Goal: Communication & Community: Answer question/provide support

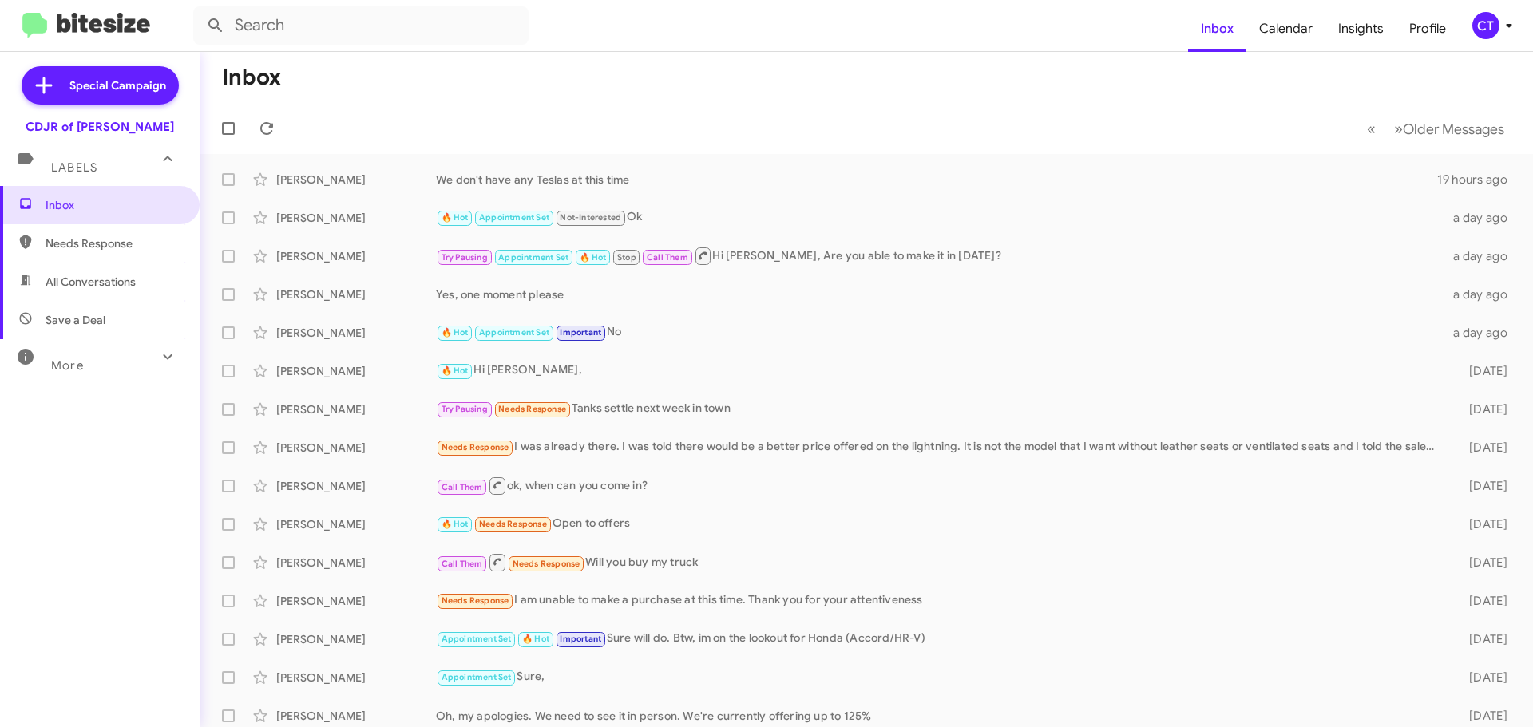
click at [1480, 34] on div "CT" at bounding box center [1485, 25] width 27 height 27
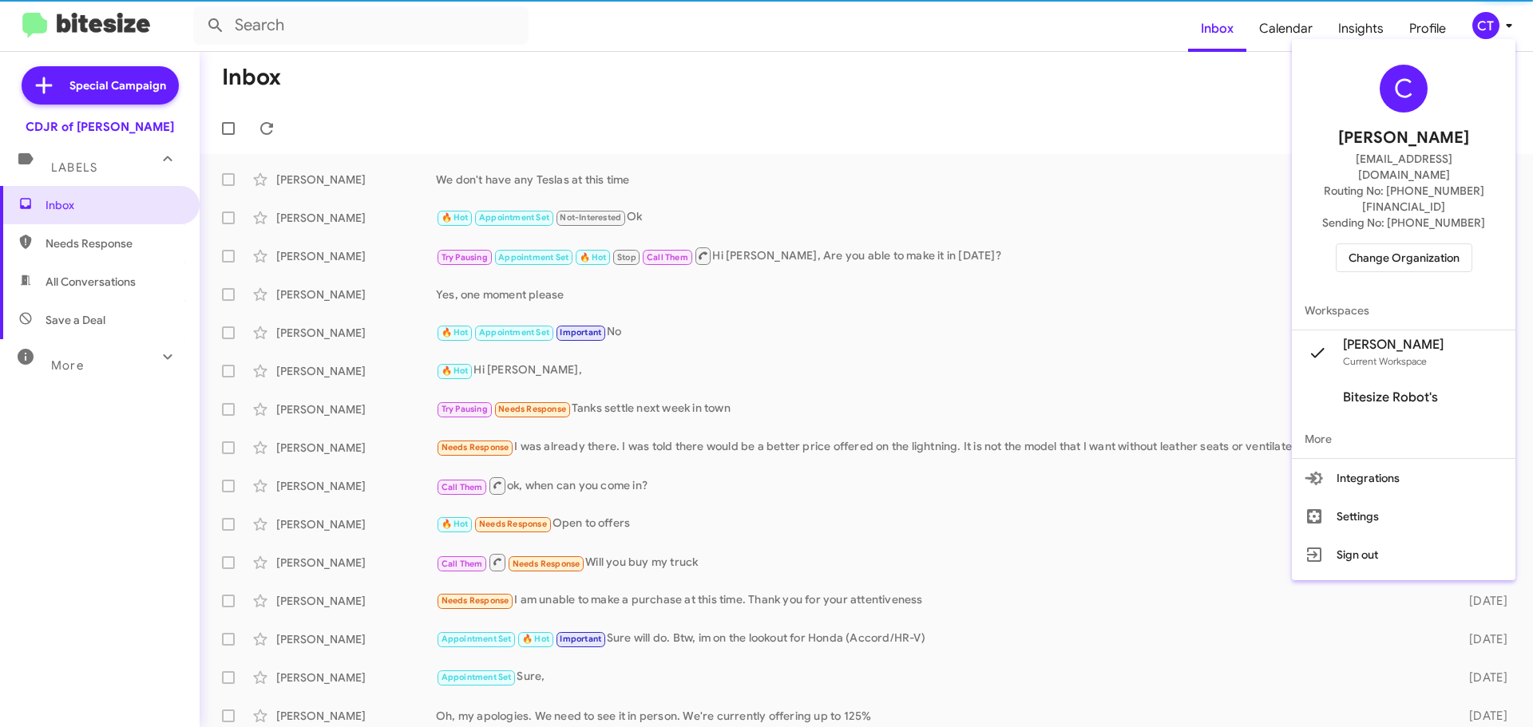
click at [1439, 244] on span "Change Organization" at bounding box center [1403, 257] width 111 height 27
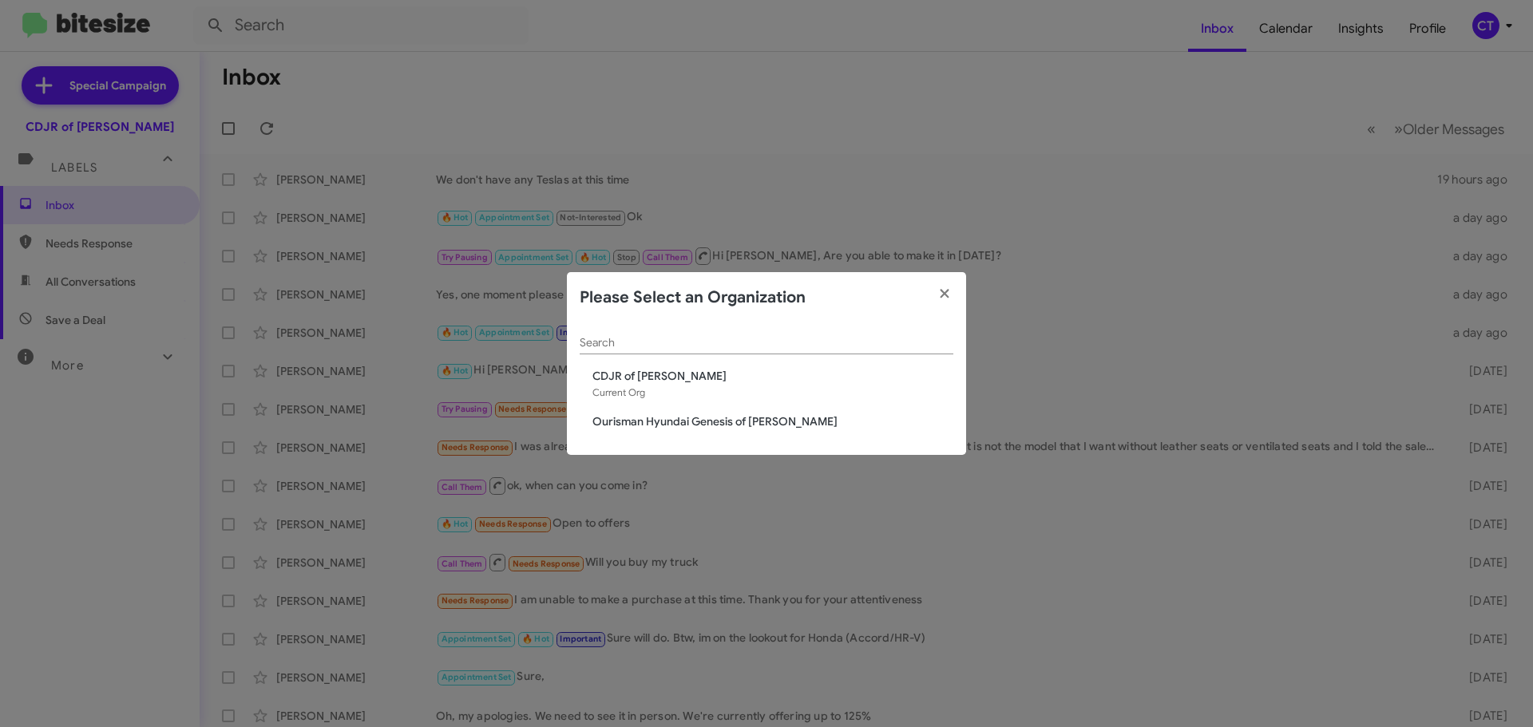
click at [650, 428] on span "Ourisman Hyundai Genesis of [PERSON_NAME]" at bounding box center [772, 421] width 361 height 16
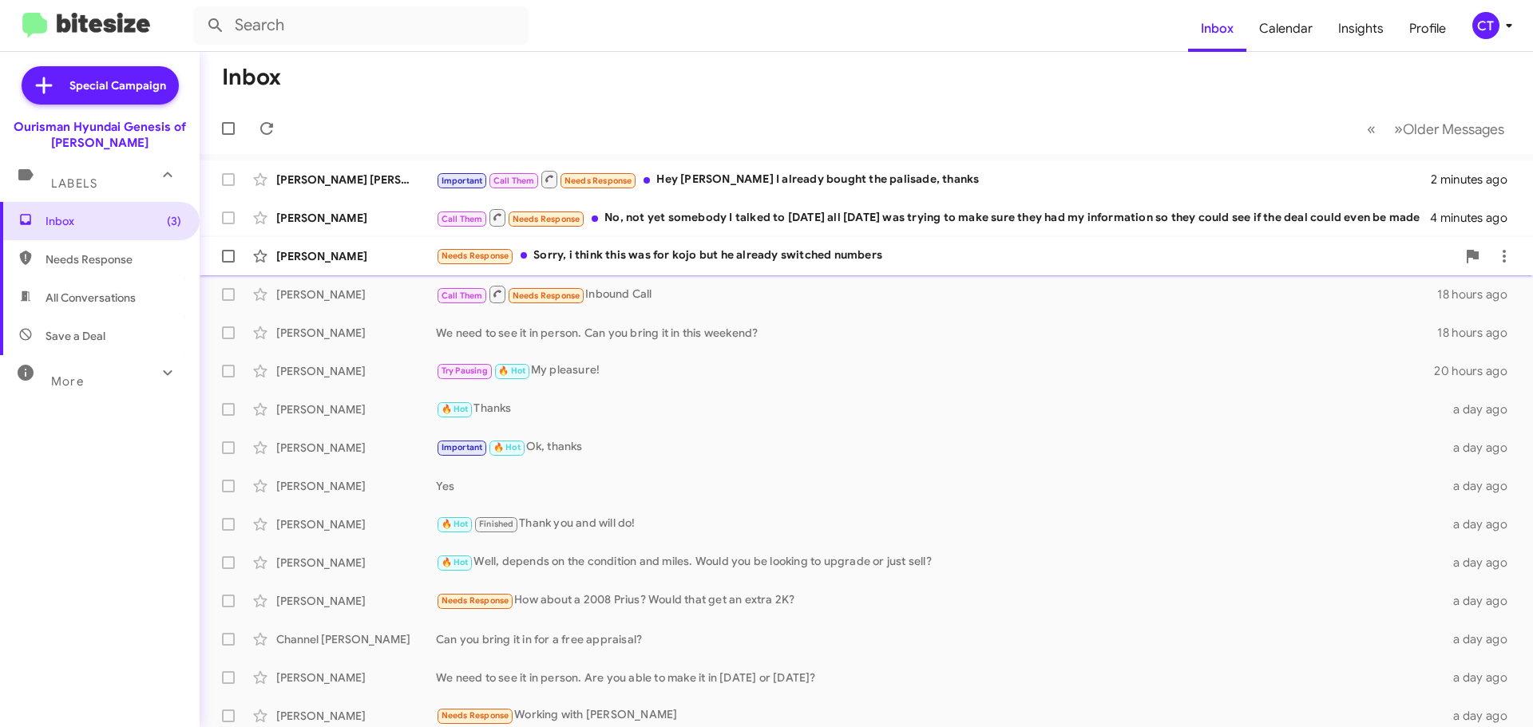
drag, startPoint x: 684, startPoint y: 248, endPoint x: 651, endPoint y: 270, distance: 39.9
click at [682, 248] on div "Needs Response Sorry, i think this was for kojo but he already switched numbers" at bounding box center [946, 256] width 1020 height 18
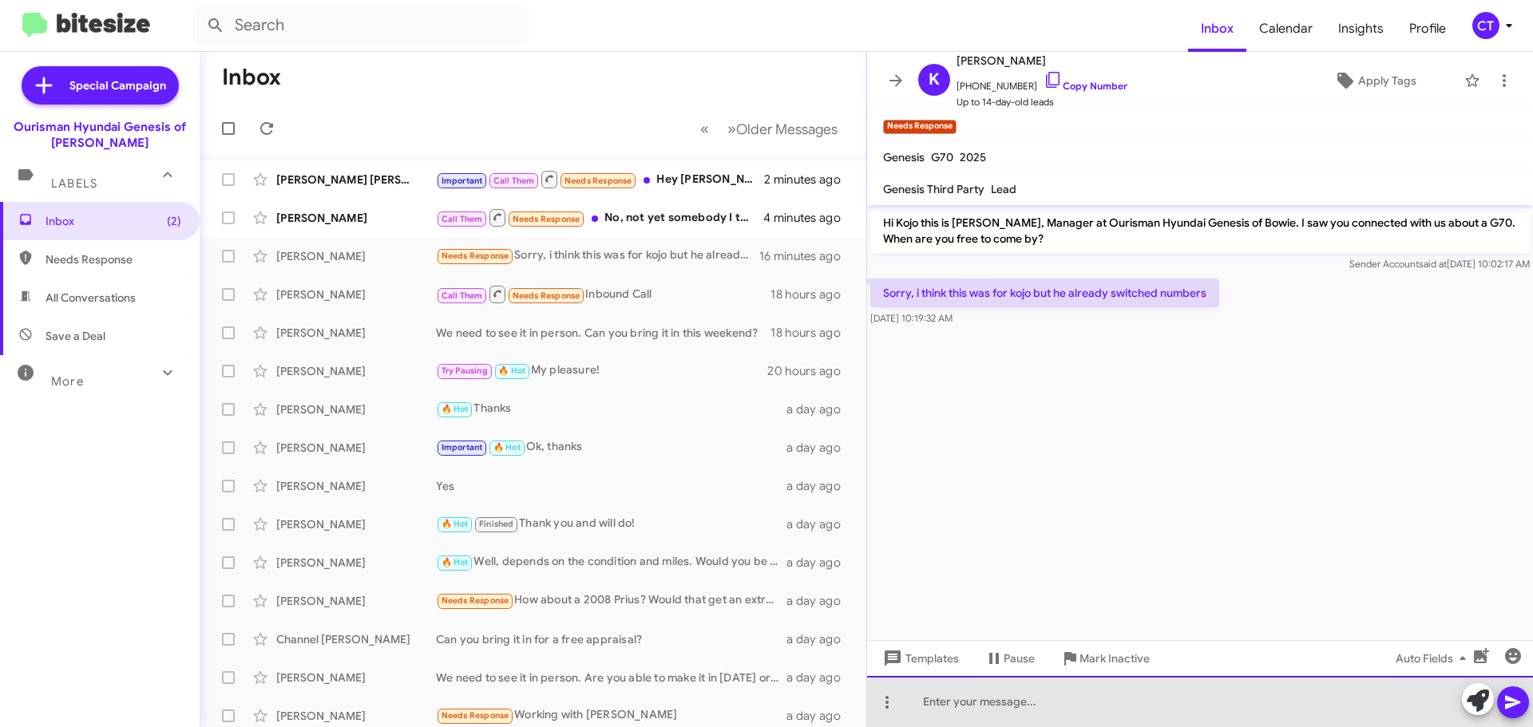
click at [1157, 701] on div at bounding box center [1200, 701] width 666 height 51
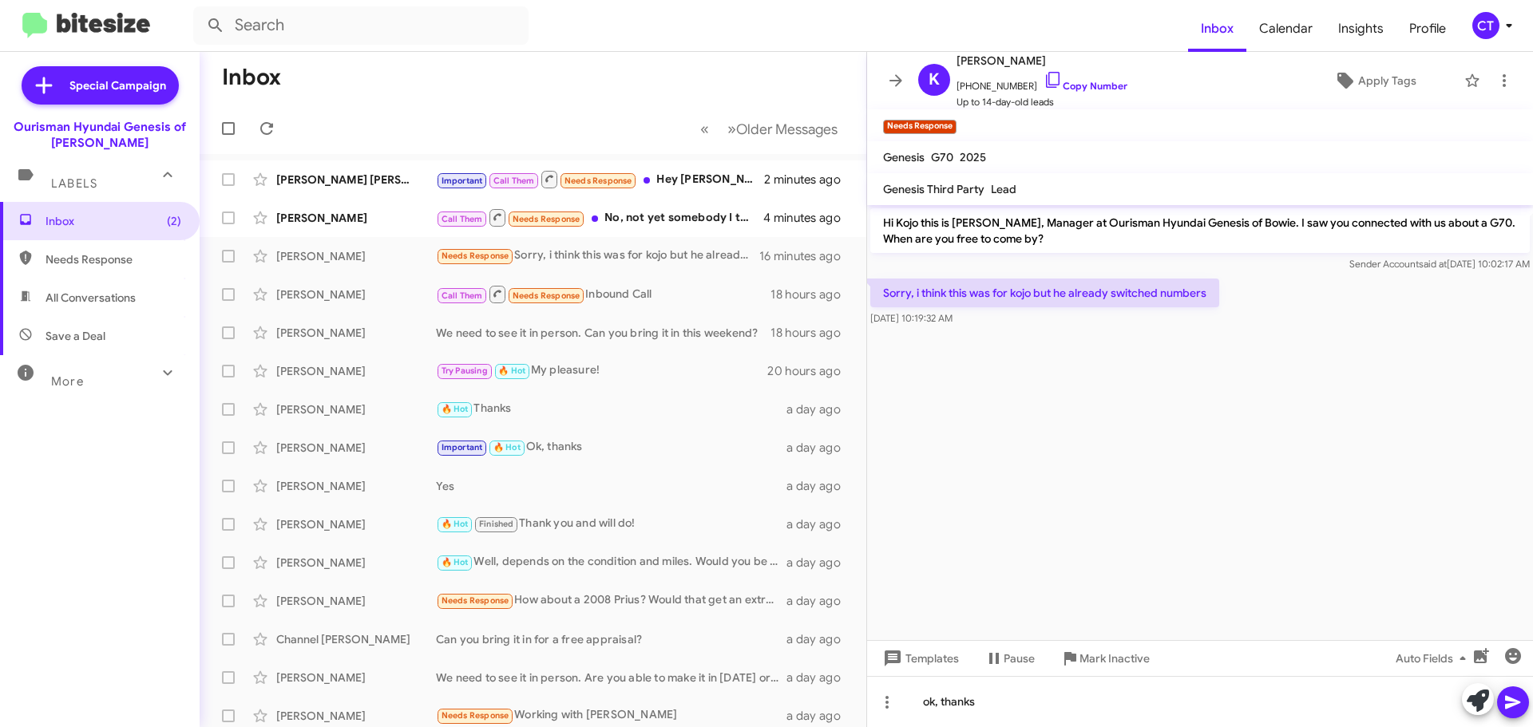
click at [1520, 706] on icon at bounding box center [1512, 702] width 19 height 19
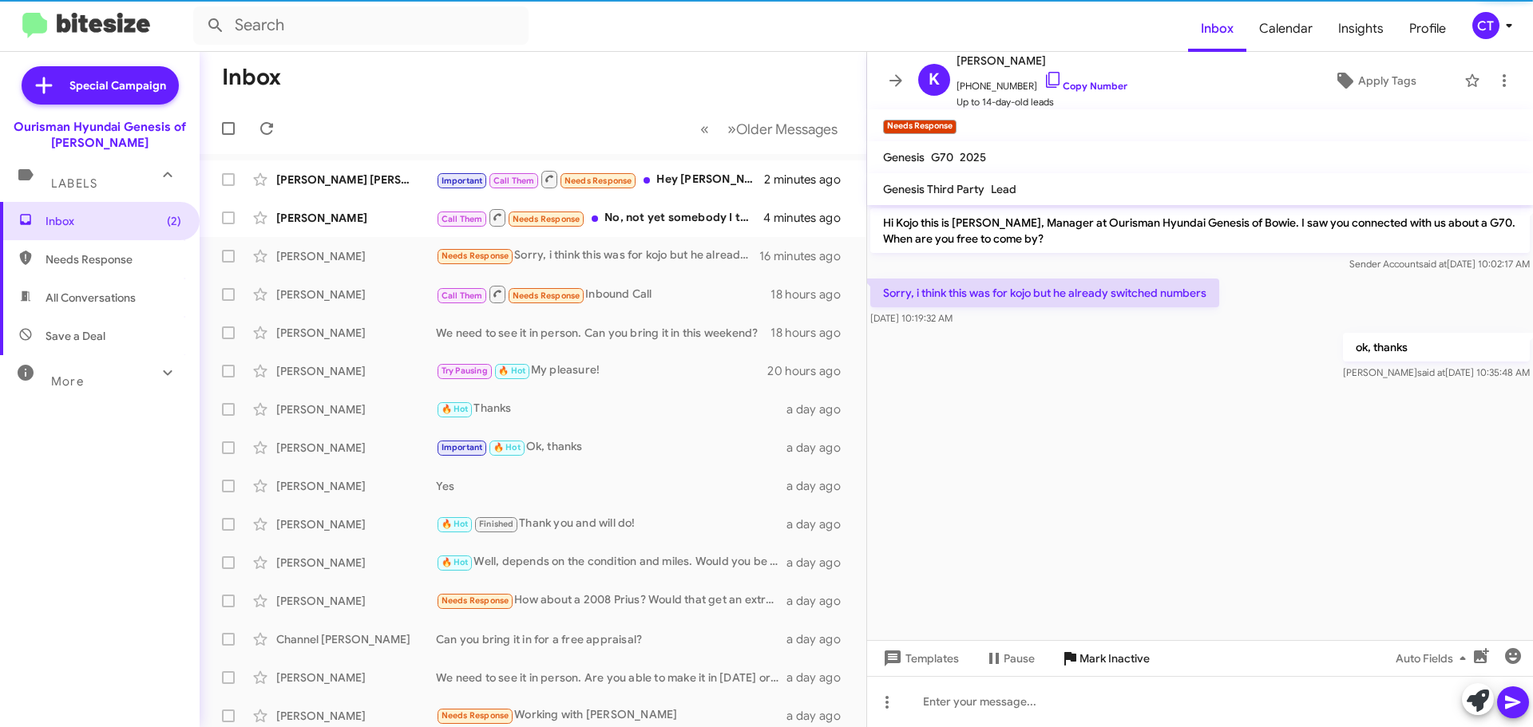
click at [1111, 669] on span "Mark Inactive" at bounding box center [1114, 658] width 70 height 29
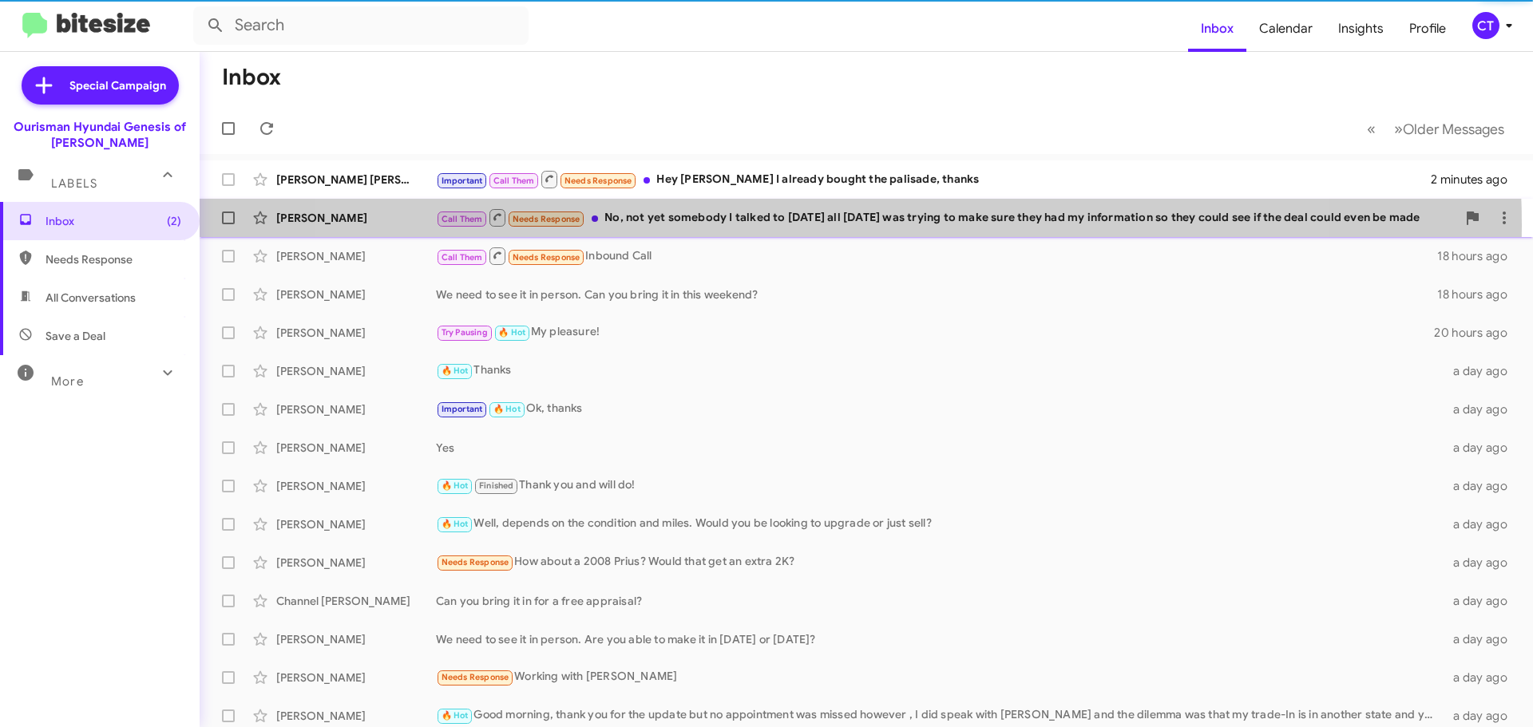
click at [817, 225] on div "Call Them Needs Response No, not yet somebody I talked to yesterday all day bef…" at bounding box center [946, 218] width 1020 height 20
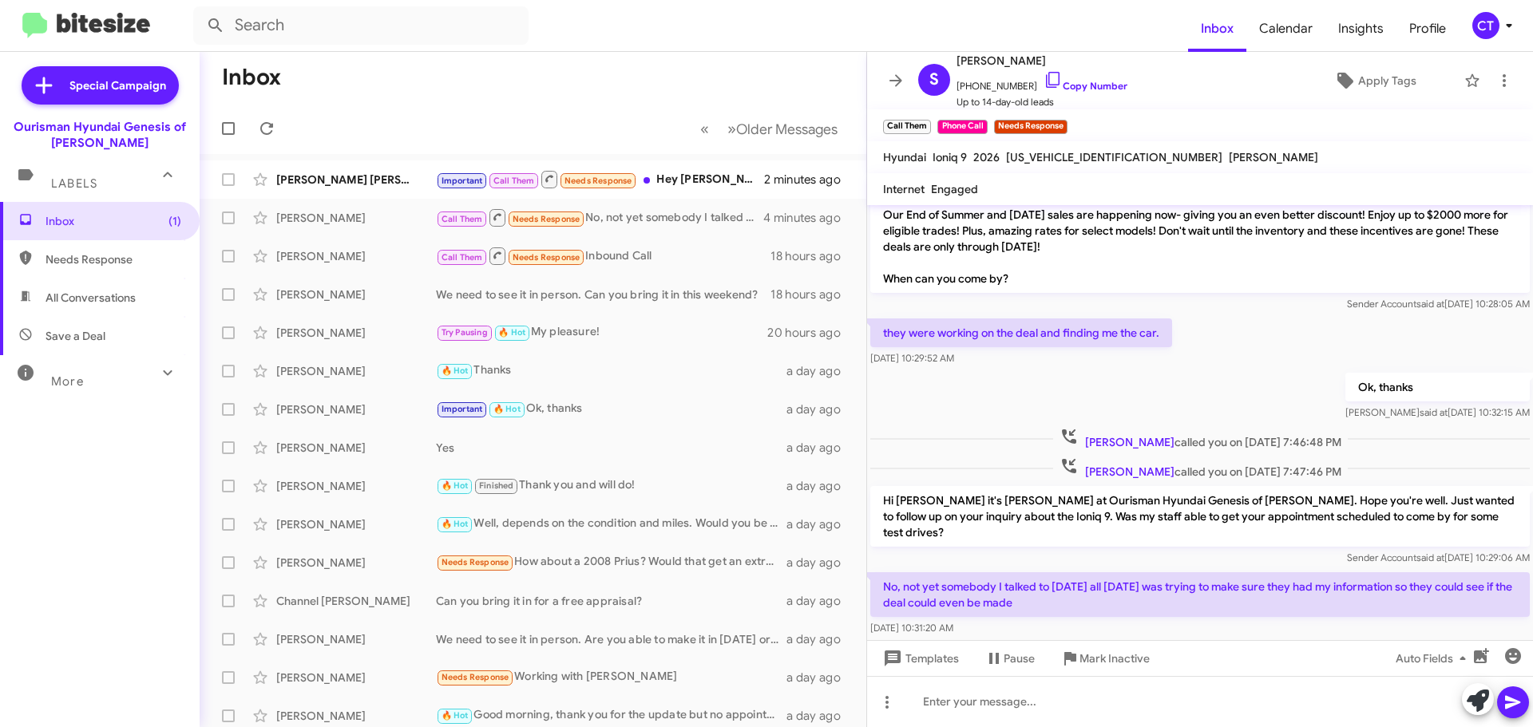
scroll to position [67, 0]
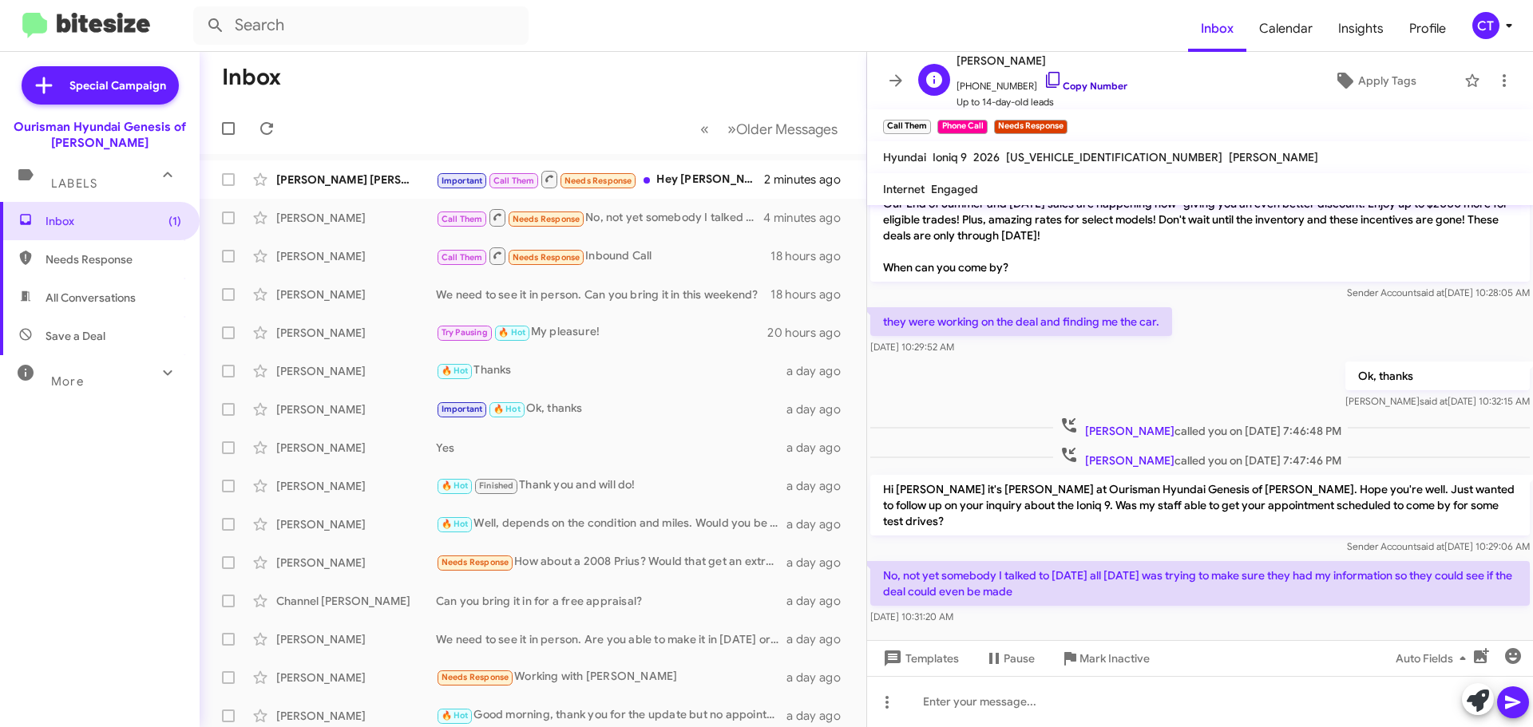
click at [1043, 83] on icon at bounding box center [1052, 79] width 19 height 19
drag, startPoint x: 881, startPoint y: 556, endPoint x: 1151, endPoint y: 595, distance: 272.7
click at [1151, 595] on div "No, not yet somebody I talked to yesterday all day before yesterday was trying …" at bounding box center [1199, 593] width 659 height 64
copy div "No, not yet somebody I talked to yesterday all day before yesterday was trying …"
click at [686, 179] on div "Important Call Them Needs Response Hey Ciara I already bought the palisade, tha…" at bounding box center [613, 179] width 354 height 20
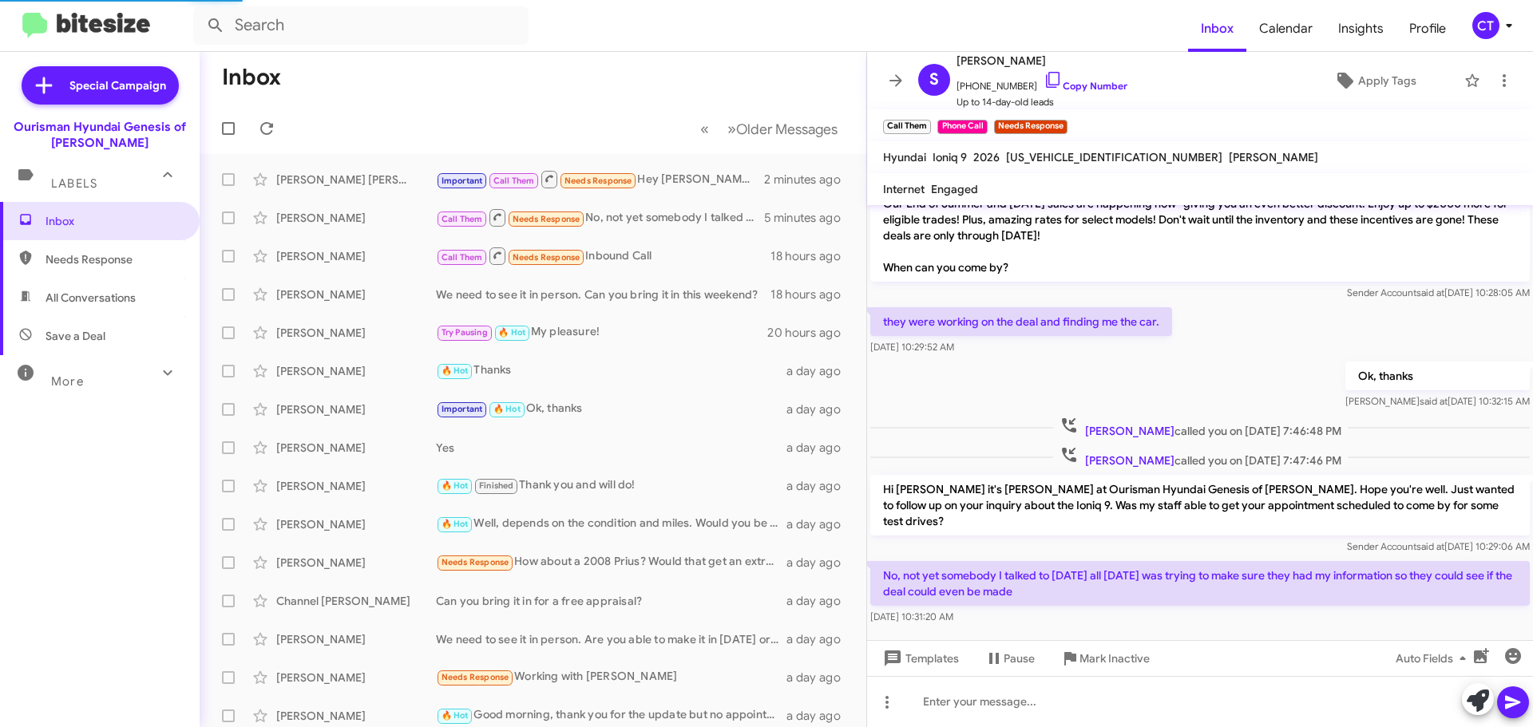
scroll to position [341, 0]
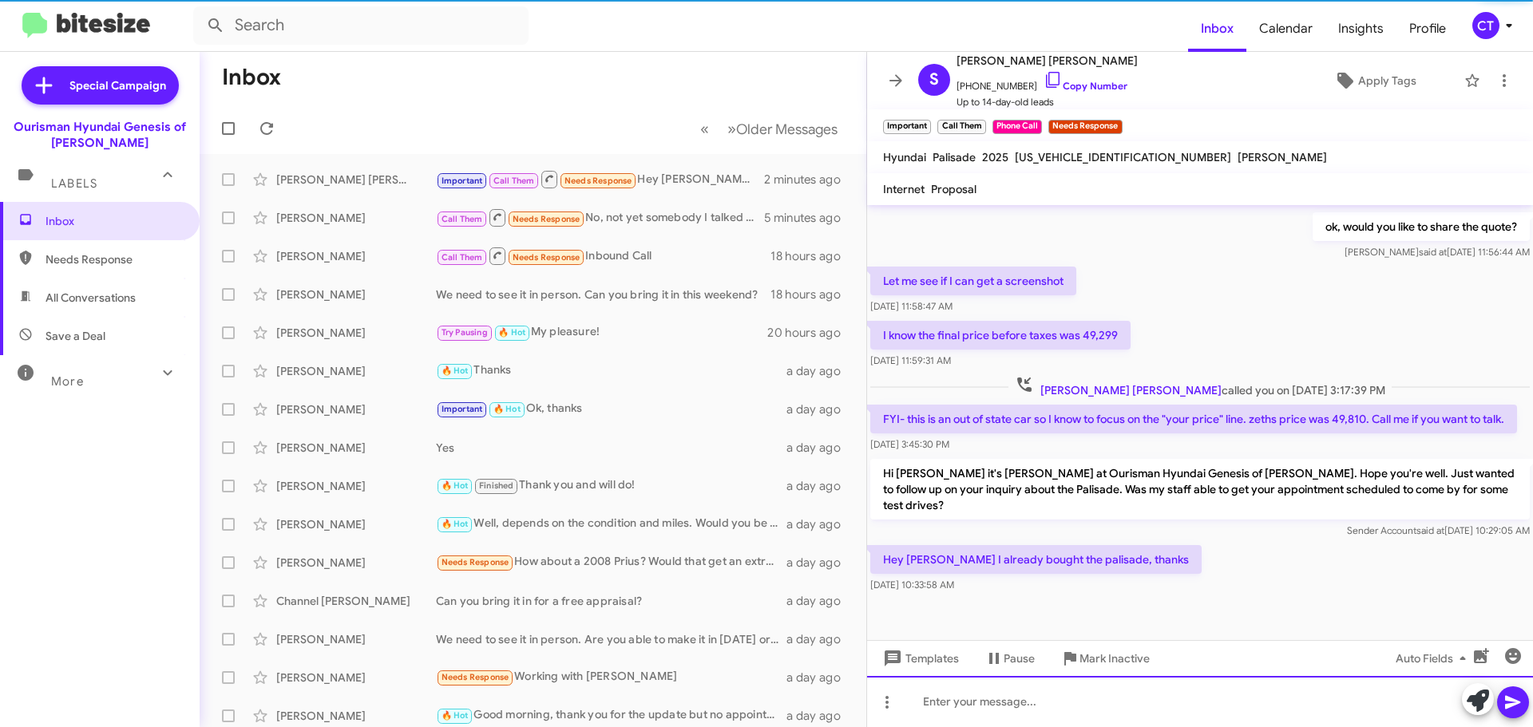
click at [994, 696] on div at bounding box center [1200, 701] width 666 height 51
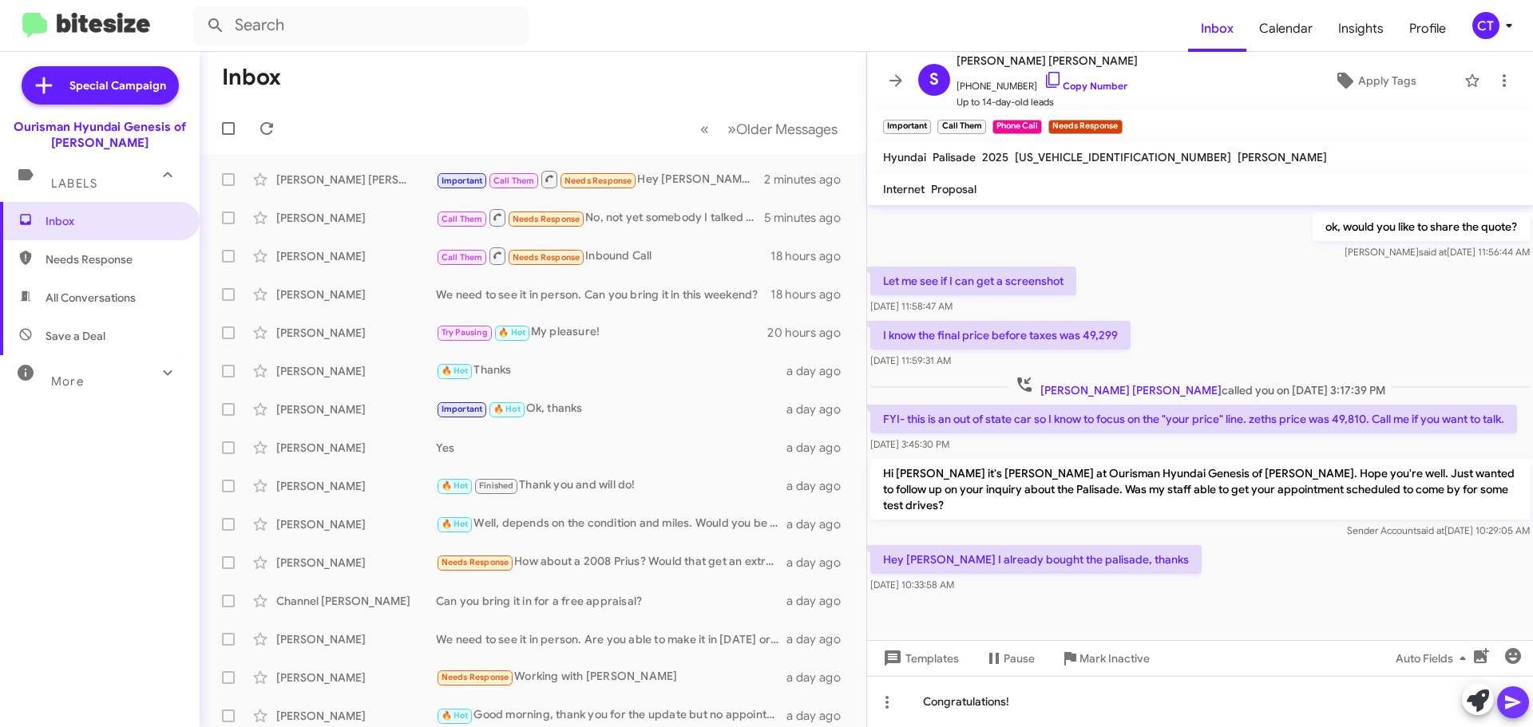
click at [1525, 701] on button at bounding box center [1513, 702] width 32 height 32
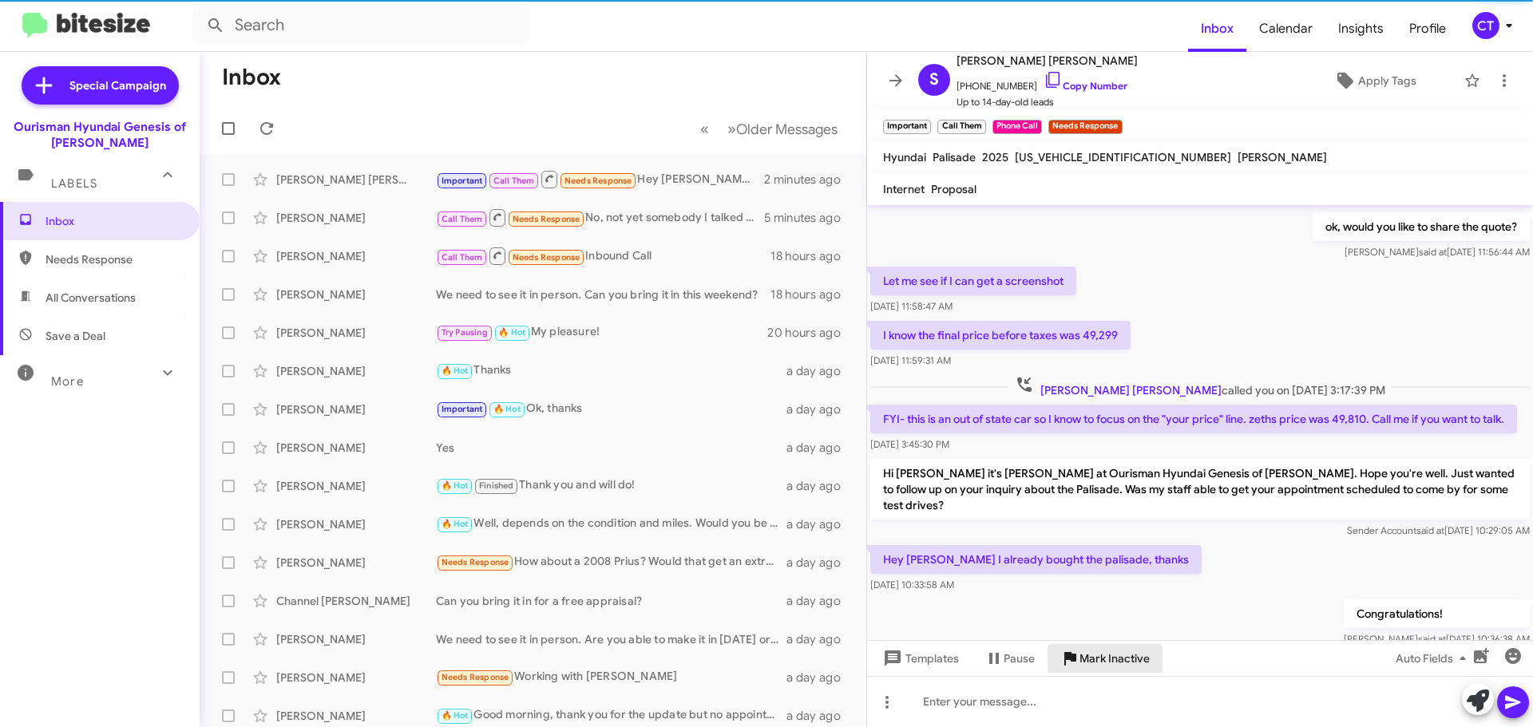
scroll to position [0, 0]
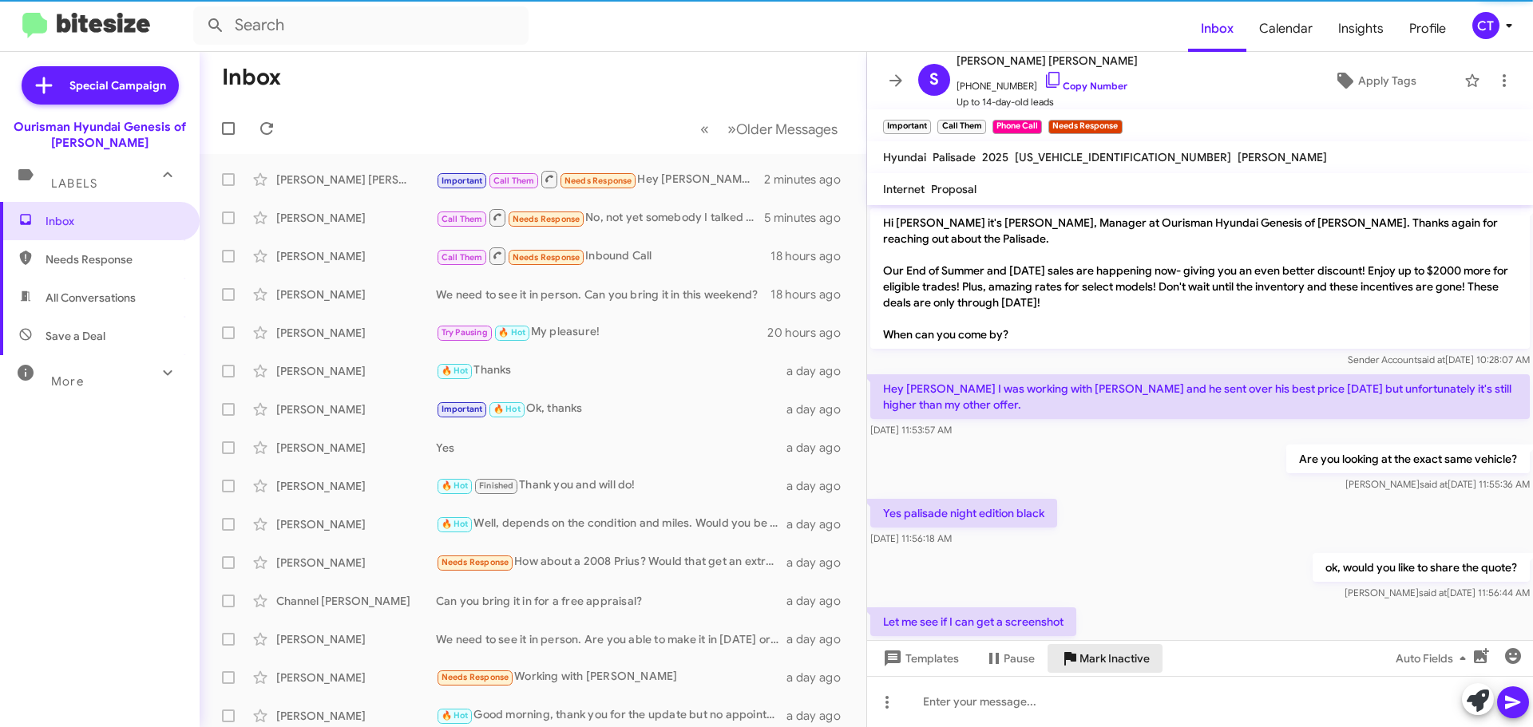
click at [1098, 663] on span "Mark Inactive" at bounding box center [1114, 658] width 70 height 29
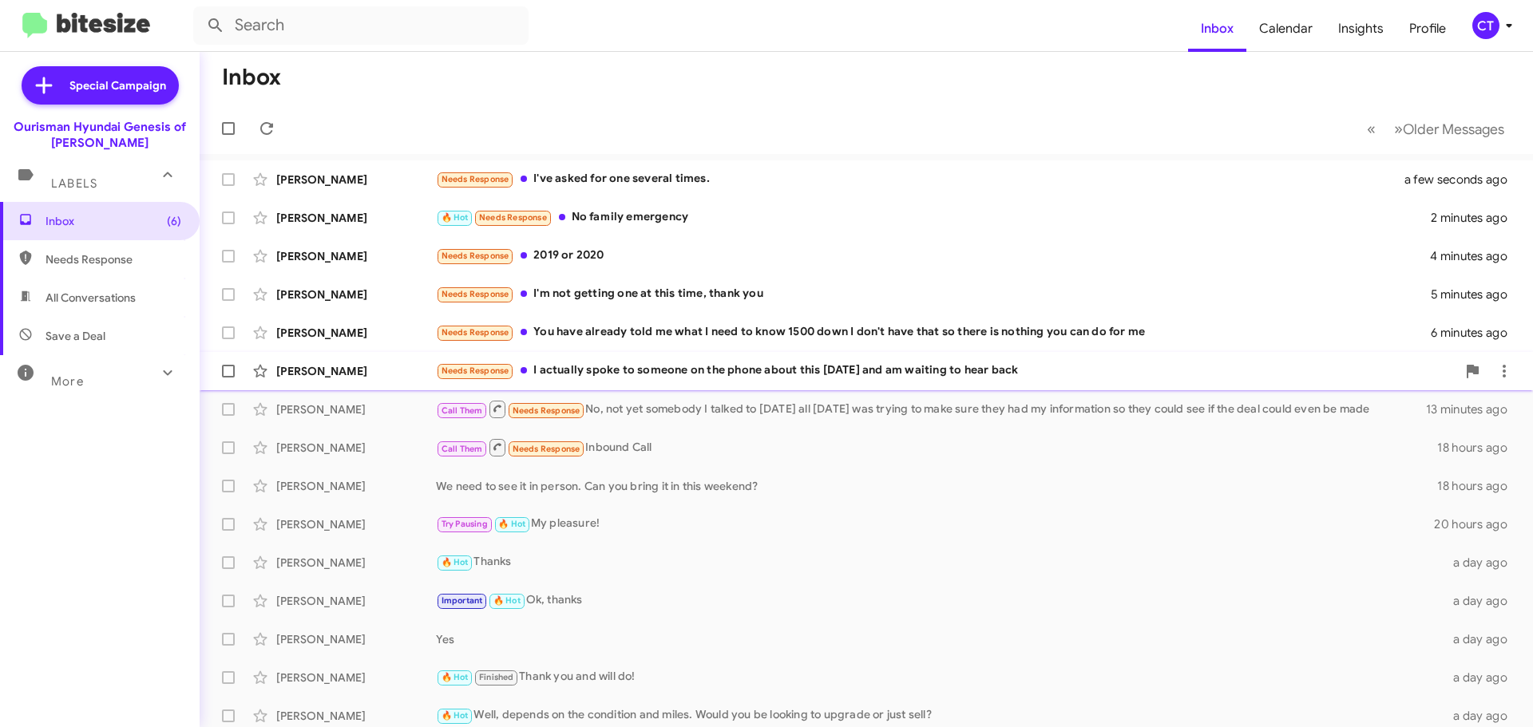
click at [748, 361] on div "Aneesa Din Needs Response I actually spoke to someone on the phone about this […" at bounding box center [865, 371] width 1307 height 32
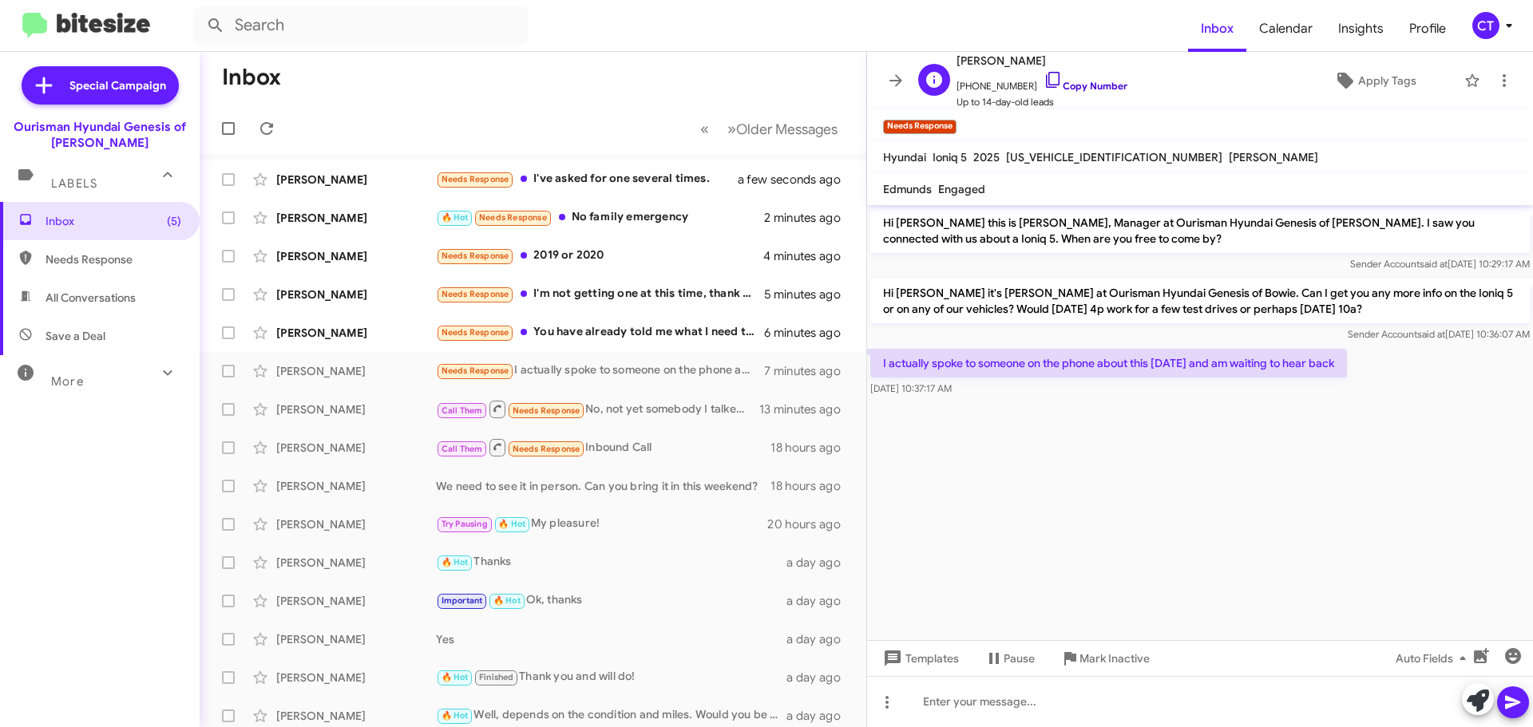
click at [1043, 79] on icon at bounding box center [1052, 79] width 19 height 19
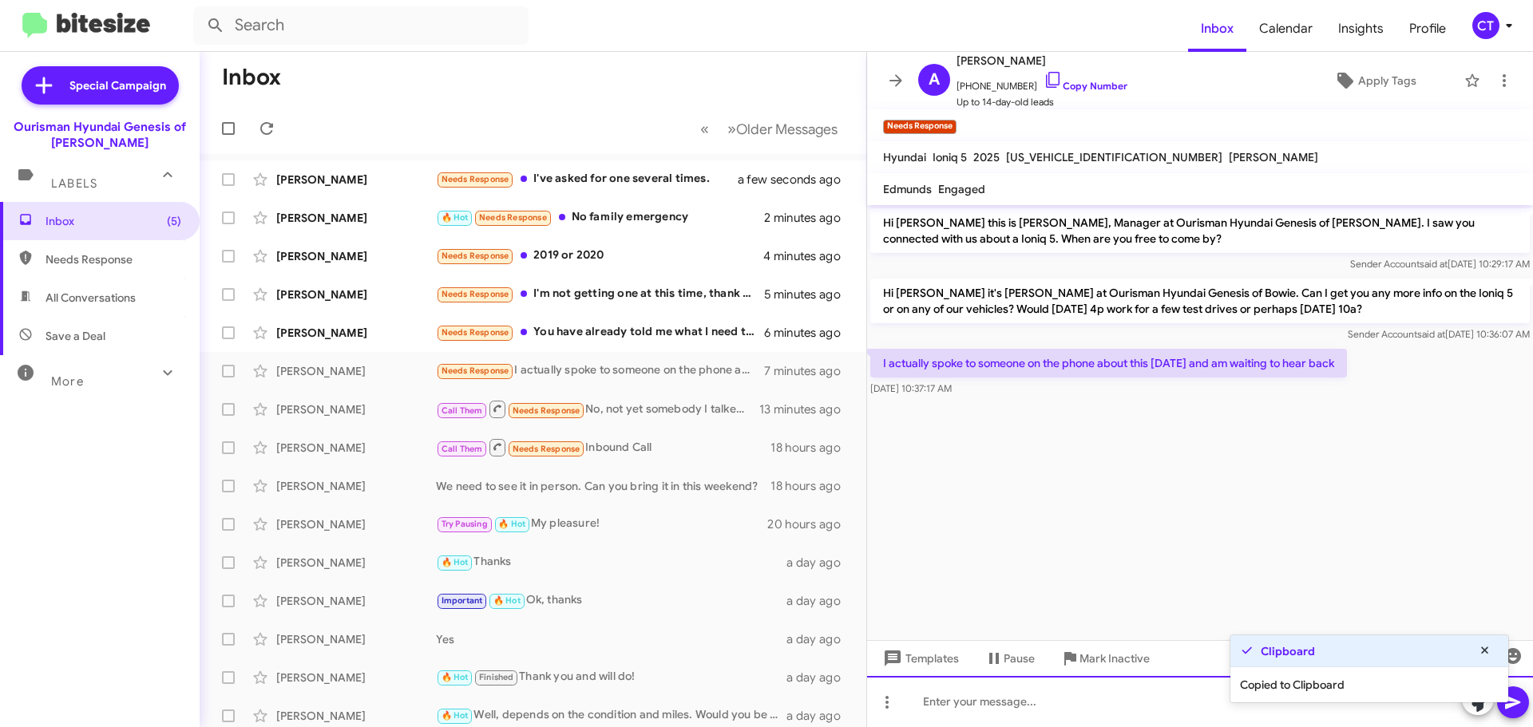
click at [981, 699] on div at bounding box center [1200, 701] width 666 height 51
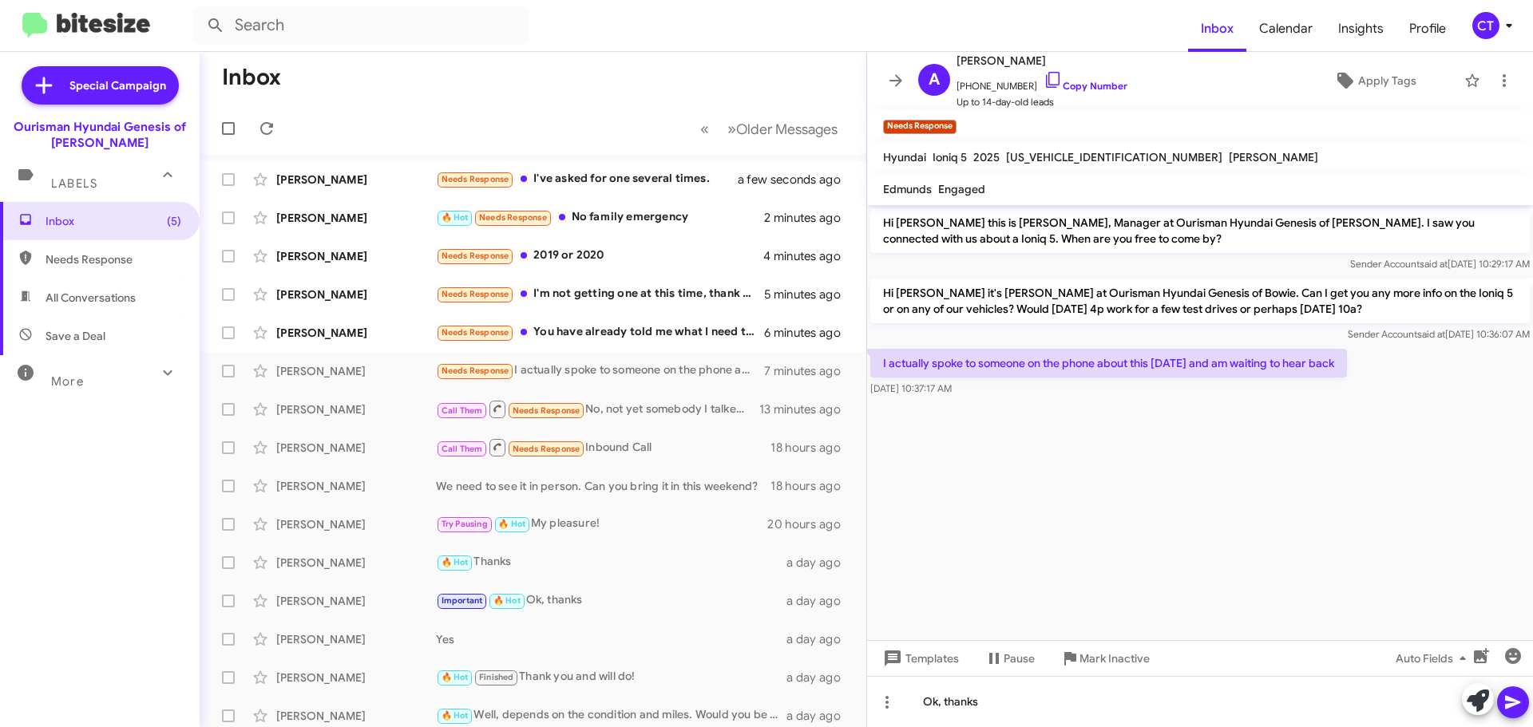
click at [1515, 702] on icon at bounding box center [1512, 703] width 15 height 14
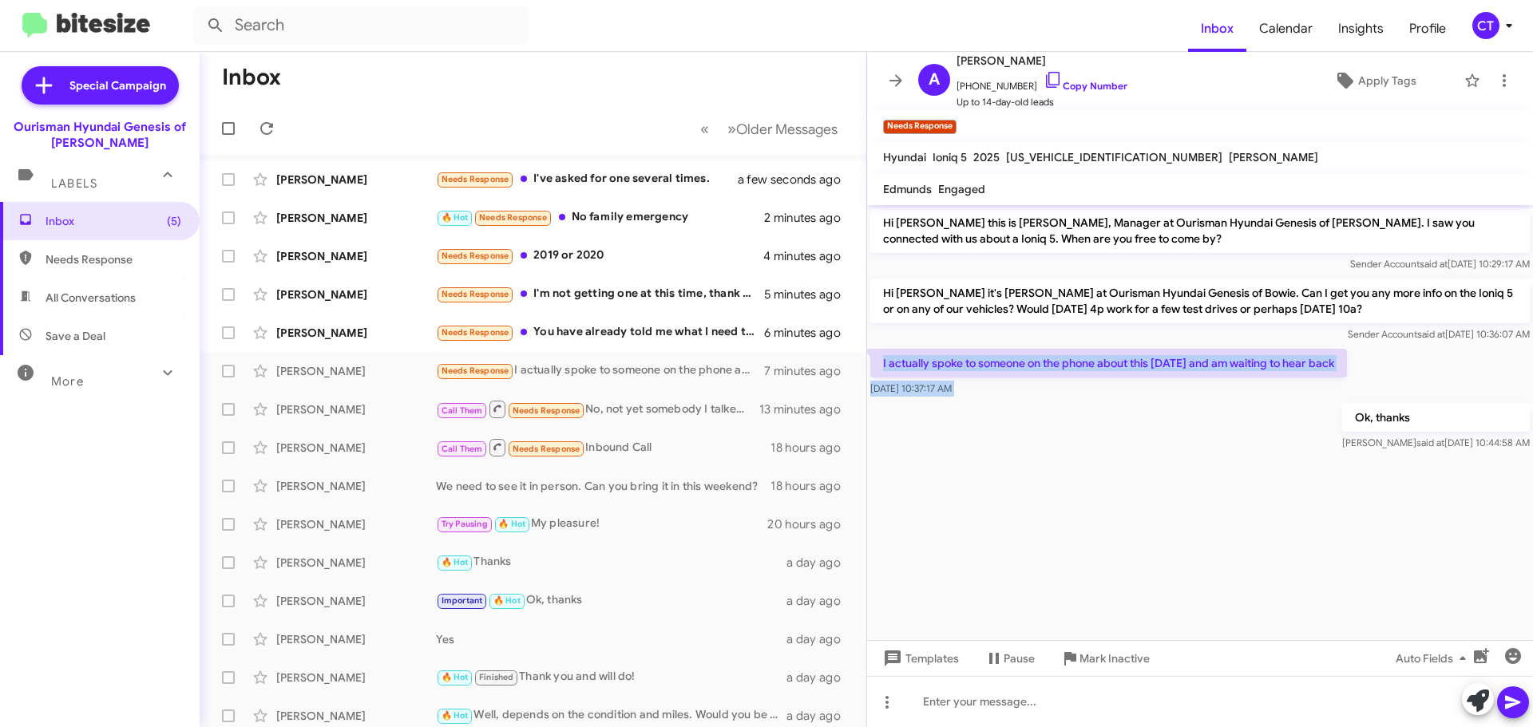
drag, startPoint x: 884, startPoint y: 355, endPoint x: 989, endPoint y: 404, distance: 116.1
click at [989, 404] on div "Hi Aneesa this is Ciara Taylor, Manager at Ourisman Hyundai Genesis of Bowie. I…" at bounding box center [1200, 329] width 666 height 249
copy div "I actually spoke to someone on the phone about this yesterday and am waiting to…"
click at [1117, 671] on span "Mark Inactive" at bounding box center [1114, 658] width 70 height 29
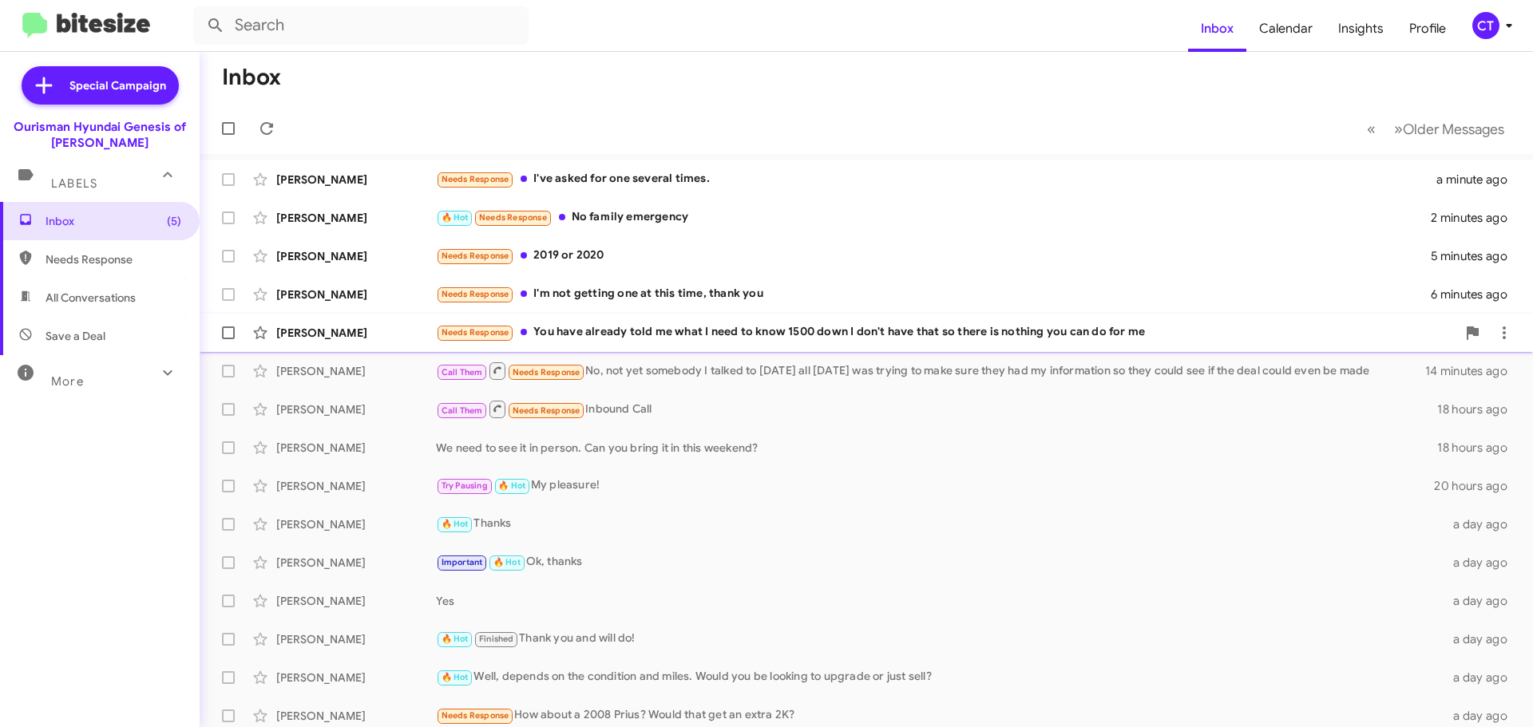
click at [708, 338] on div "Needs Response You have already told me what I need to know 1500 down I don't h…" at bounding box center [946, 332] width 1020 height 18
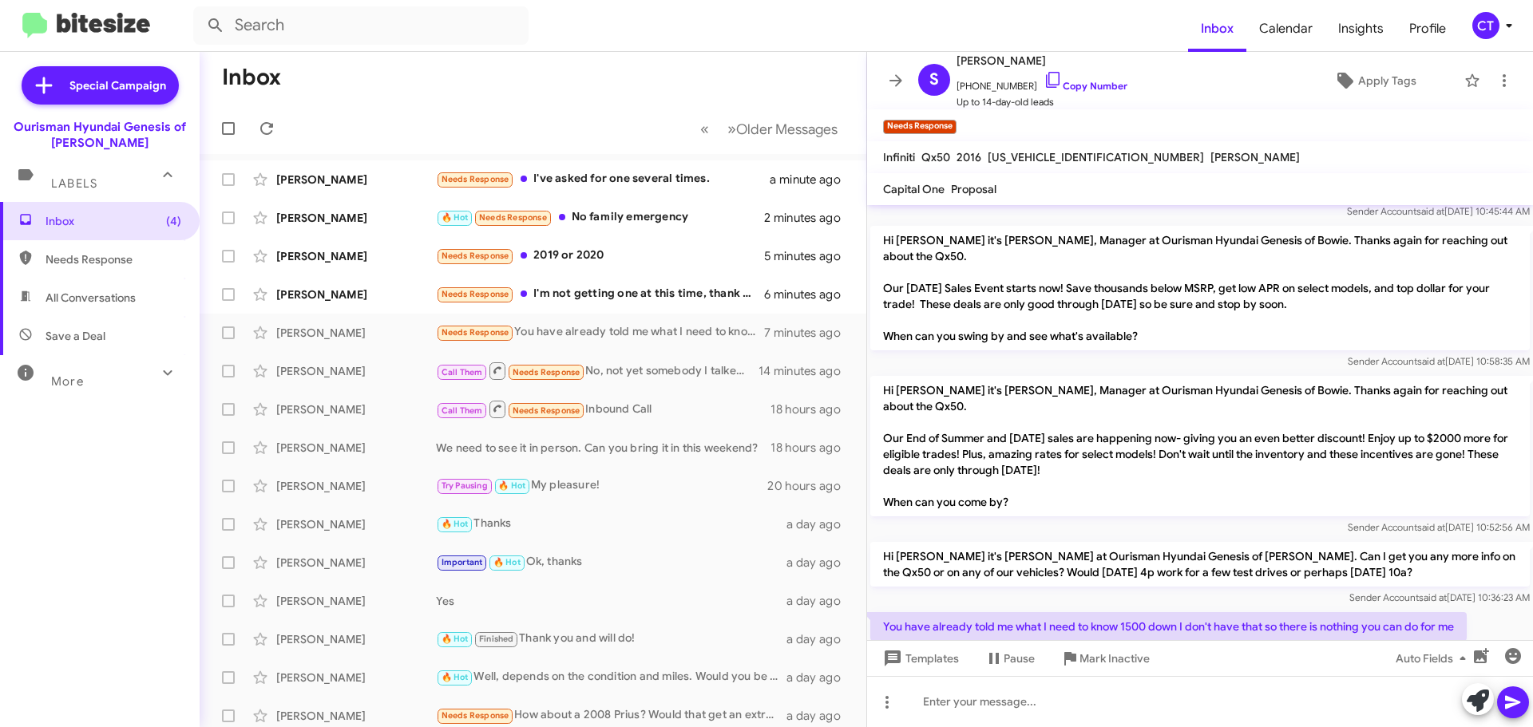
scroll to position [96, 0]
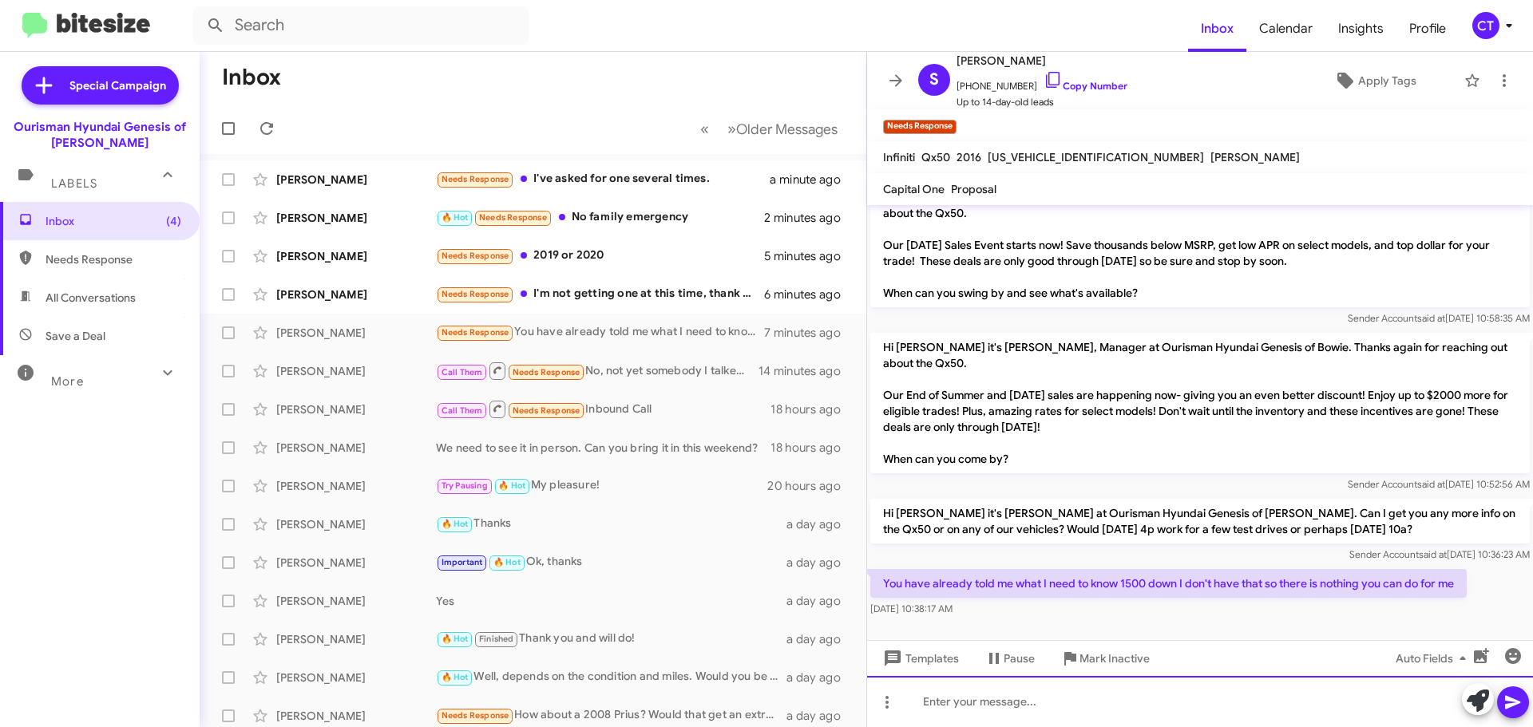
click at [1022, 702] on div at bounding box center [1200, 701] width 666 height 51
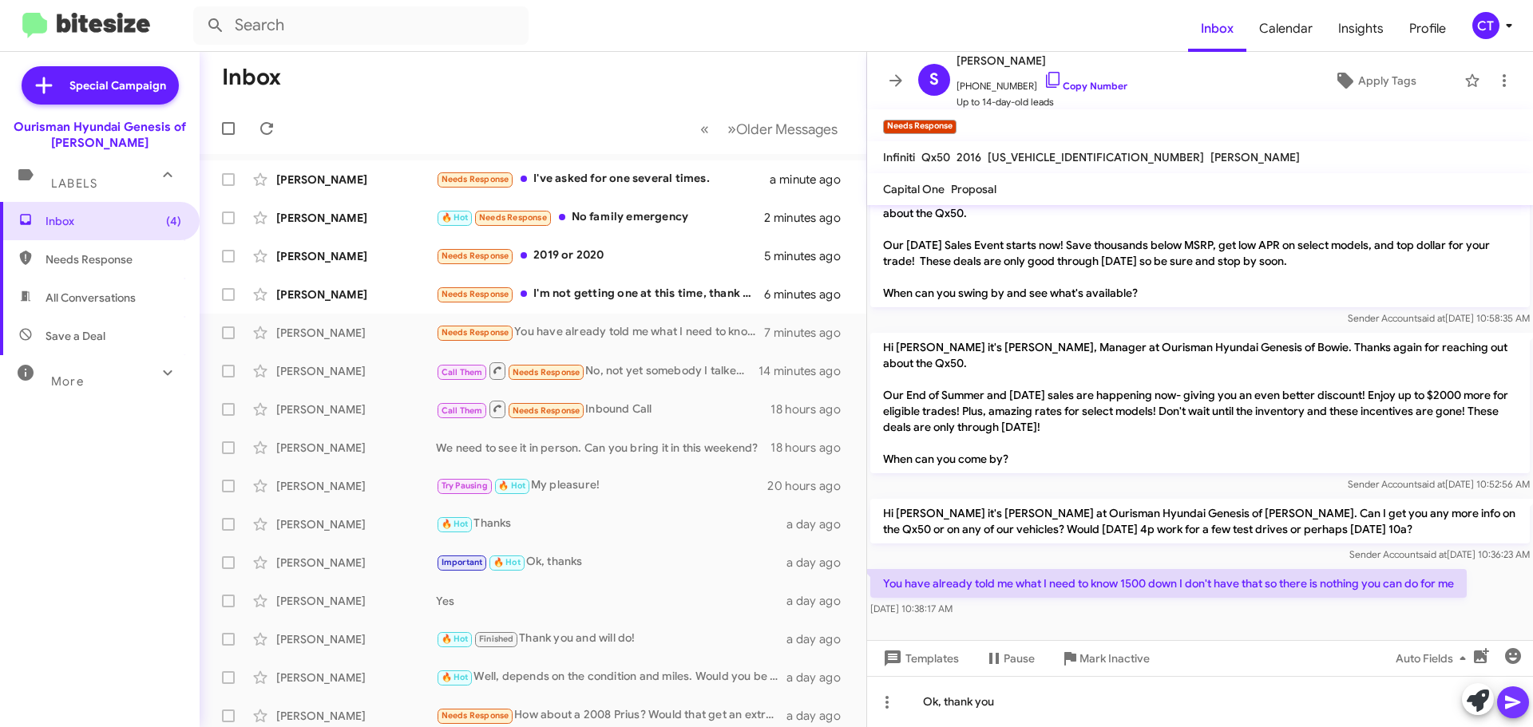
drag, startPoint x: 1523, startPoint y: 702, endPoint x: 1092, endPoint y: 686, distance: 431.3
click at [1521, 702] on button at bounding box center [1513, 702] width 32 height 32
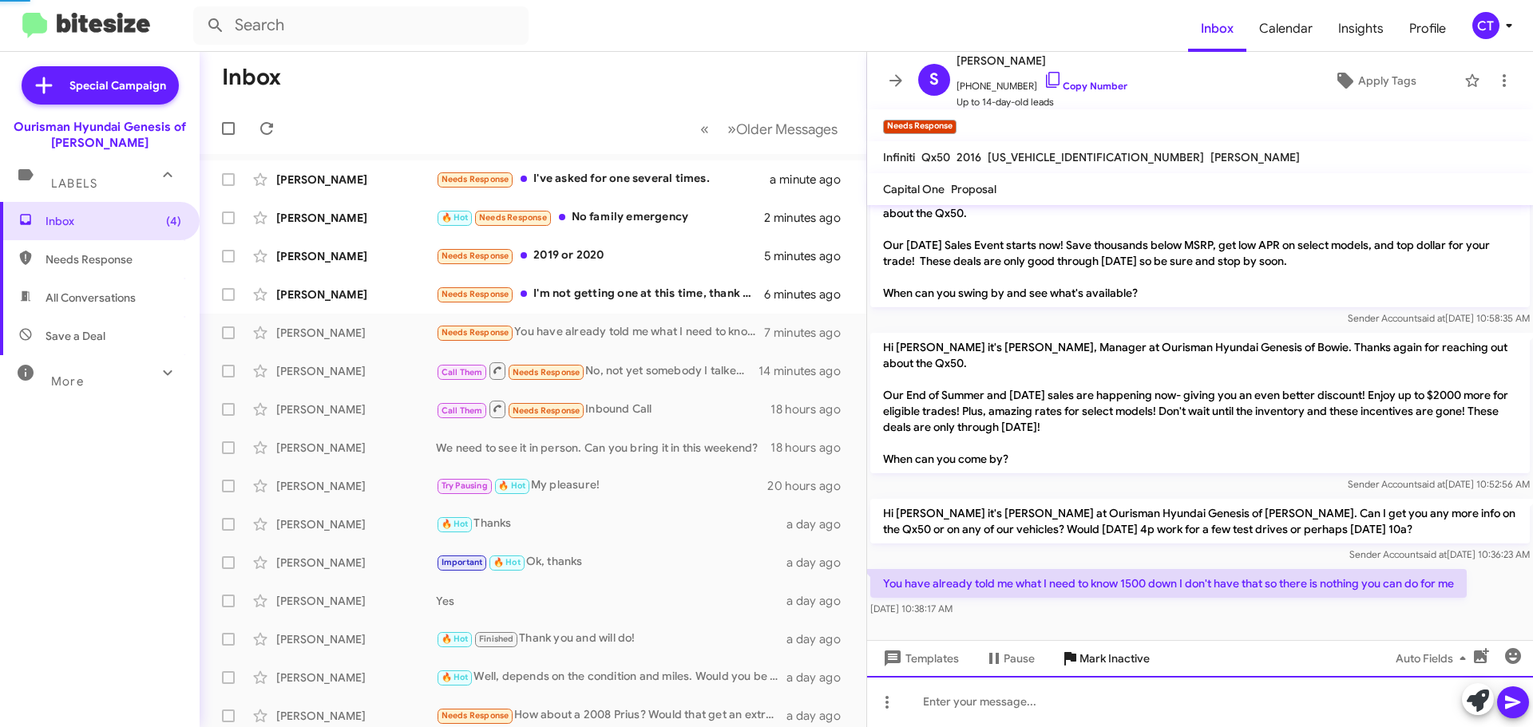
scroll to position [59, 0]
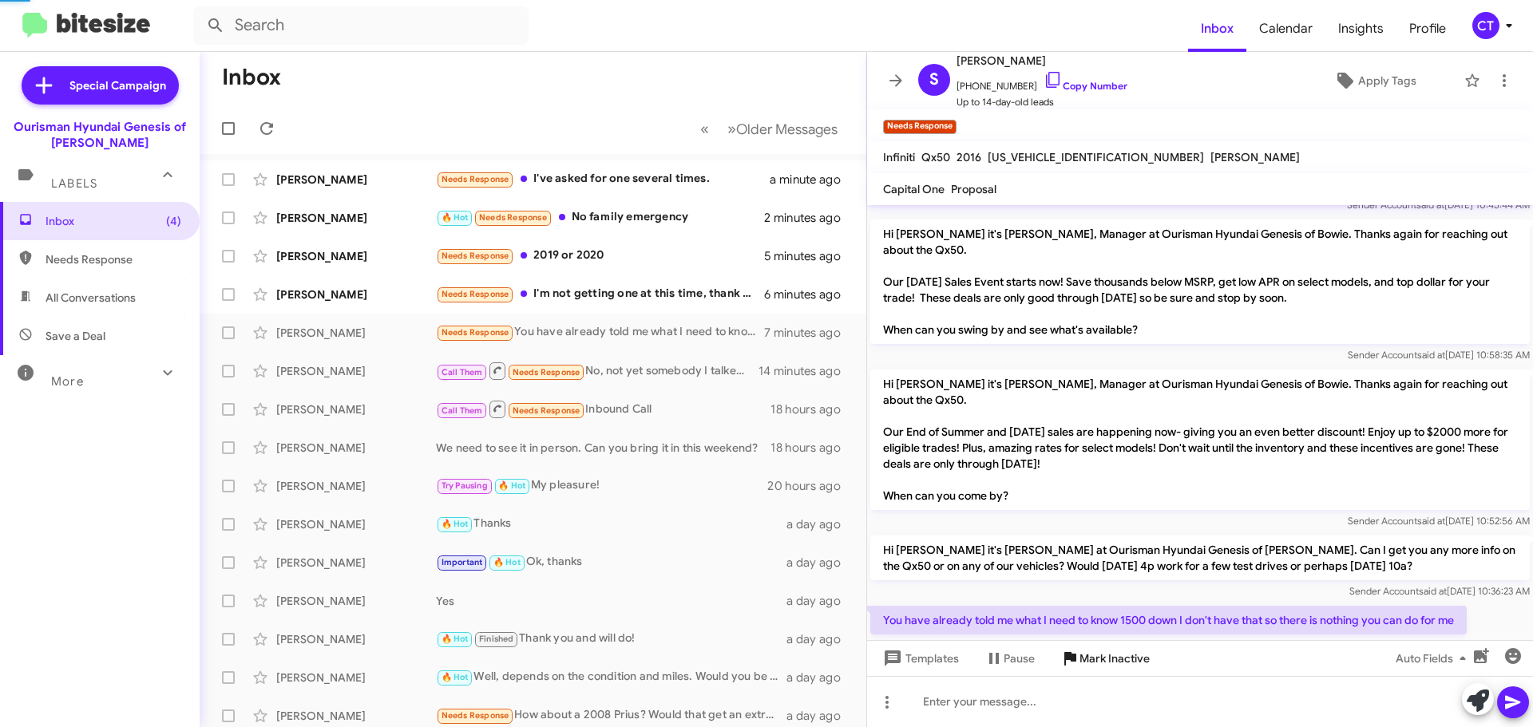
click at [1120, 665] on span "Mark Inactive" at bounding box center [1114, 658] width 70 height 29
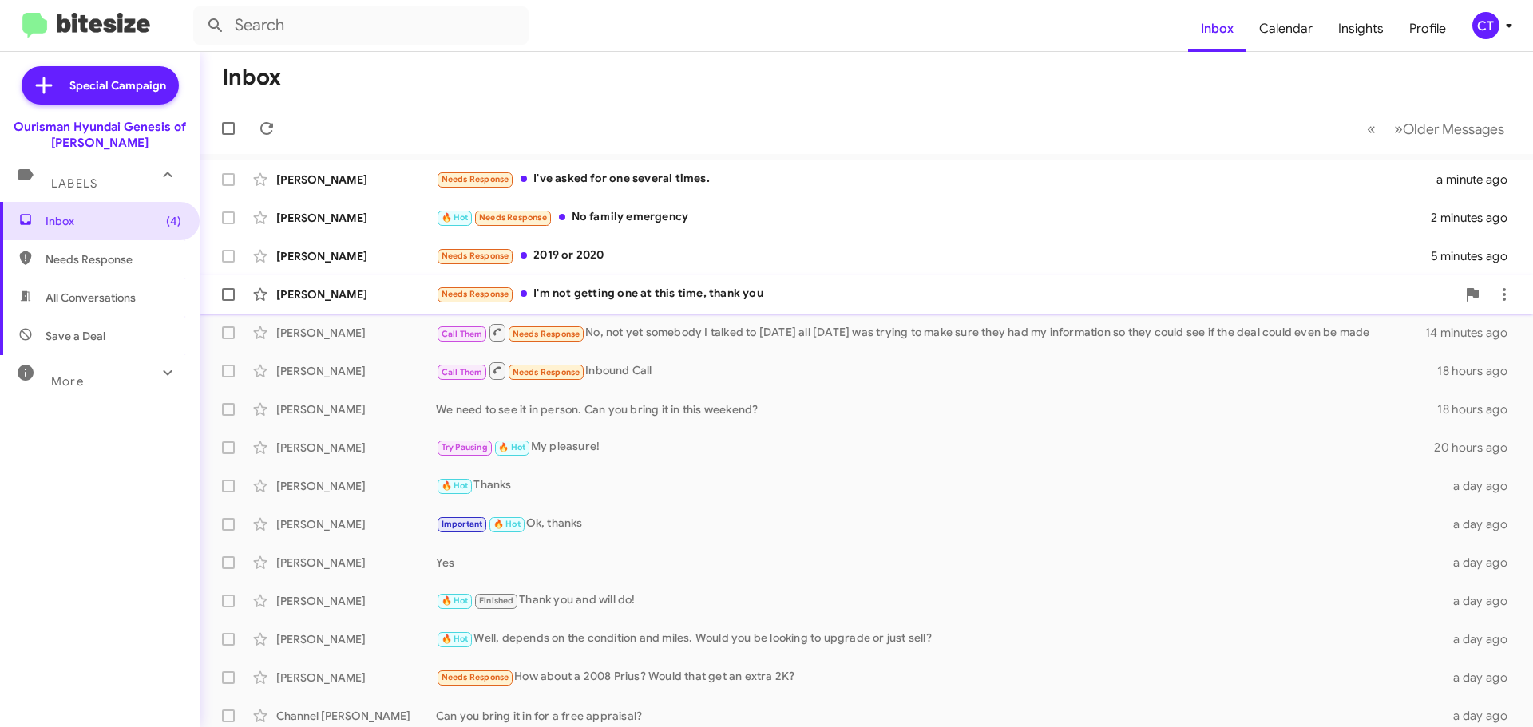
click at [635, 293] on div "Needs Response I'm not getting one at this time, thank you" at bounding box center [946, 294] width 1020 height 18
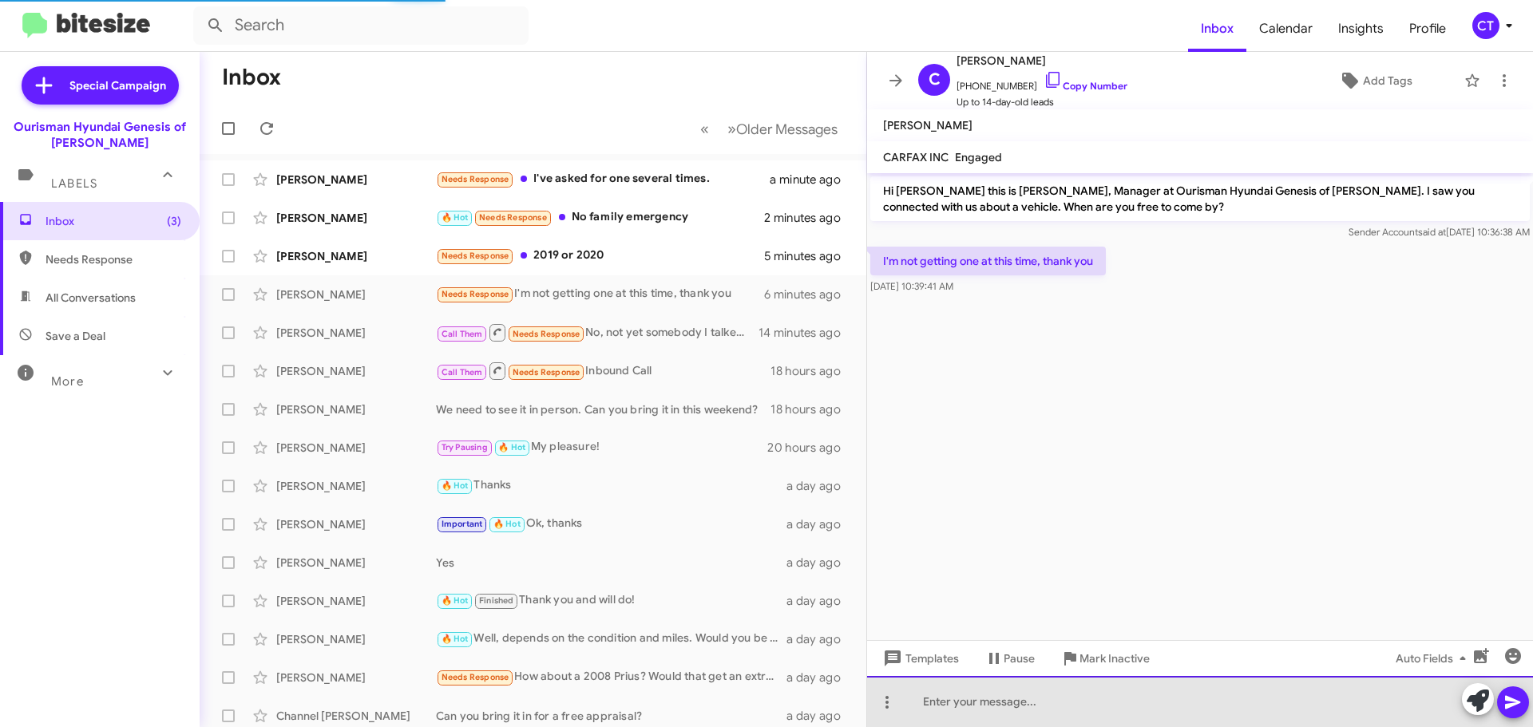
click at [1021, 690] on div at bounding box center [1200, 701] width 666 height 51
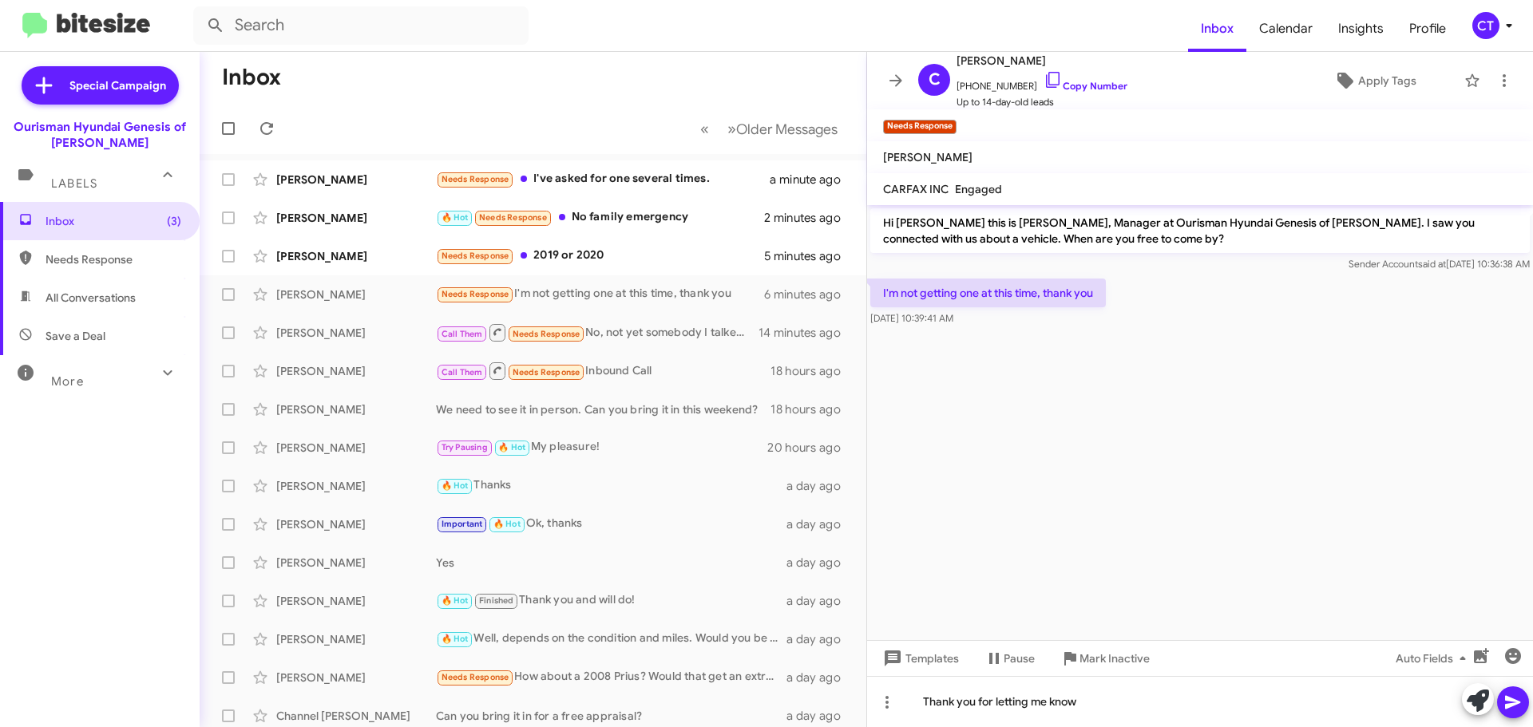
click at [1520, 703] on icon at bounding box center [1512, 702] width 19 height 19
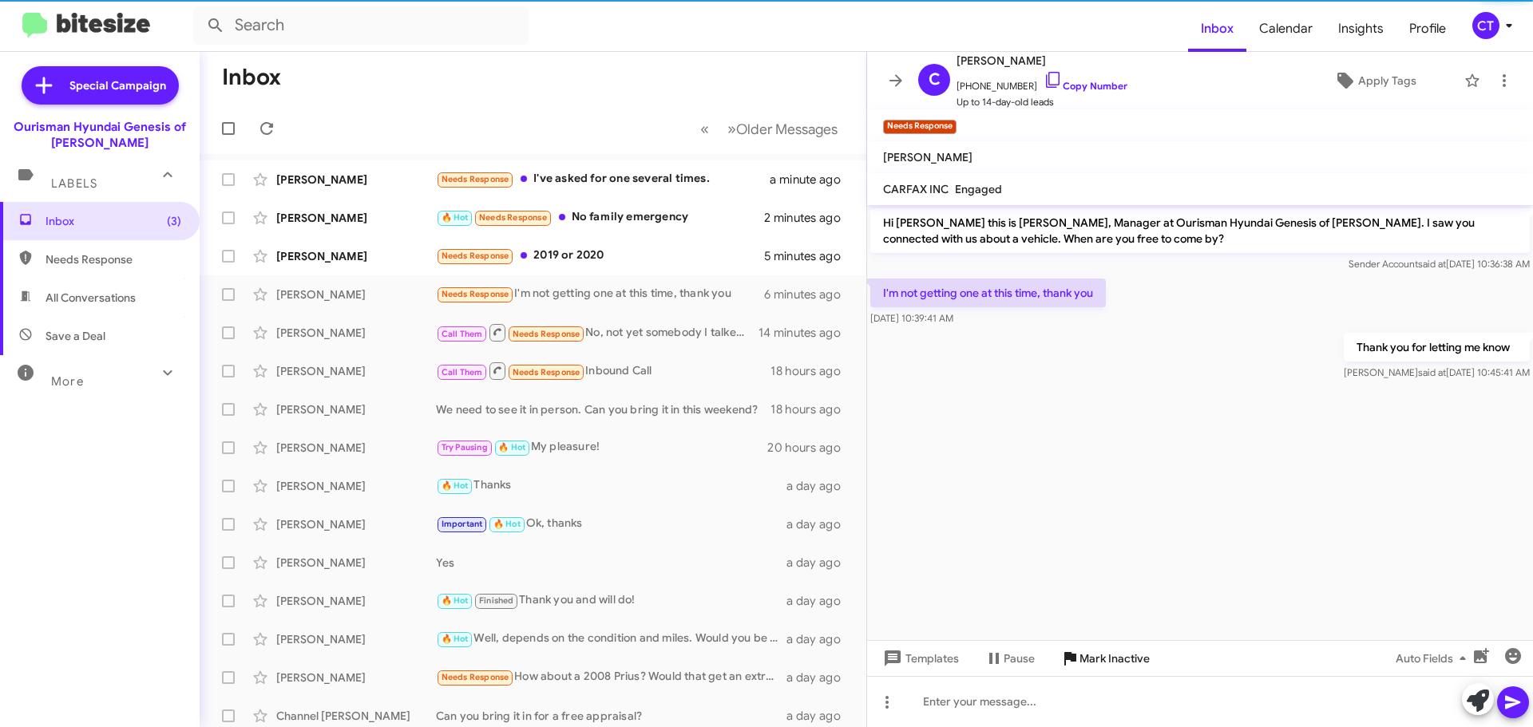
click at [1093, 661] on span "Mark Inactive" at bounding box center [1114, 658] width 70 height 29
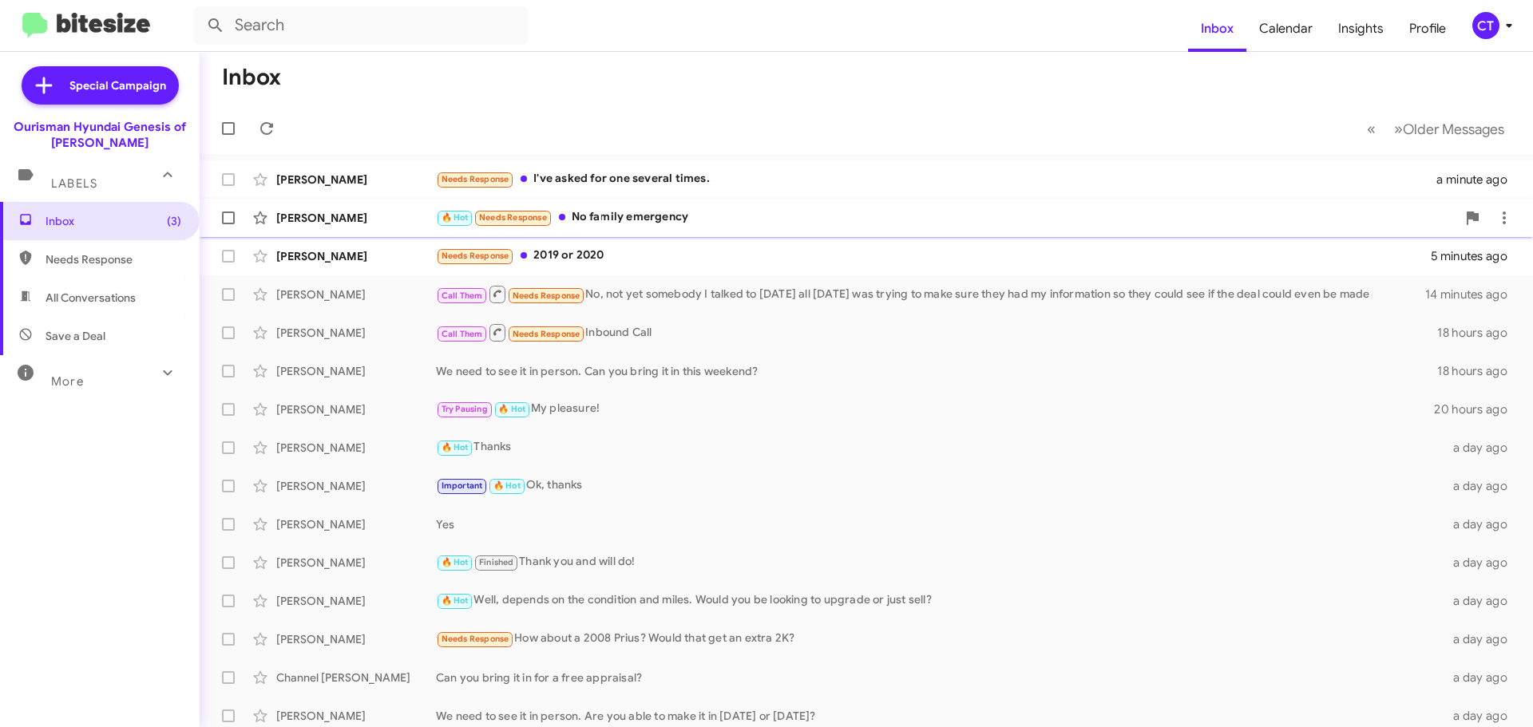
click at [639, 225] on div "🔥 Hot Needs Response No family emergency" at bounding box center [946, 217] width 1020 height 18
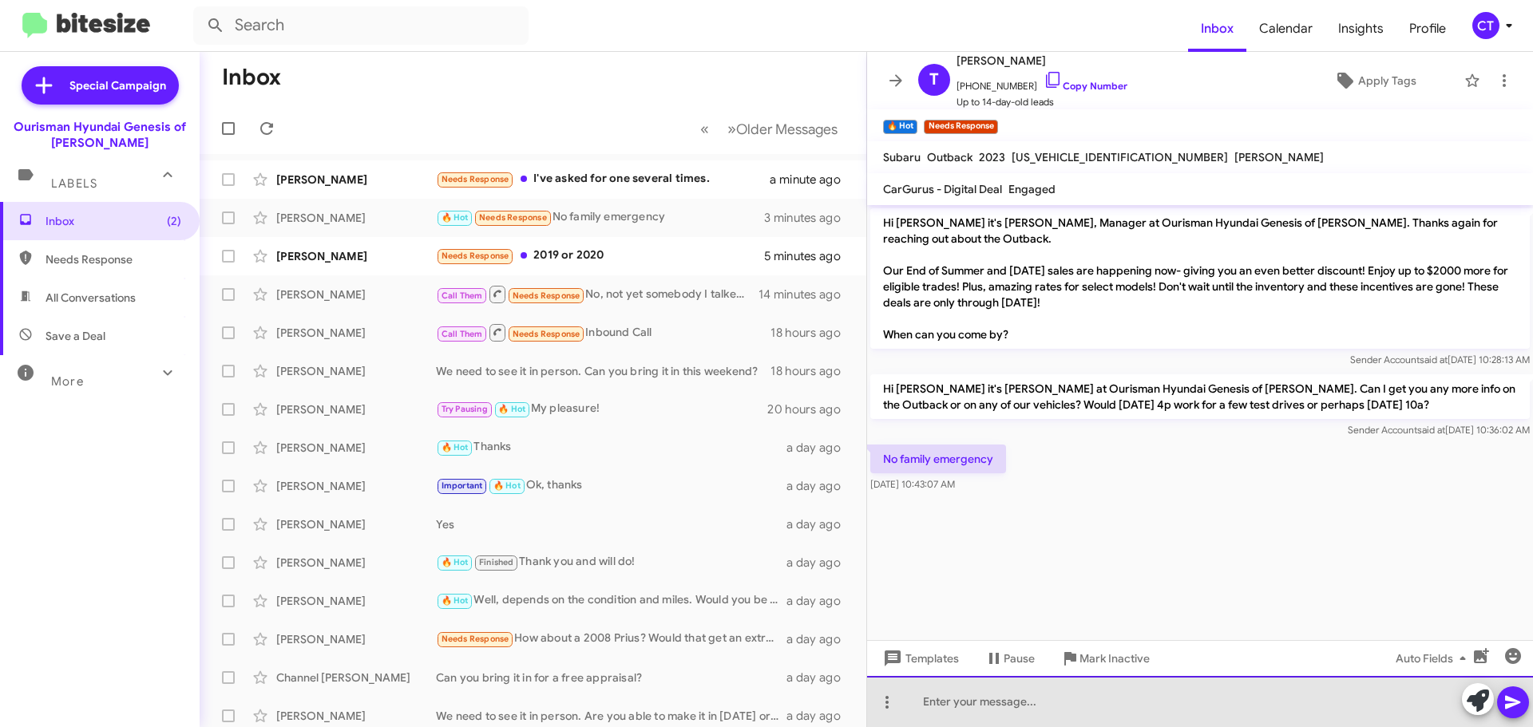
click at [1037, 698] on div at bounding box center [1200, 701] width 666 height 51
drag, startPoint x: 1038, startPoint y: 701, endPoint x: 1030, endPoint y: 706, distance: 9.7
click at [1030, 706] on div "No problem, please lketr me know when you're available" at bounding box center [1200, 701] width 666 height 51
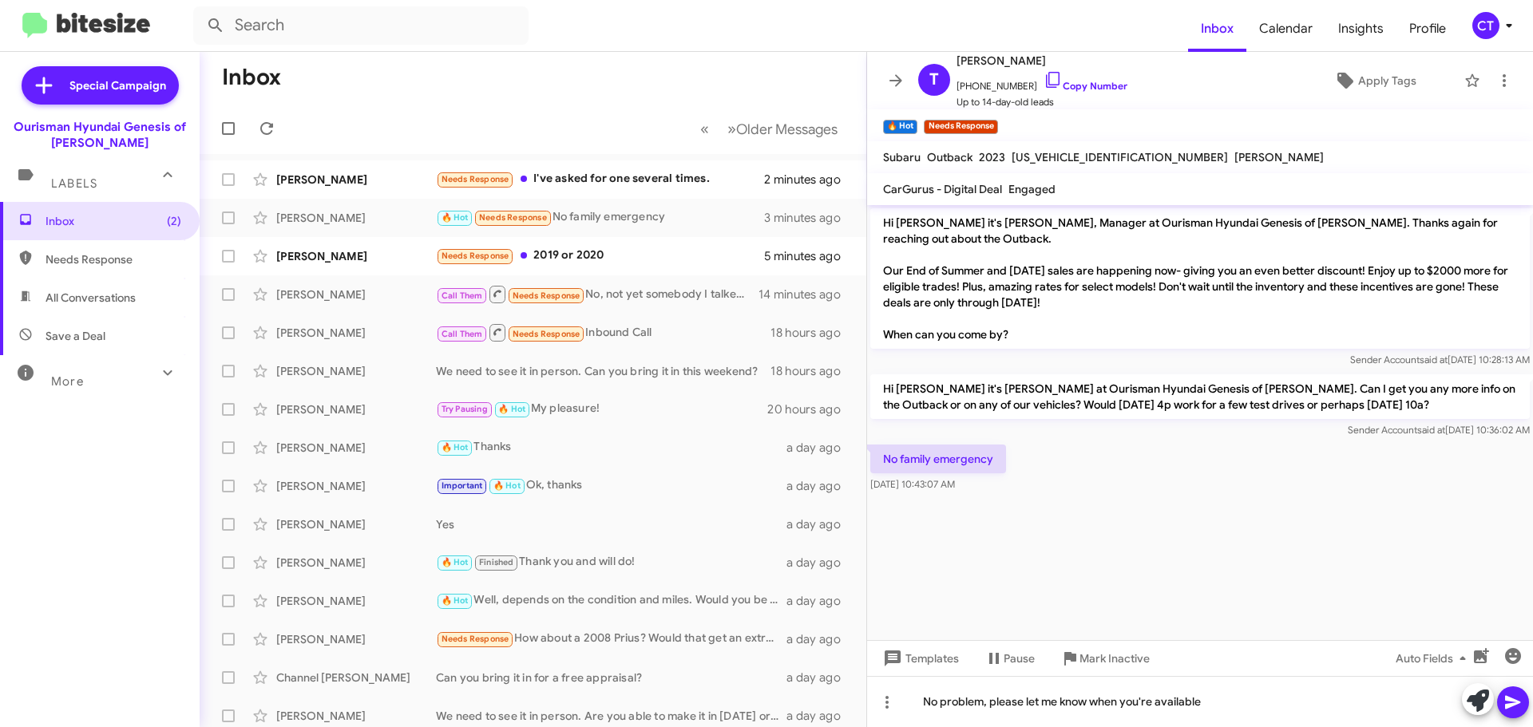
click at [1518, 697] on icon at bounding box center [1512, 702] width 19 height 19
click at [649, 179] on div "Needs Response I've asked for one several times." at bounding box center [613, 179] width 354 height 18
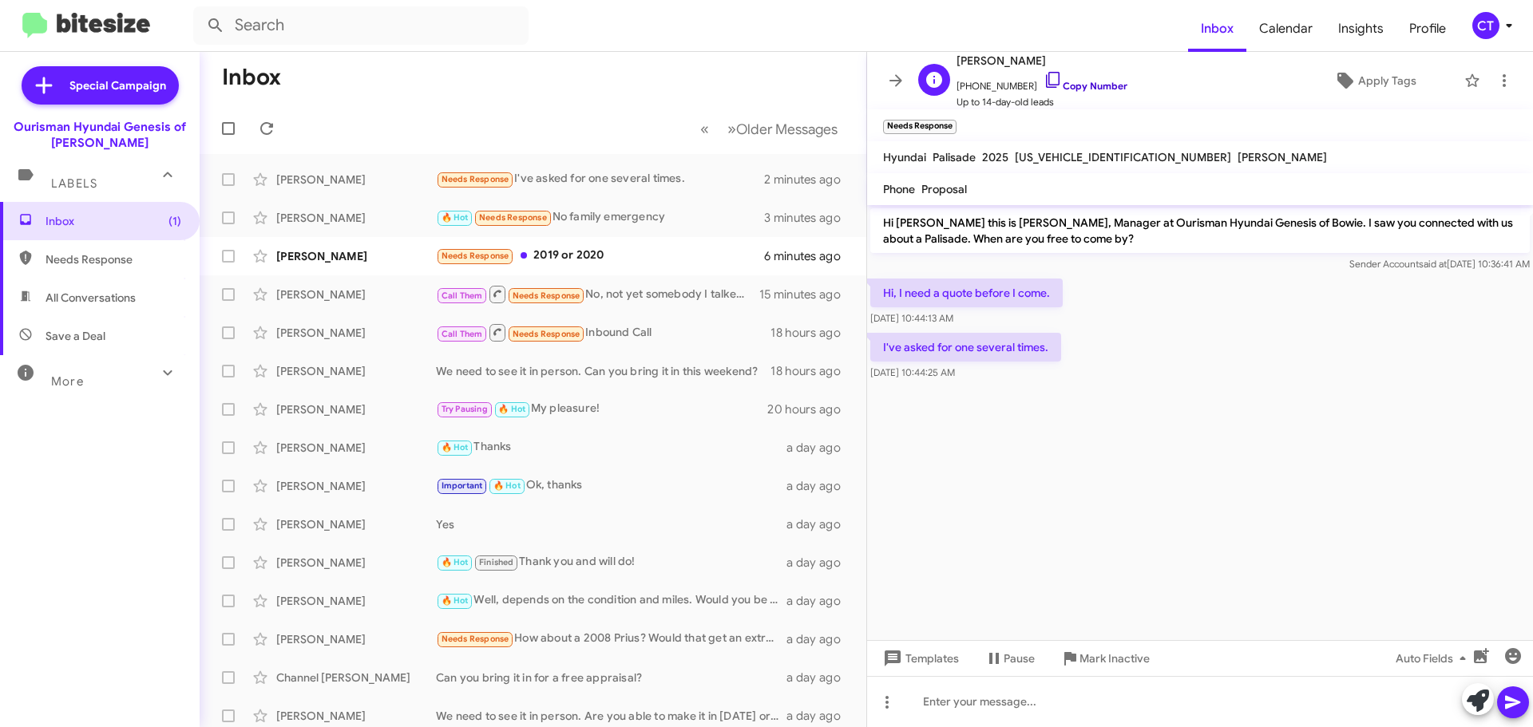
drag, startPoint x: 1034, startPoint y: 77, endPoint x: 292, endPoint y: 176, distance: 748.8
click at [1043, 77] on icon at bounding box center [1052, 79] width 19 height 19
drag, startPoint x: 988, startPoint y: 371, endPoint x: 891, endPoint y: 293, distance: 124.9
click at [883, 281] on body "Inbox Calendar Insights Profile CT Special Campaign Ourisman Hyundai Genesis of…" at bounding box center [766, 363] width 1533 height 727
drag, startPoint x: 879, startPoint y: 283, endPoint x: 1035, endPoint y: 376, distance: 182.2
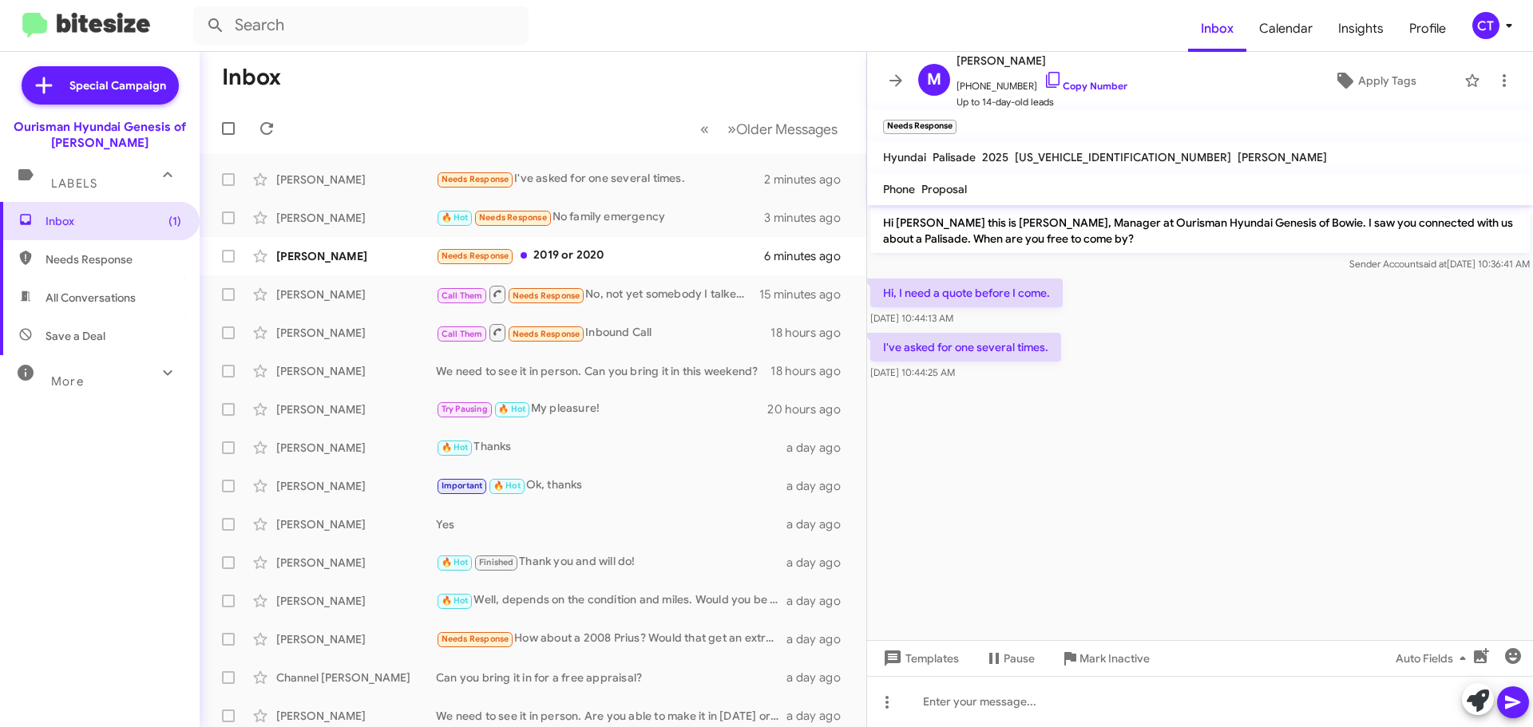
click at [1035, 376] on div "Hi Maryellen this is Ciara Taylor, Manager at Ourisman Hyundai Genesis of Bowie…" at bounding box center [1200, 294] width 666 height 179
copy div "Hi, I need a quote before I come. Aug 28, 2025, 10:44:13 AM I've asked for one …"
drag, startPoint x: 607, startPoint y: 247, endPoint x: 591, endPoint y: 257, distance: 18.4
click at [606, 247] on div "Needs Response 2019 or 2020" at bounding box center [613, 256] width 354 height 18
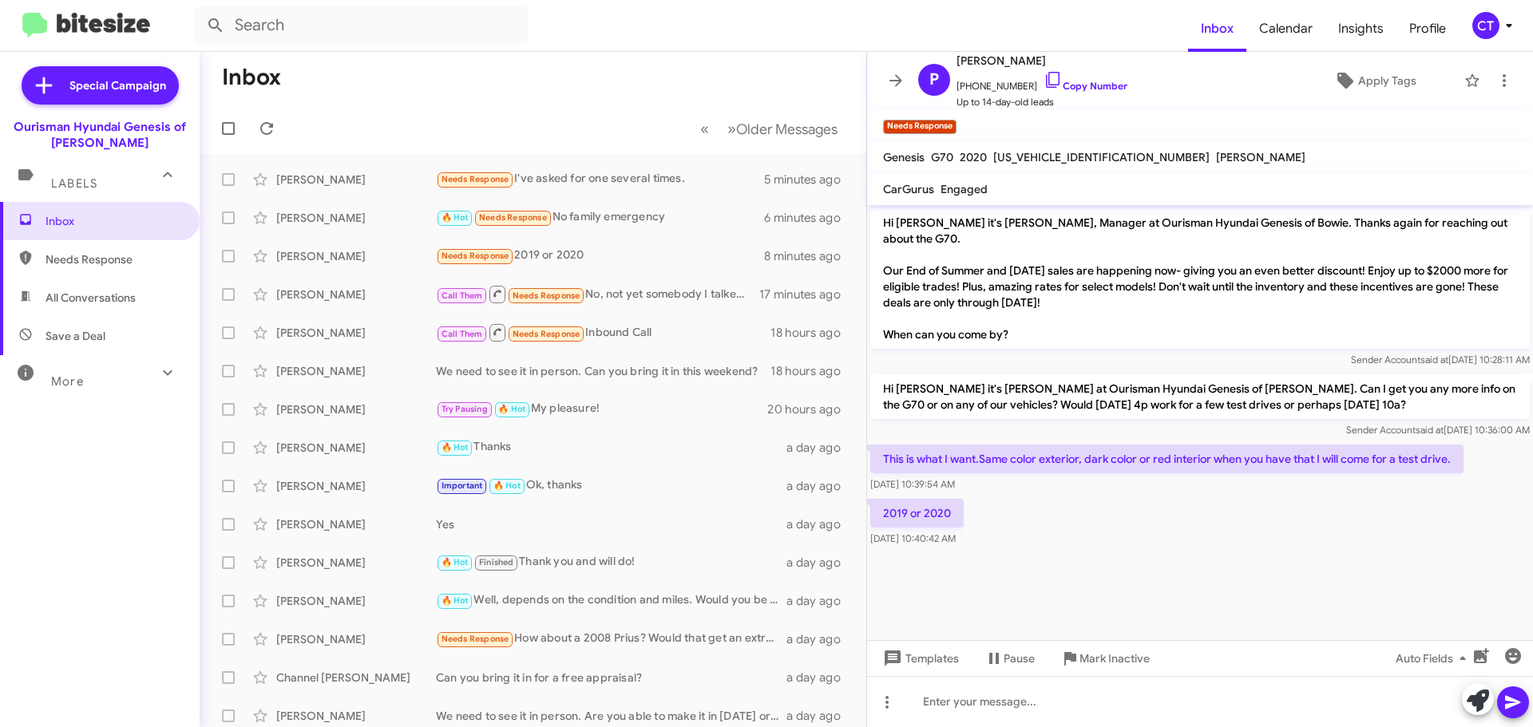
click at [1499, 32] on icon at bounding box center [1508, 25] width 19 height 19
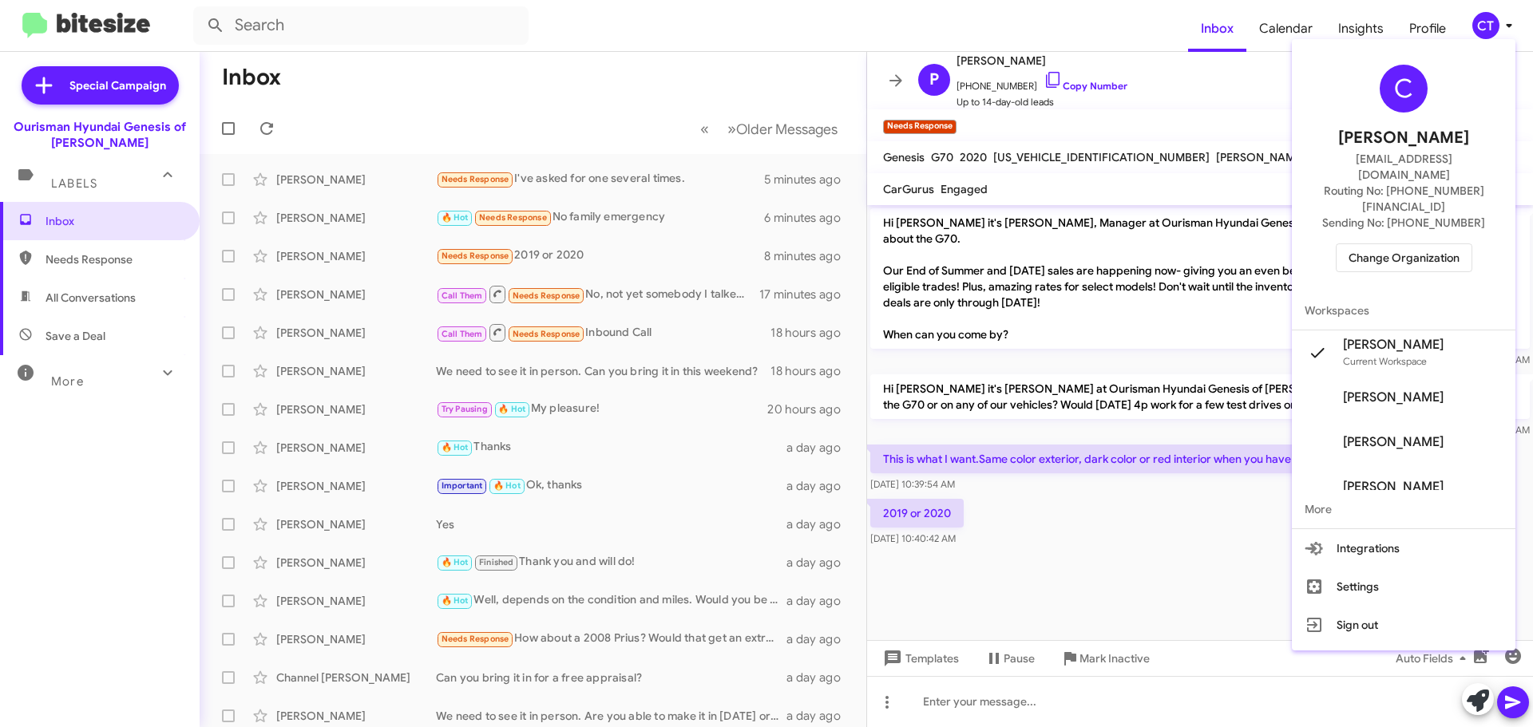
click at [1394, 244] on span "Change Organization" at bounding box center [1403, 257] width 111 height 27
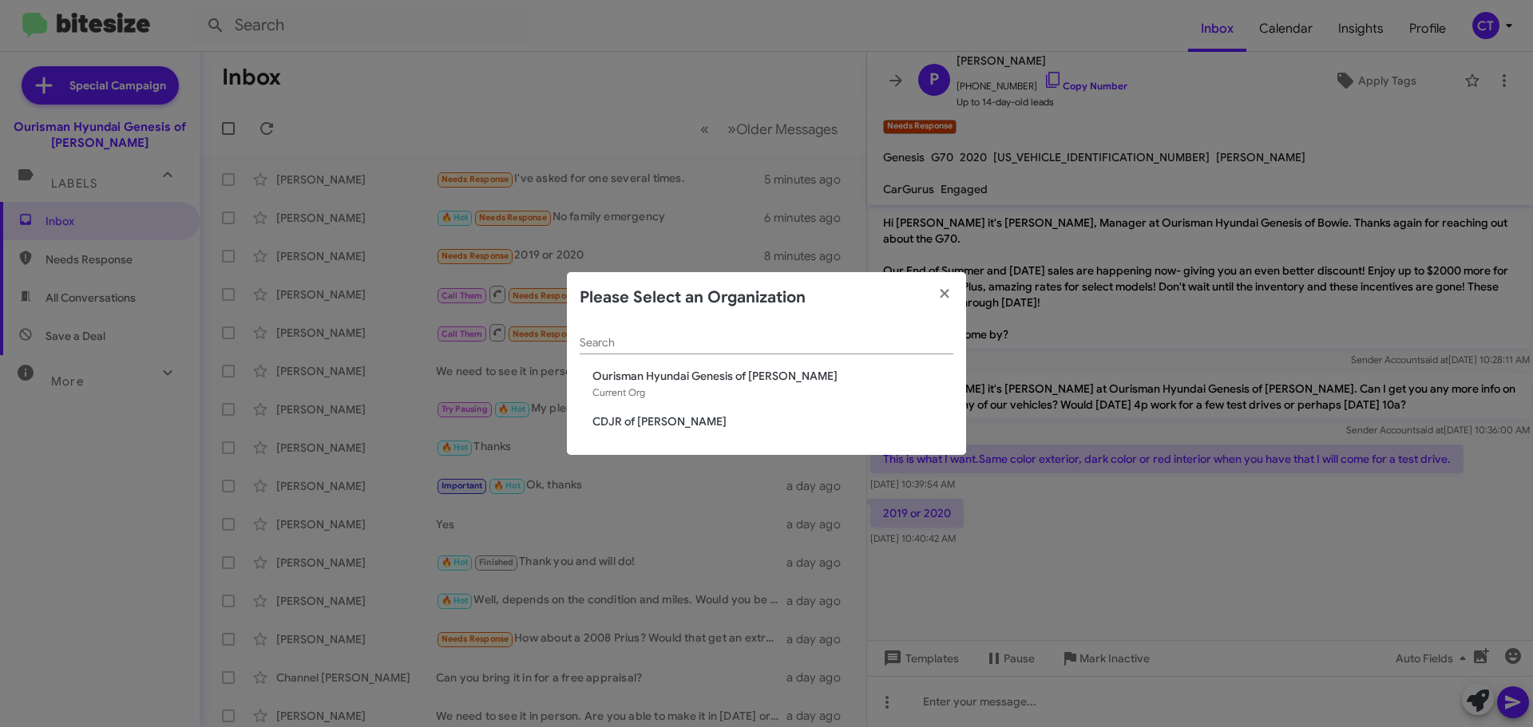
click at [630, 432] on div "Search Ourisman Hyundai Genesis of Bowie Current Org CDJR of Bowie" at bounding box center [766, 389] width 399 height 132
drag, startPoint x: 625, startPoint y: 421, endPoint x: 307, endPoint y: 477, distance: 323.2
click at [626, 421] on span "CDJR of [PERSON_NAME]" at bounding box center [772, 421] width 361 height 16
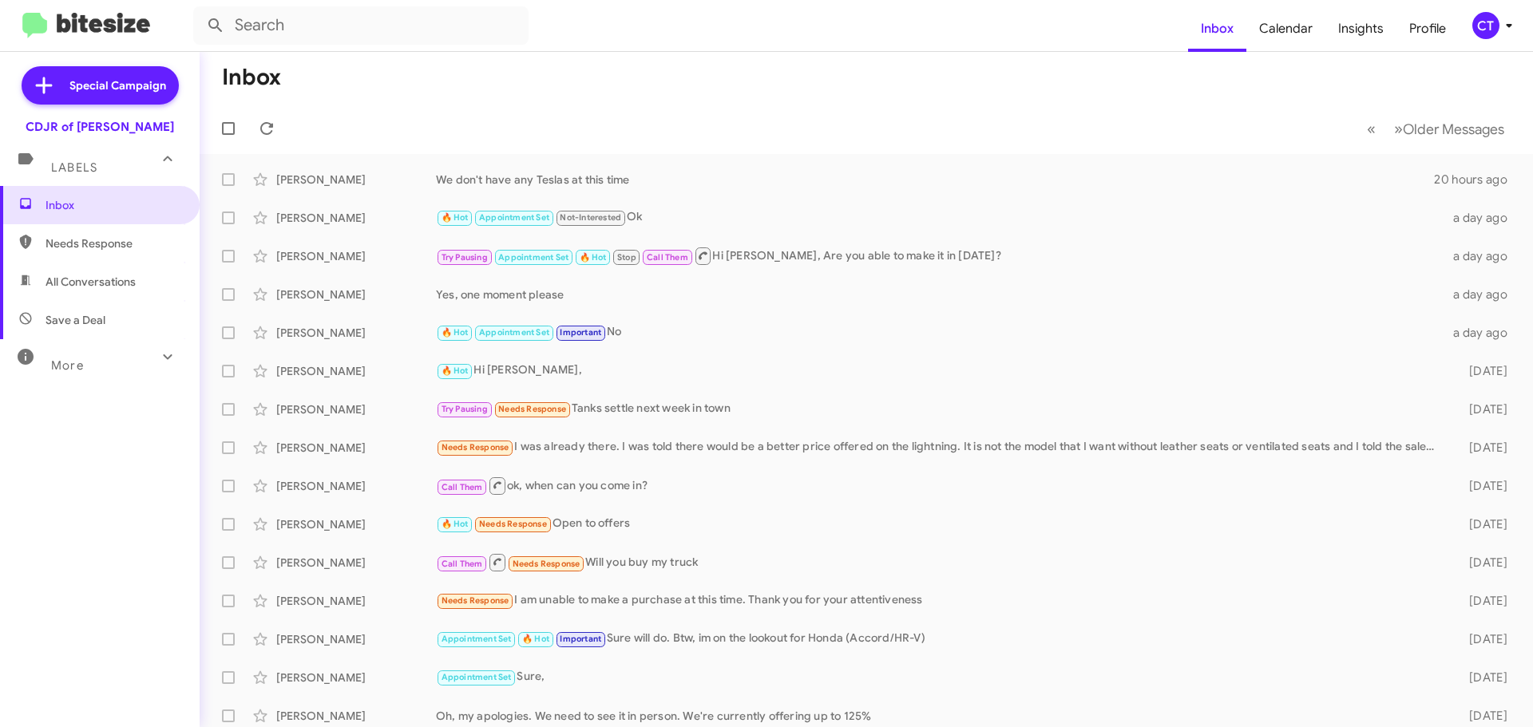
click at [1477, 35] on div "CT" at bounding box center [1485, 25] width 27 height 27
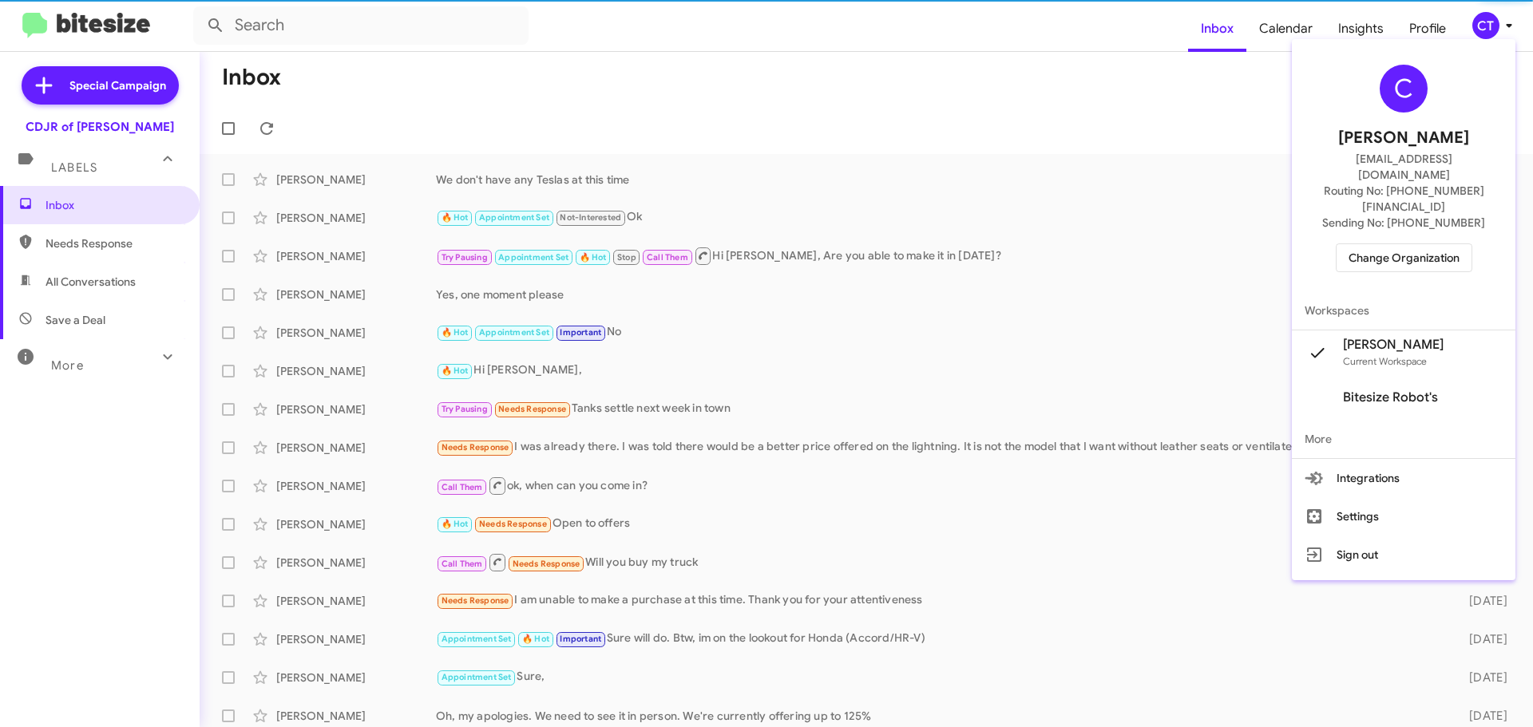
click at [1401, 244] on span "Change Organization" at bounding box center [1403, 257] width 111 height 27
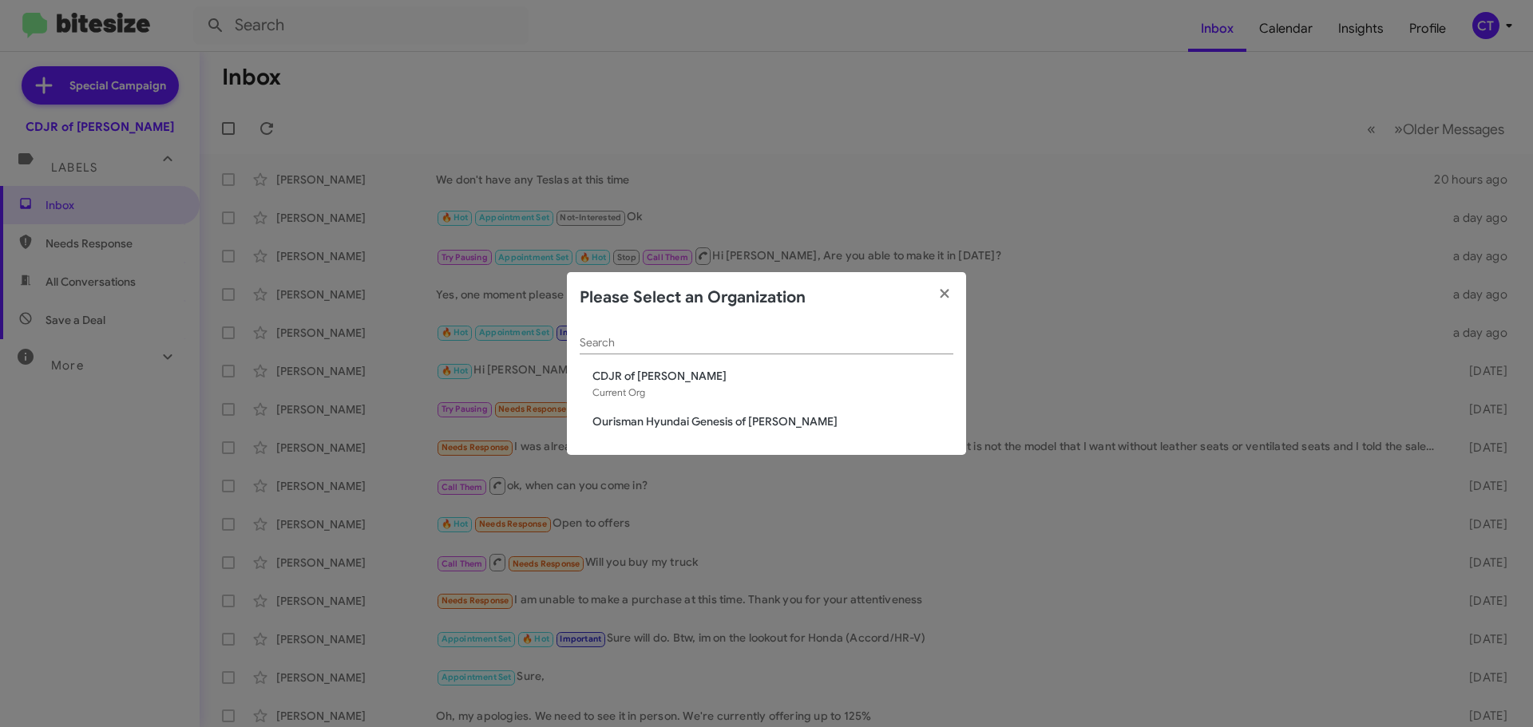
click at [686, 421] on span "Ourisman Hyundai Genesis of [PERSON_NAME]" at bounding box center [772, 421] width 361 height 16
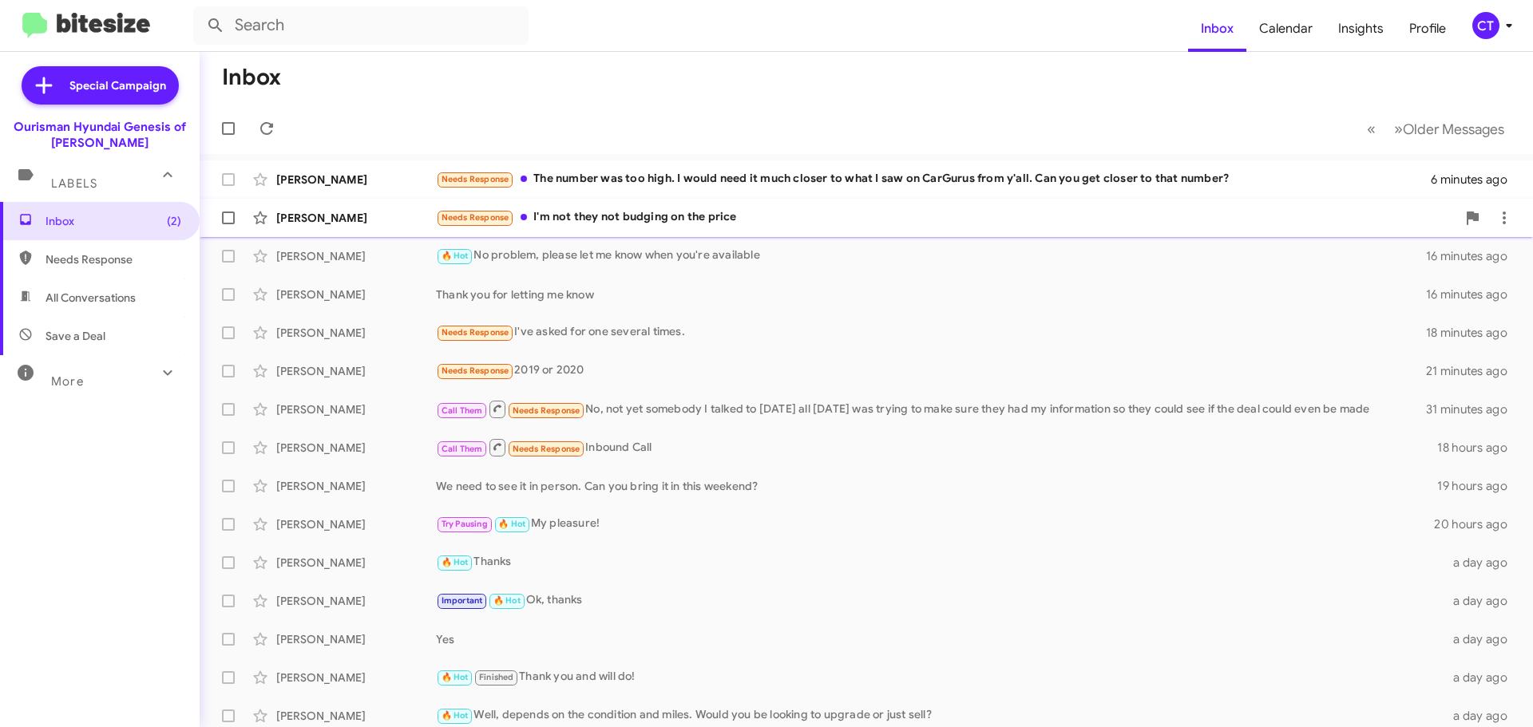
click at [626, 225] on div "Needs Response I'm not they not budging on the price" at bounding box center [946, 217] width 1020 height 18
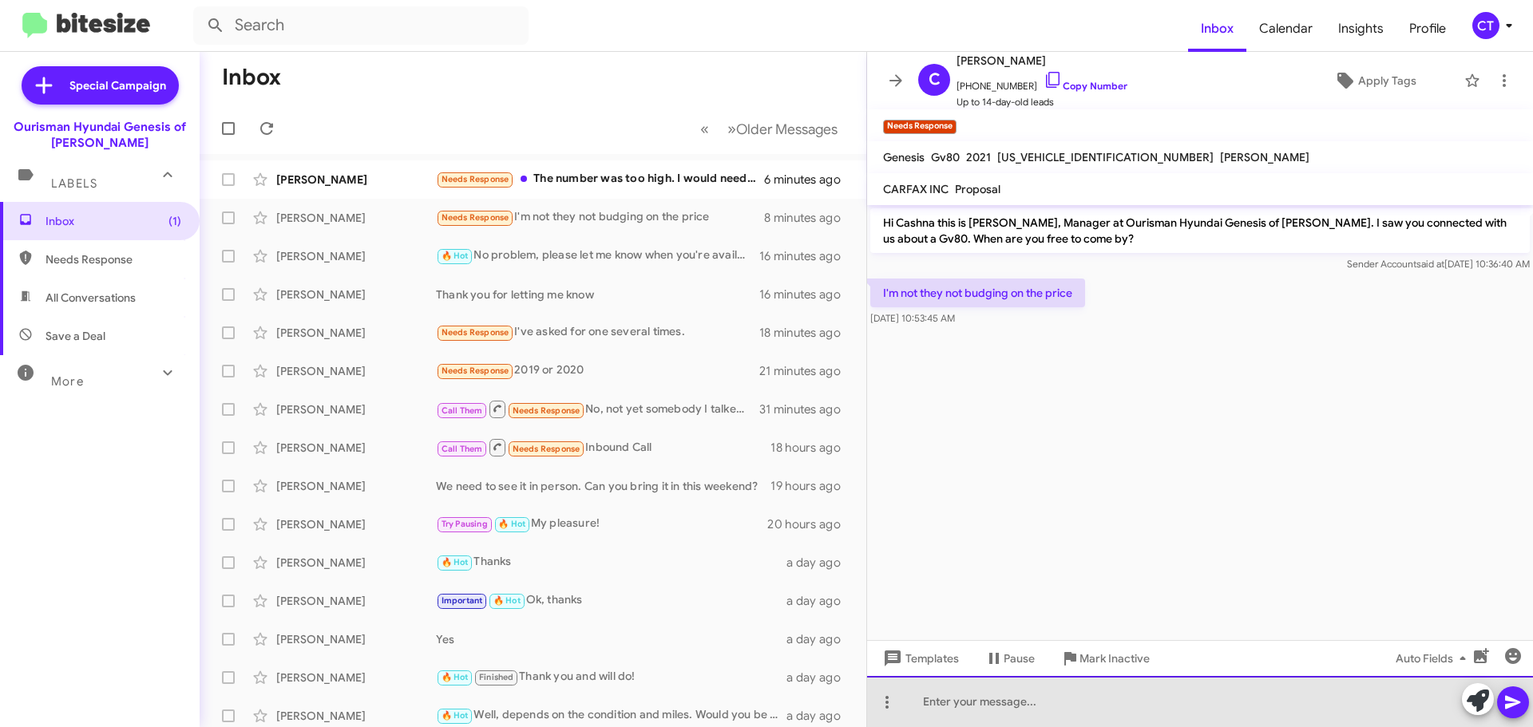
click at [1026, 719] on div at bounding box center [1200, 701] width 666 height 51
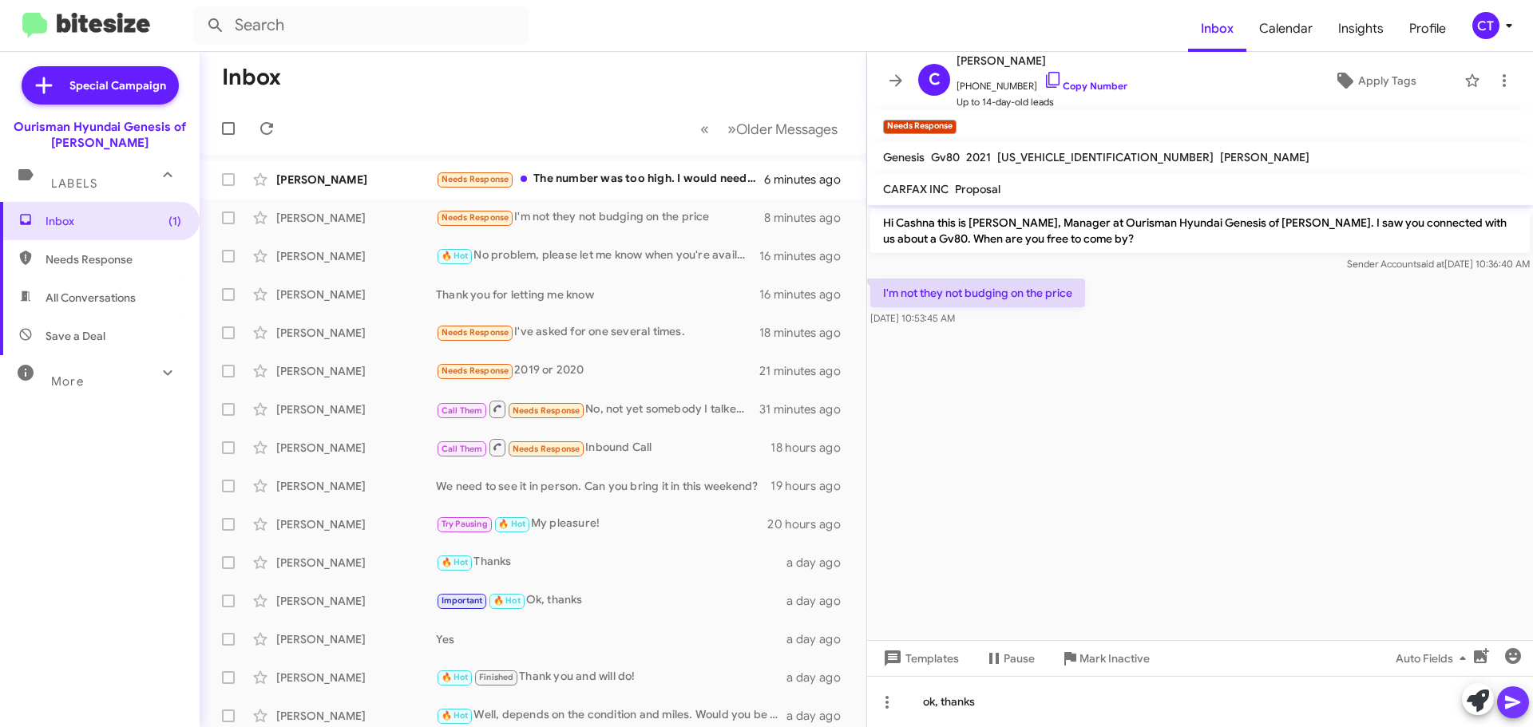
click at [1517, 701] on icon at bounding box center [1512, 703] width 15 height 14
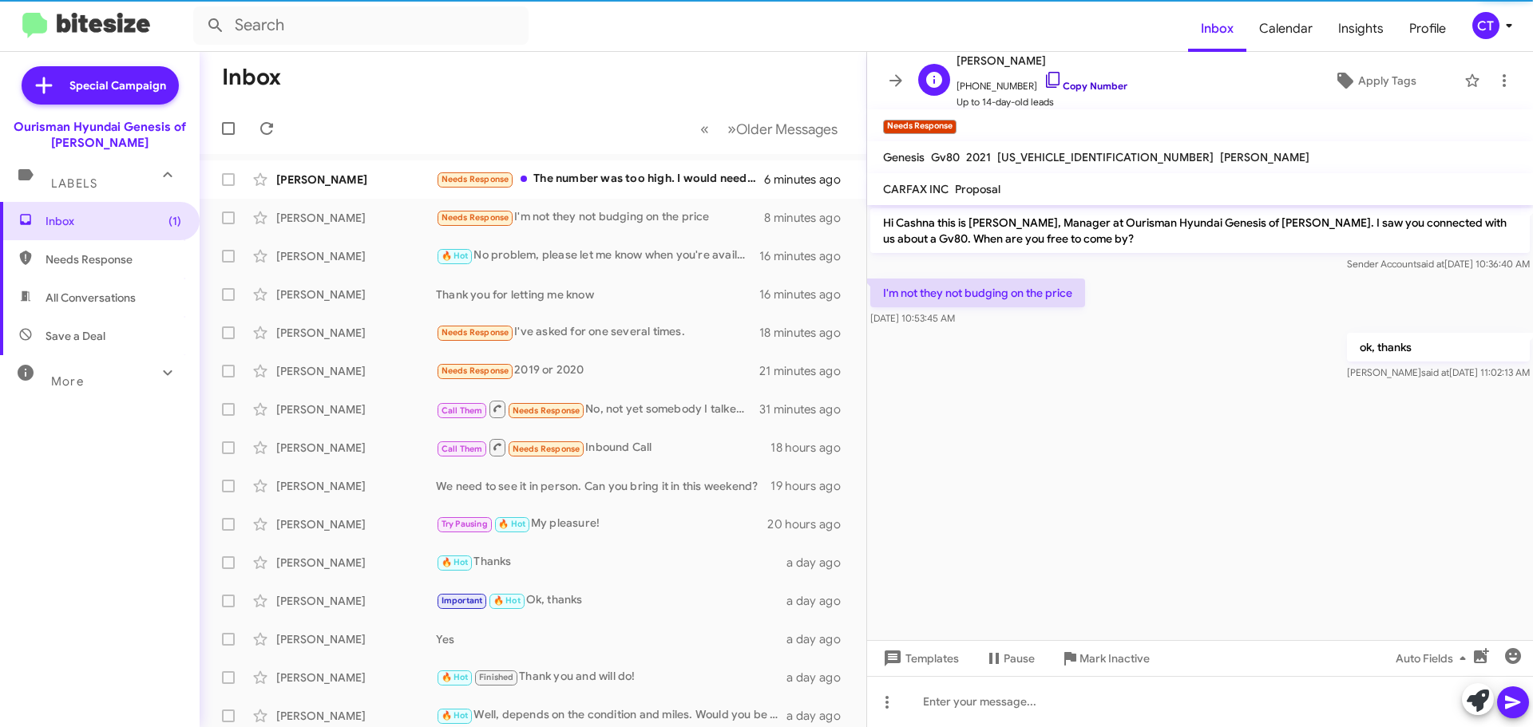
click at [1043, 81] on icon at bounding box center [1052, 79] width 19 height 19
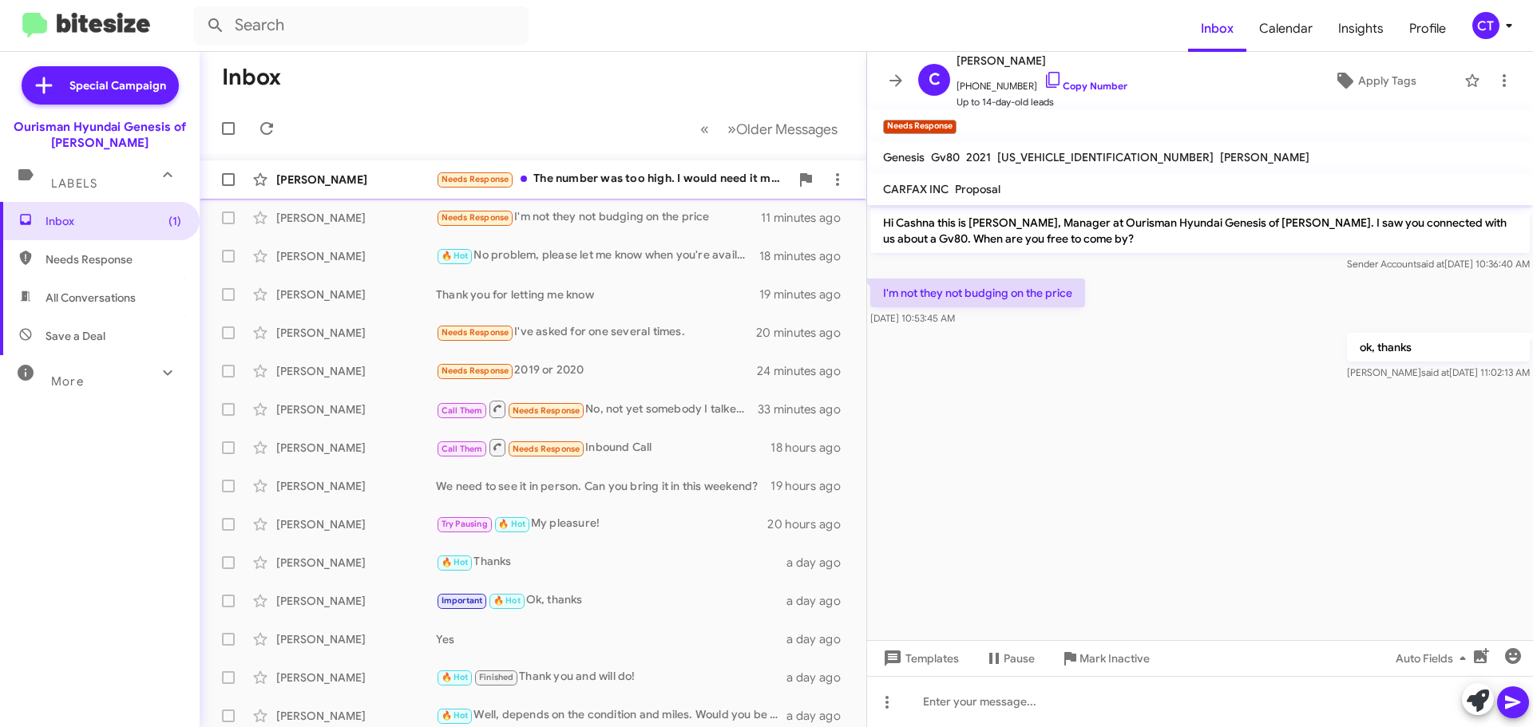
drag, startPoint x: 580, startPoint y: 180, endPoint x: 557, endPoint y: 189, distance: 25.1
click at [580, 180] on div "Needs Response The number was too high. I would need it much closer to what I s…" at bounding box center [613, 179] width 354 height 18
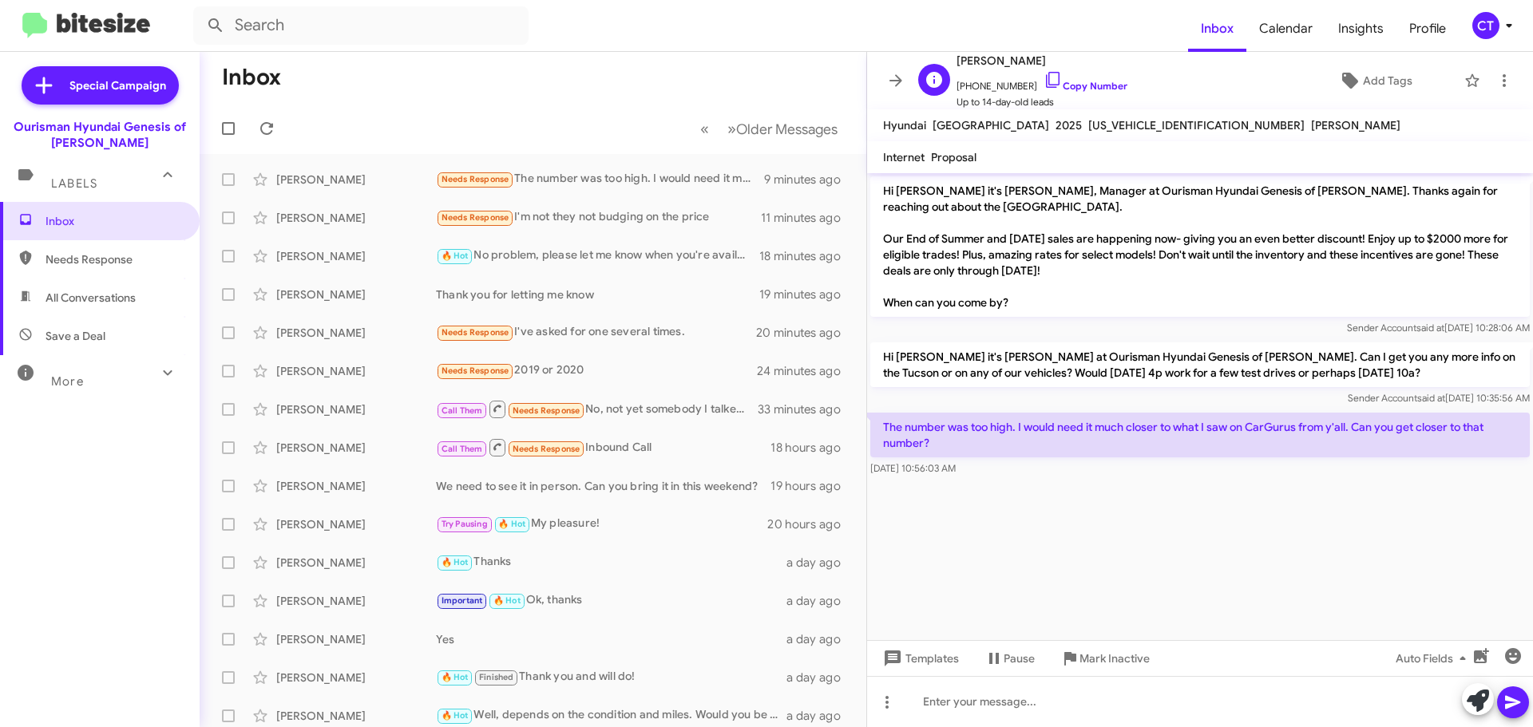
drag, startPoint x: 1030, startPoint y: 75, endPoint x: 996, endPoint y: 86, distance: 35.3
click at [1046, 75] on icon at bounding box center [1053, 80] width 14 height 16
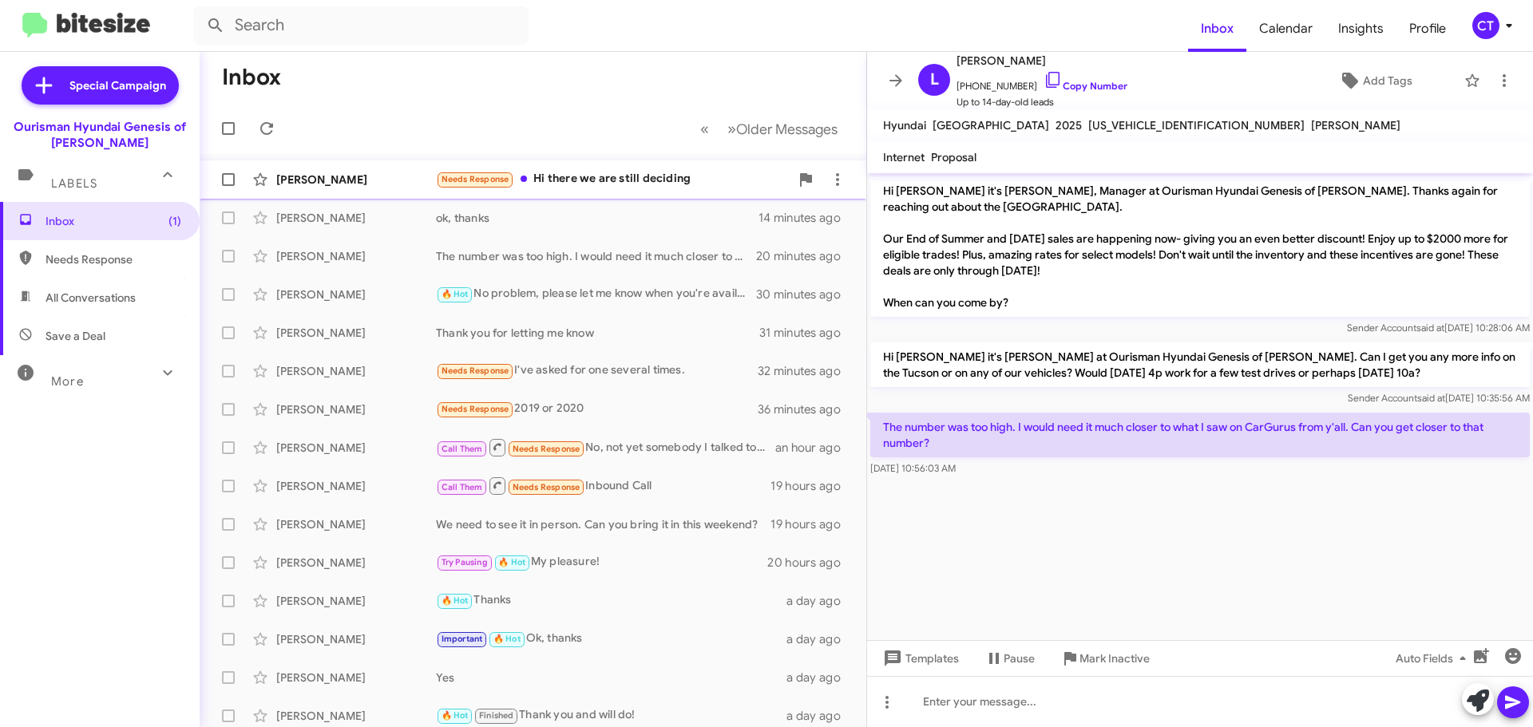
click at [642, 184] on div "Needs Response Hi there we are still deciding" at bounding box center [613, 179] width 354 height 18
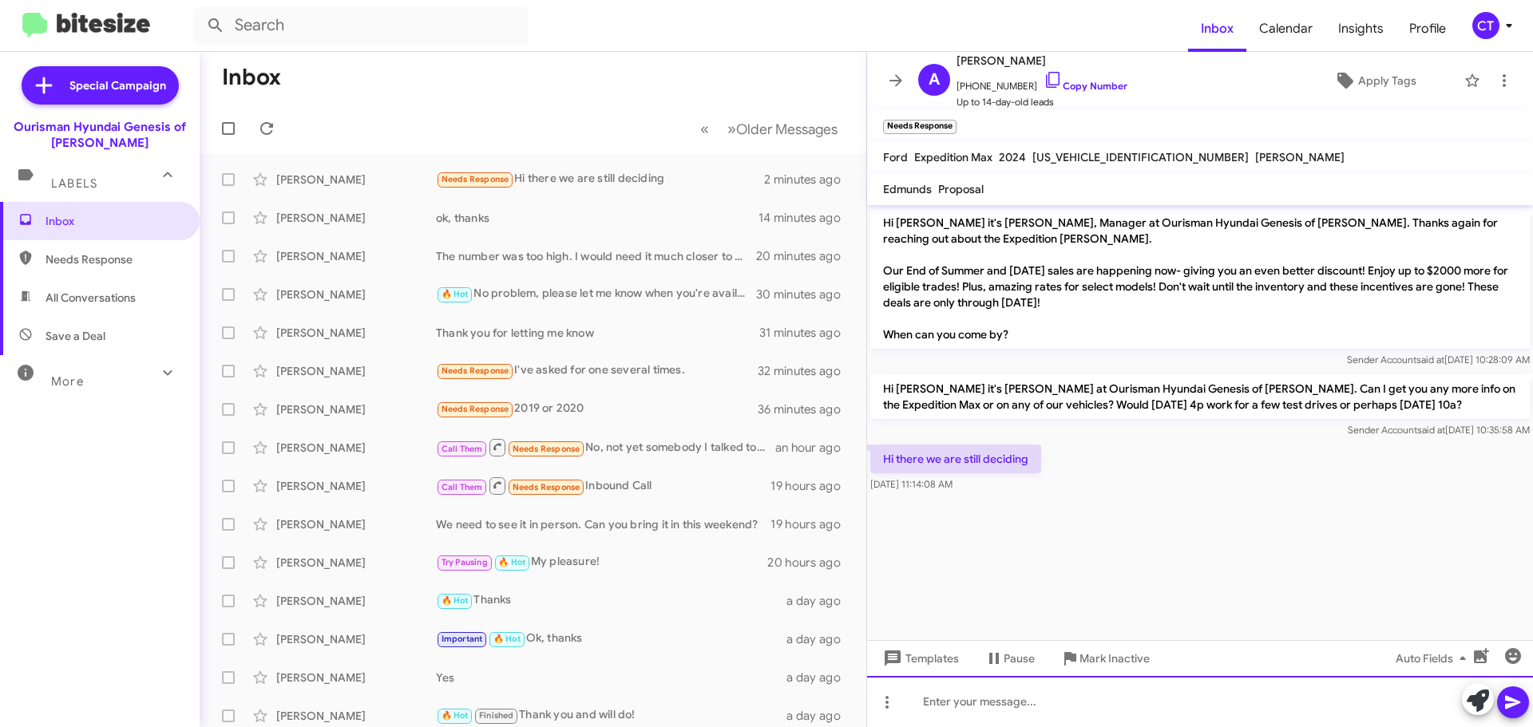
click at [983, 711] on div at bounding box center [1200, 701] width 666 height 51
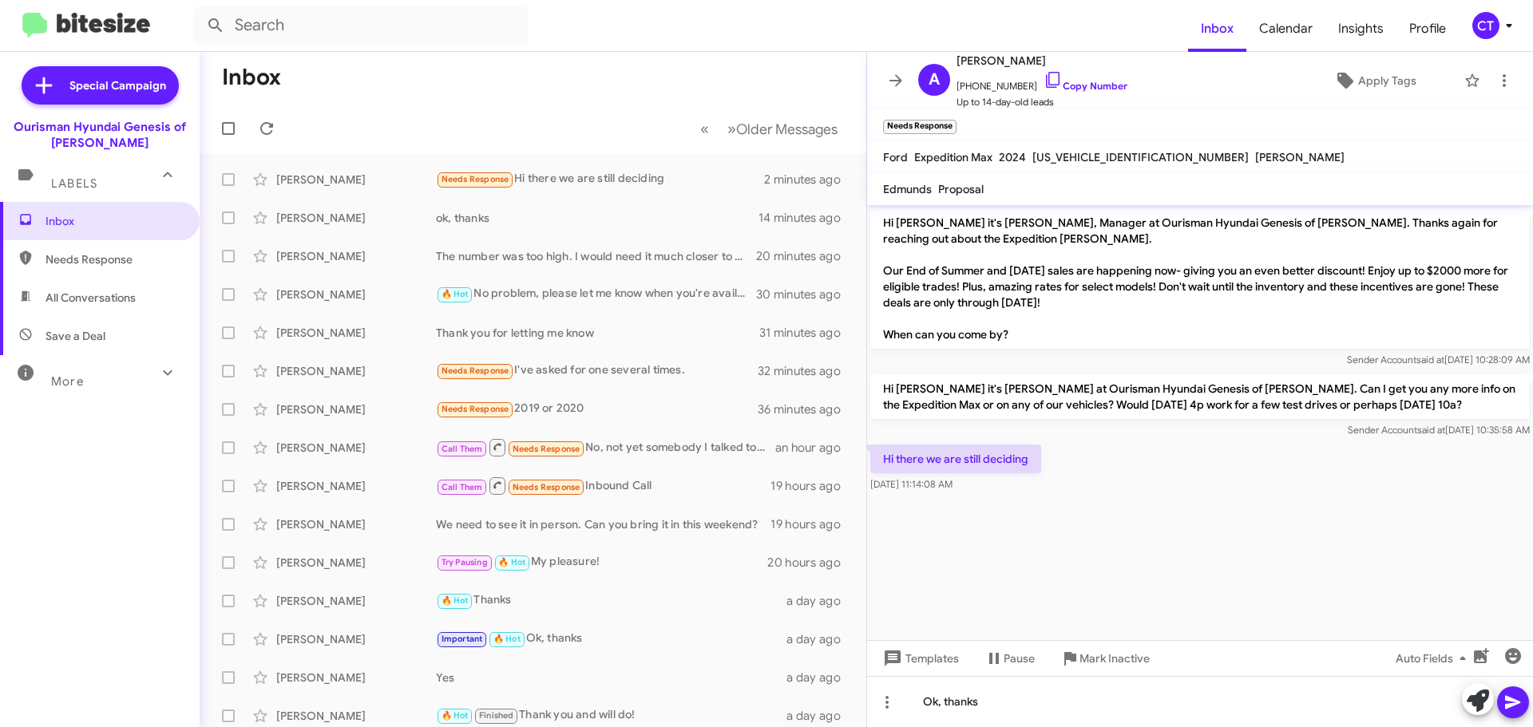
click at [1525, 707] on button at bounding box center [1513, 702] width 32 height 32
click at [1503, 34] on icon at bounding box center [1508, 25] width 19 height 19
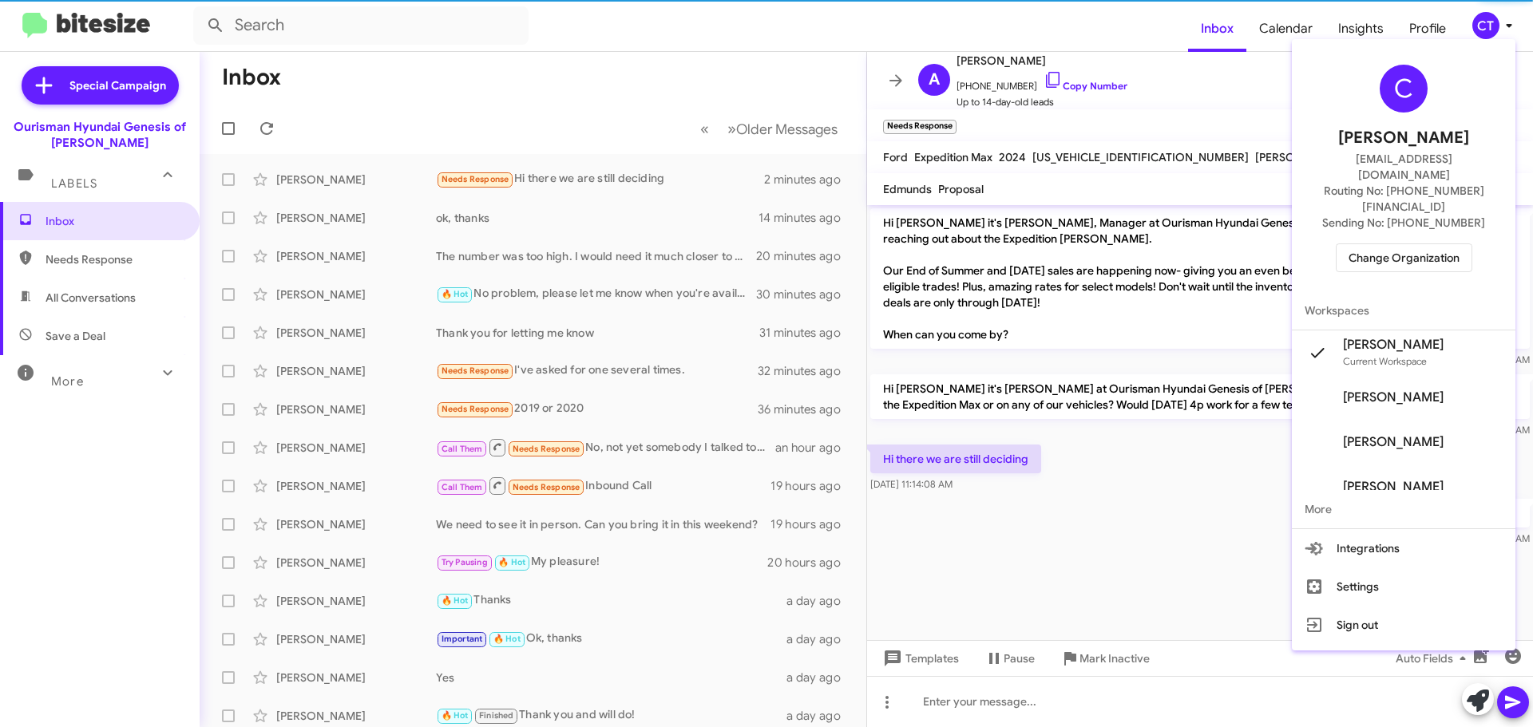
click at [1424, 205] on div "C [PERSON_NAME] [EMAIL_ADDRESS][DOMAIN_NAME] Routing No: [PHONE_NUMBER][FINANCI…" at bounding box center [1402, 168] width 223 height 246
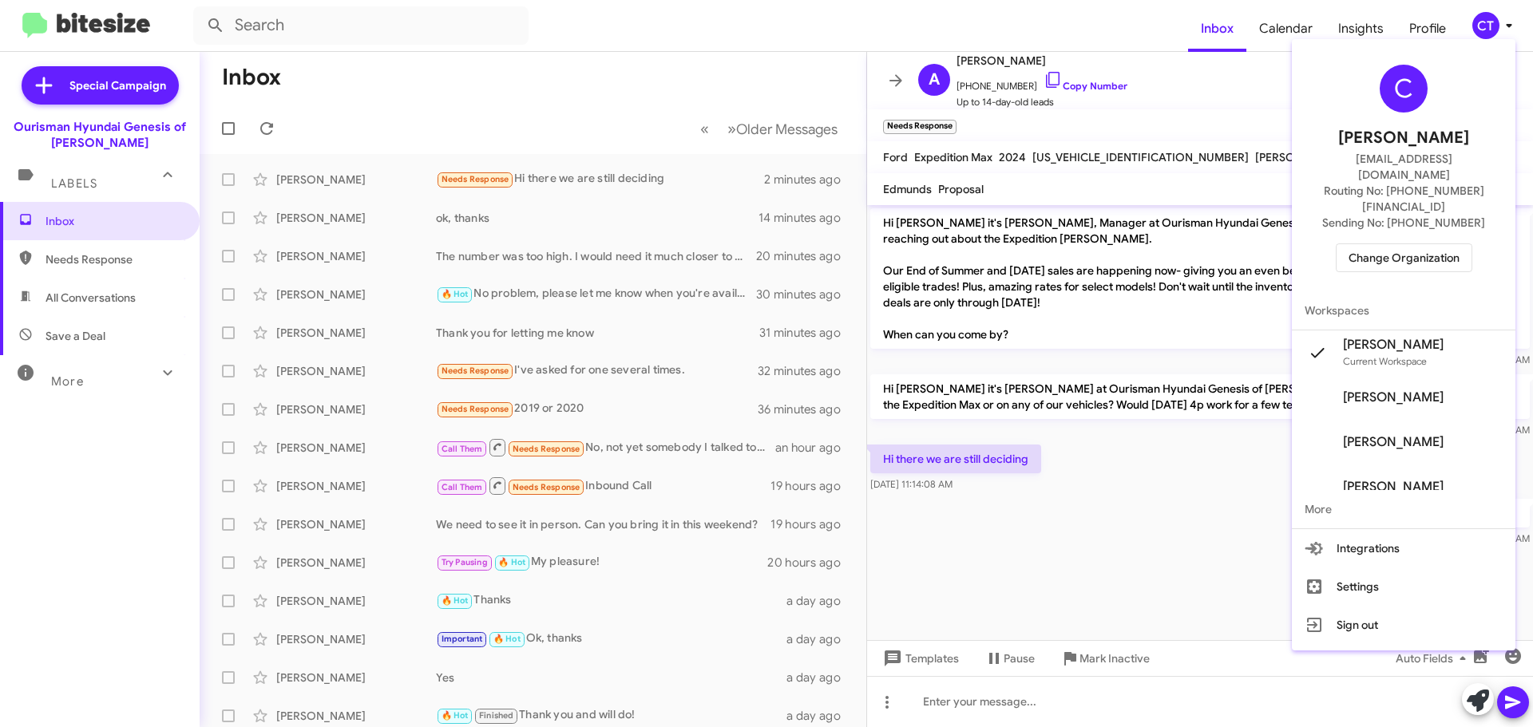
click at [1412, 244] on span "Change Organization" at bounding box center [1403, 257] width 111 height 27
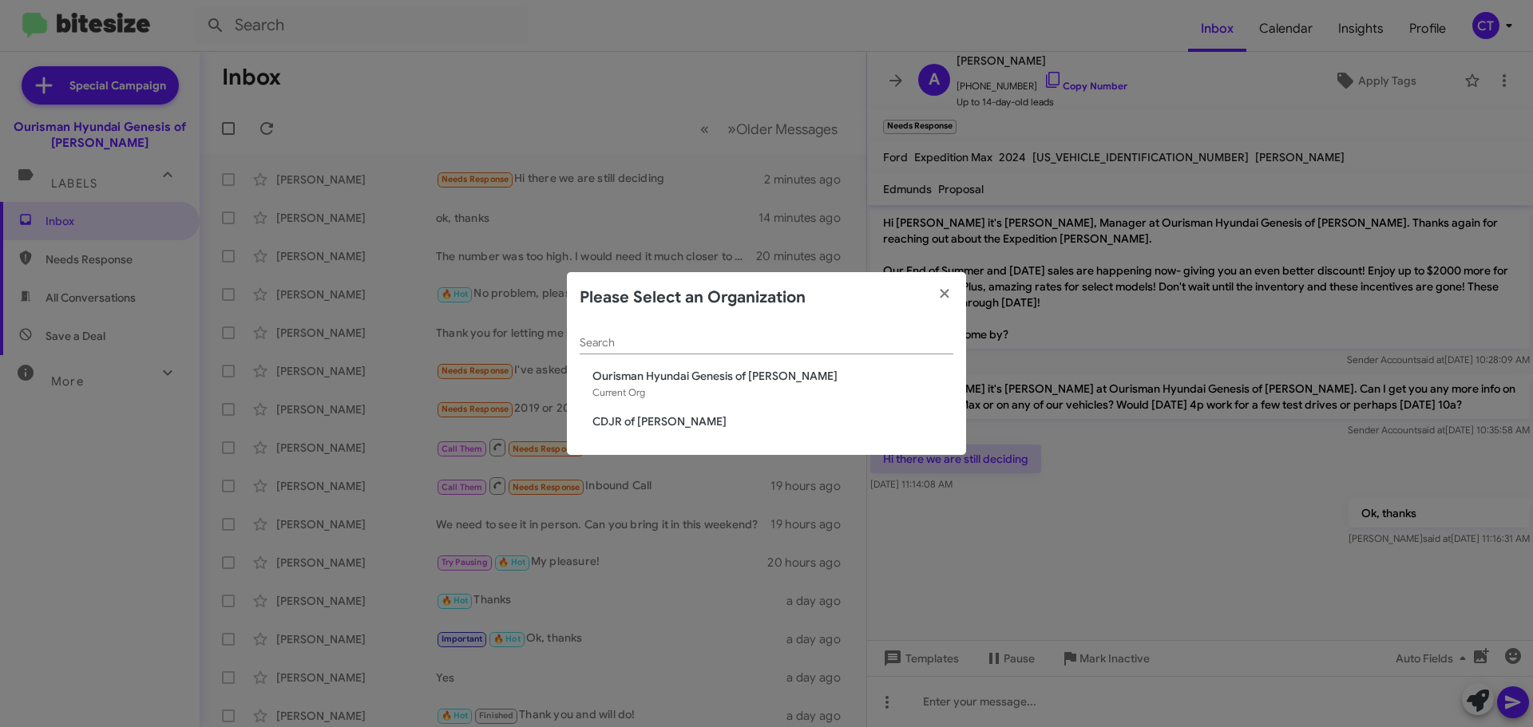
click at [671, 422] on span "CDJR of [PERSON_NAME]" at bounding box center [772, 421] width 361 height 16
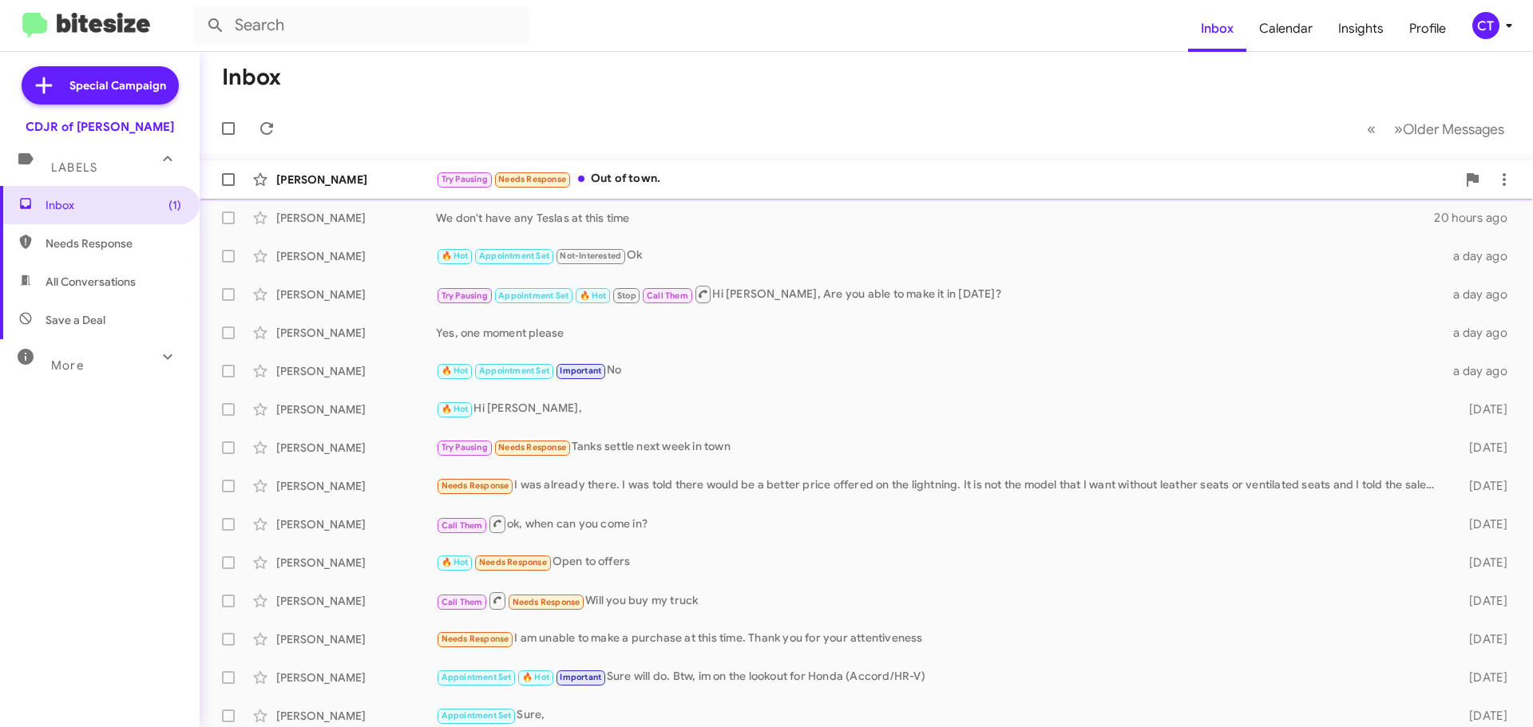
click at [645, 183] on div "Try Pausing Needs Response Out of town." at bounding box center [946, 179] width 1020 height 18
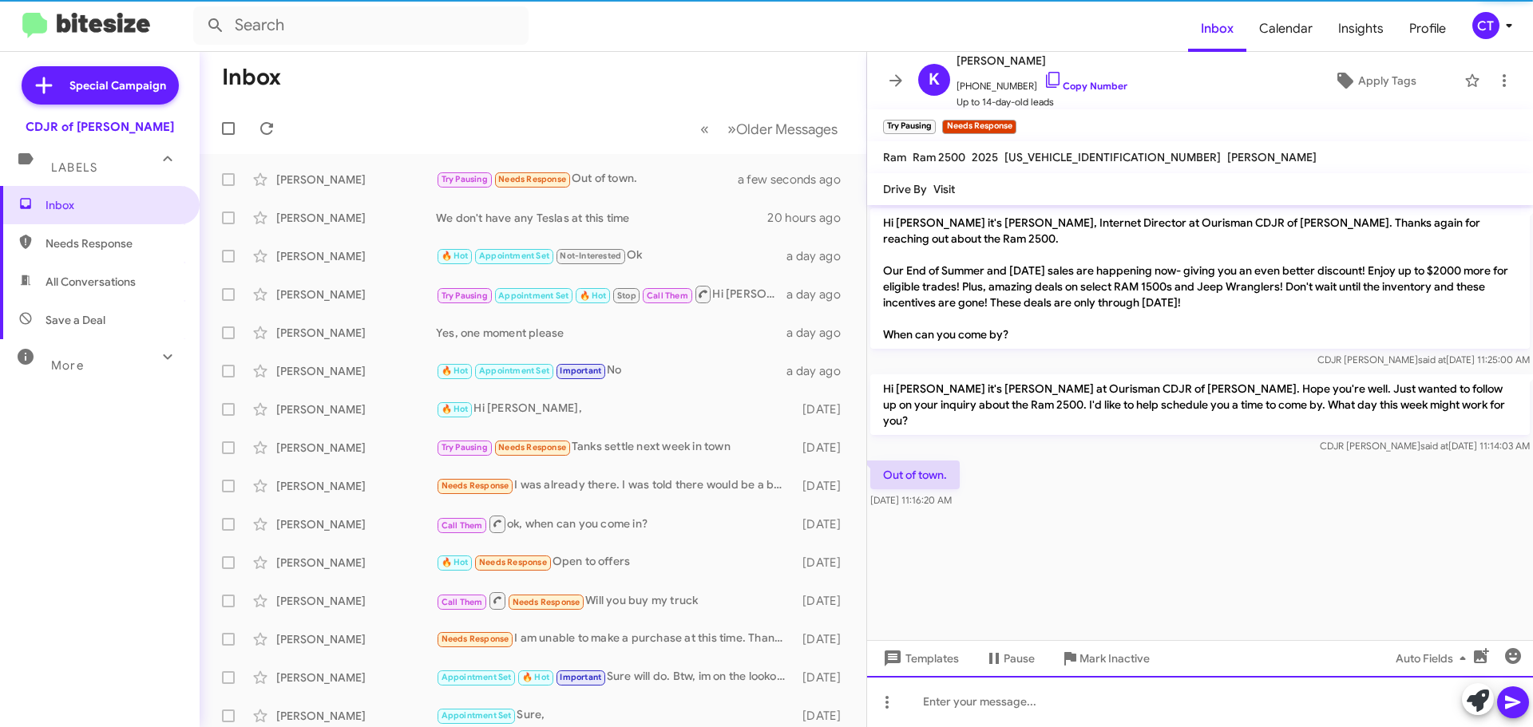
click at [1043, 701] on div at bounding box center [1200, 701] width 666 height 51
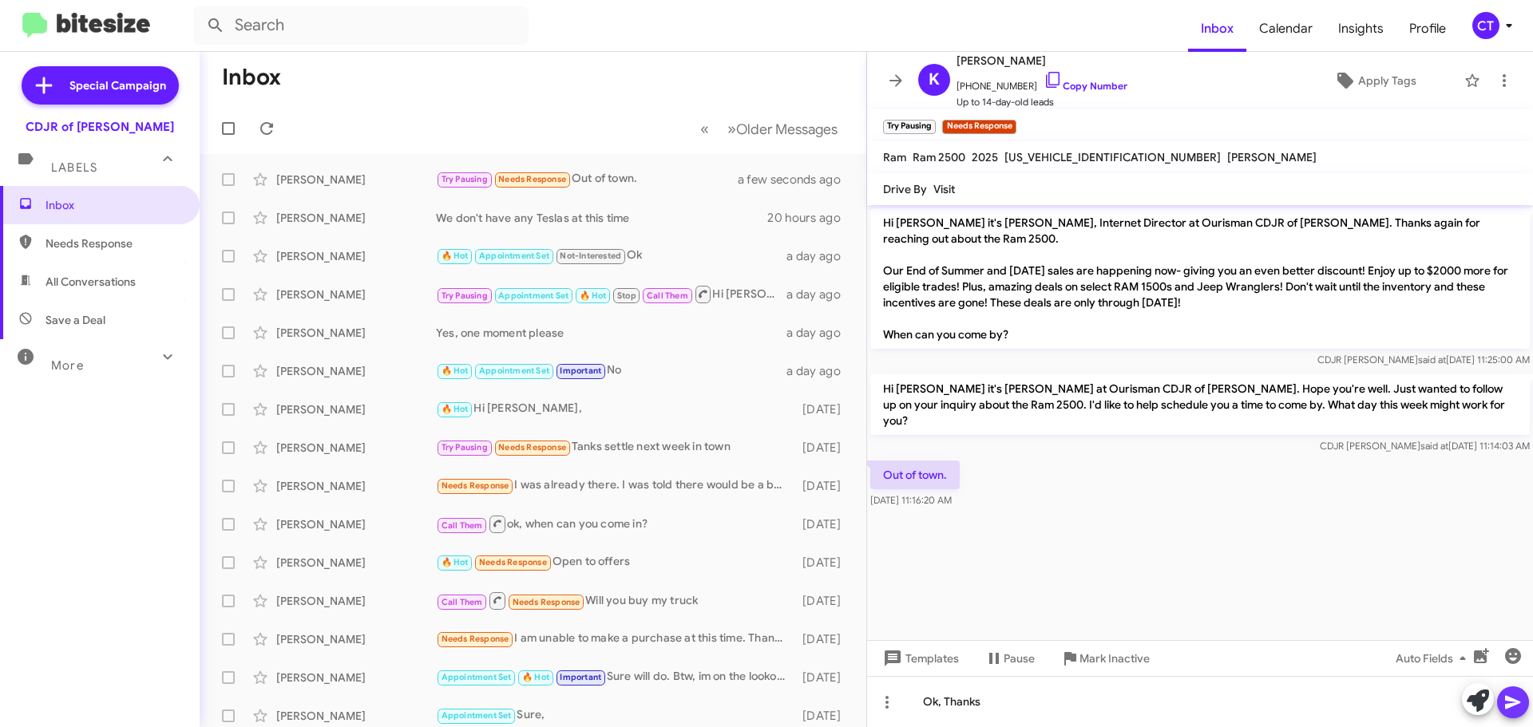
click at [1517, 705] on icon at bounding box center [1512, 702] width 19 height 19
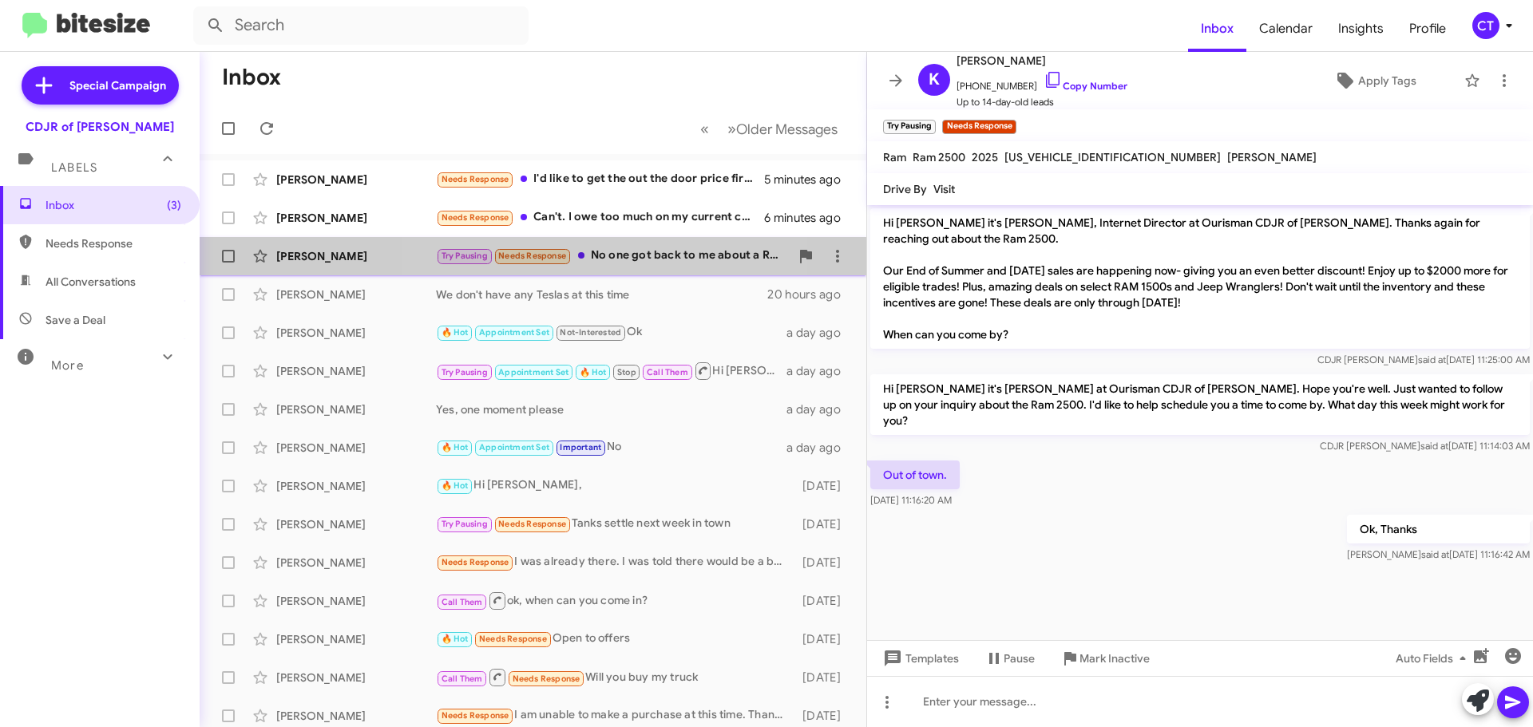
click at [621, 271] on div "Keith Binder Try Pausing Needs Response No one got back to me about a Ram 2500,…" at bounding box center [532, 256] width 641 height 32
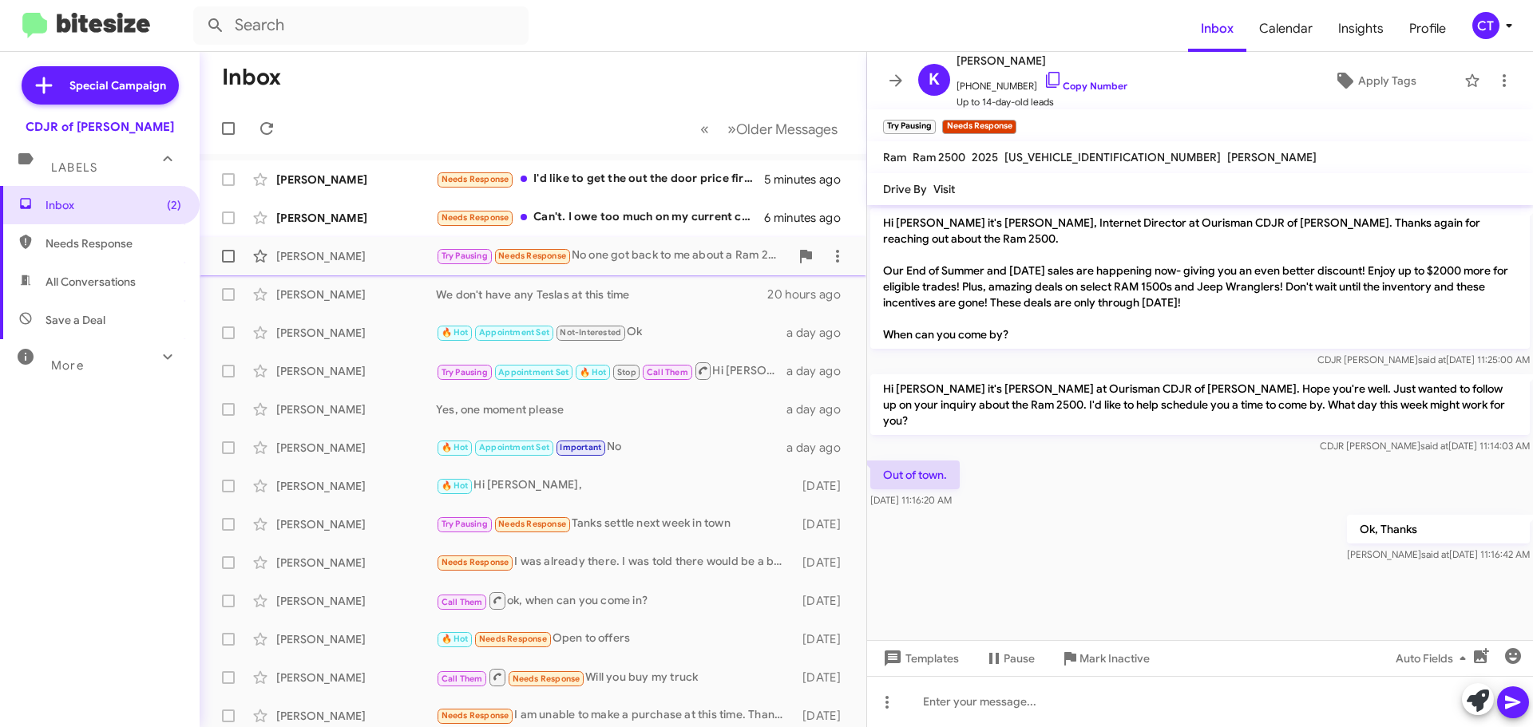
click at [600, 263] on div "Try Pausing Needs Response No one got back to me about a Ram 2500, not white, w…" at bounding box center [613, 256] width 354 height 18
click at [619, 216] on div "Needs Response Can't. I owe too much on my current car loan" at bounding box center [613, 217] width 354 height 18
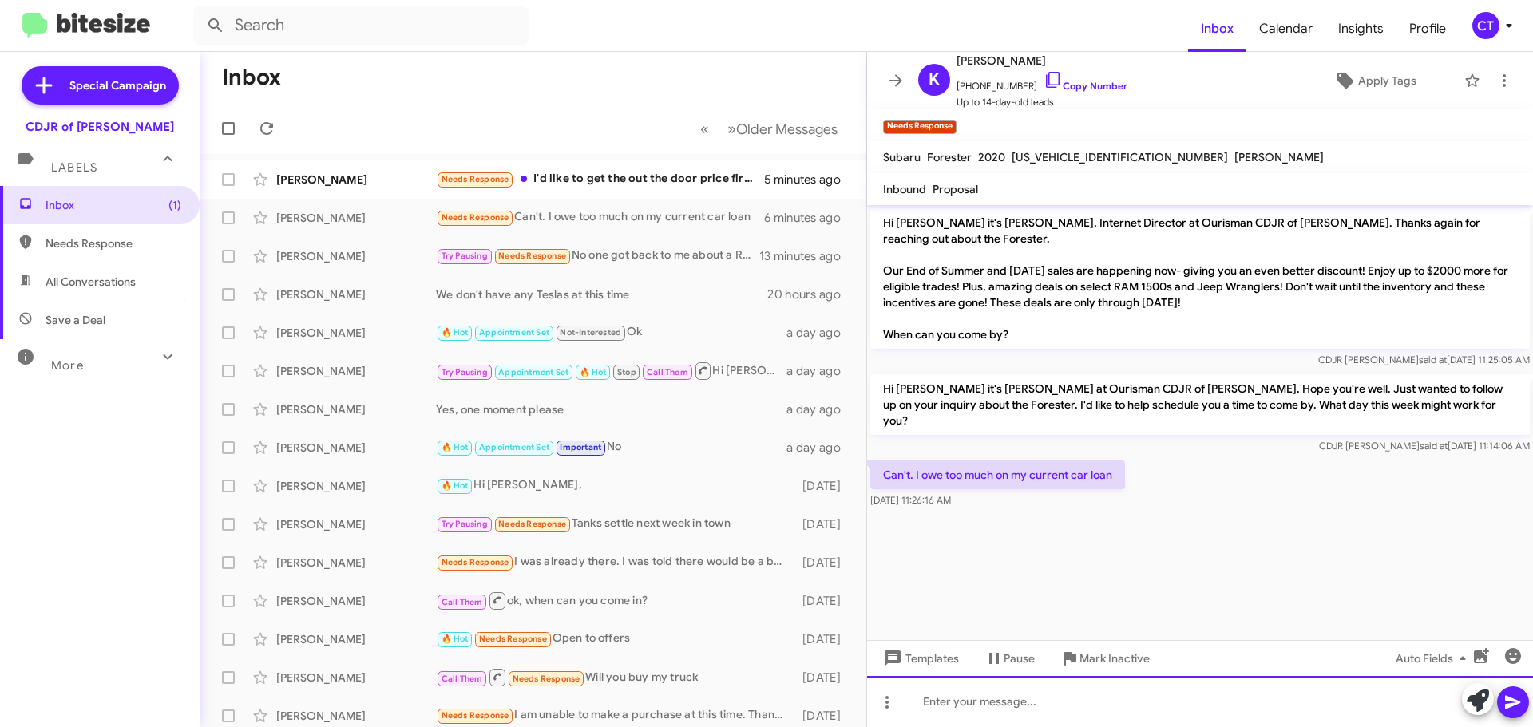
click at [966, 705] on div at bounding box center [1200, 701] width 666 height 51
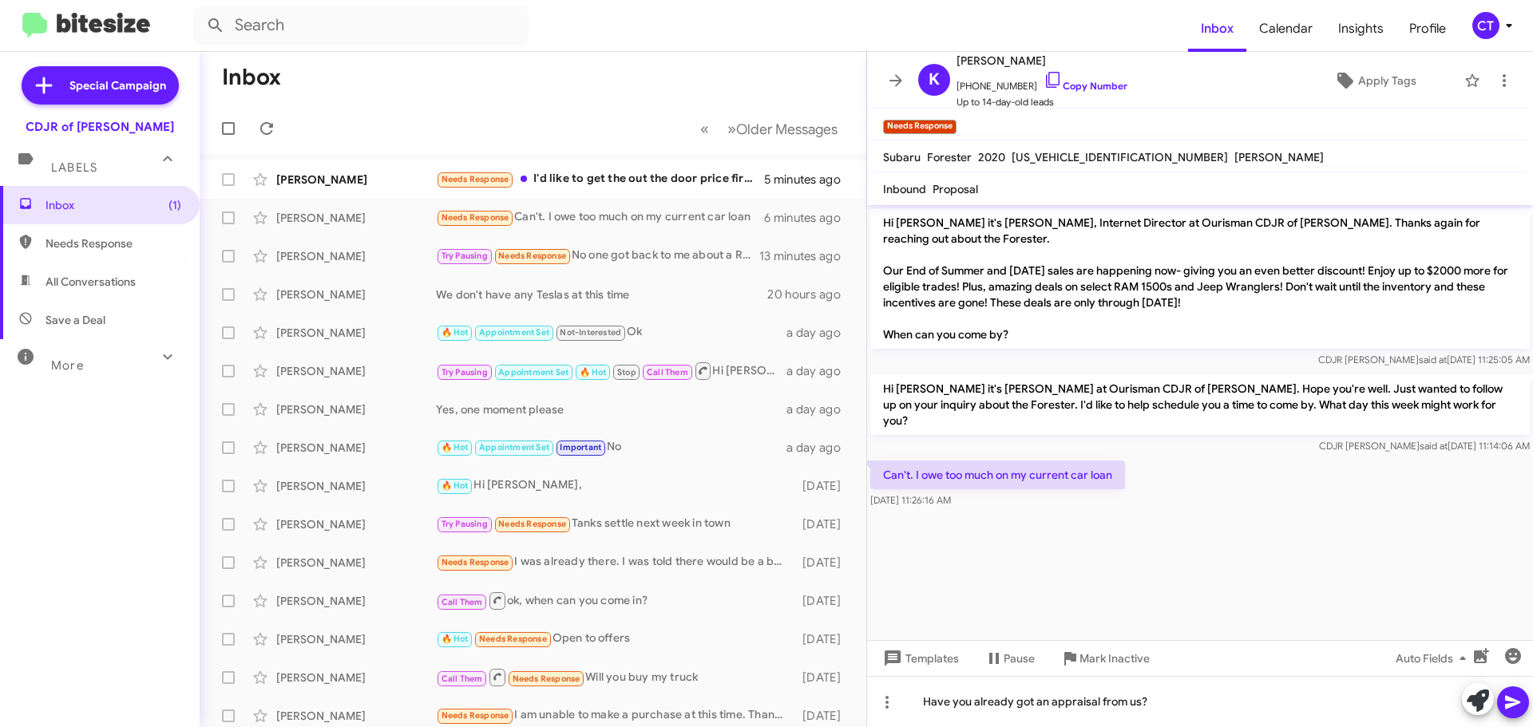
click at [1509, 701] on icon at bounding box center [1512, 702] width 19 height 19
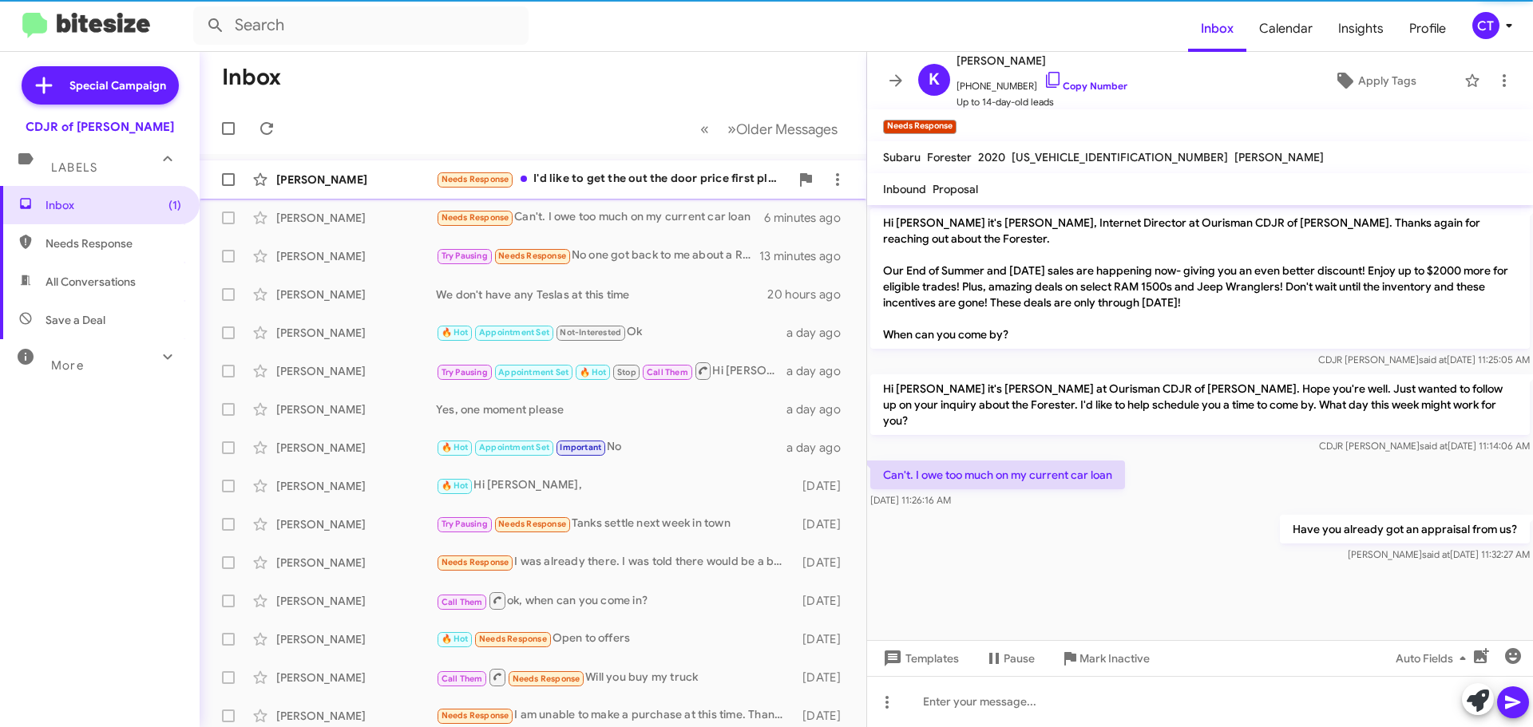
click at [609, 187] on div "Needs Response I'd like to get the out the door price first please! Assuming no…" at bounding box center [613, 179] width 354 height 18
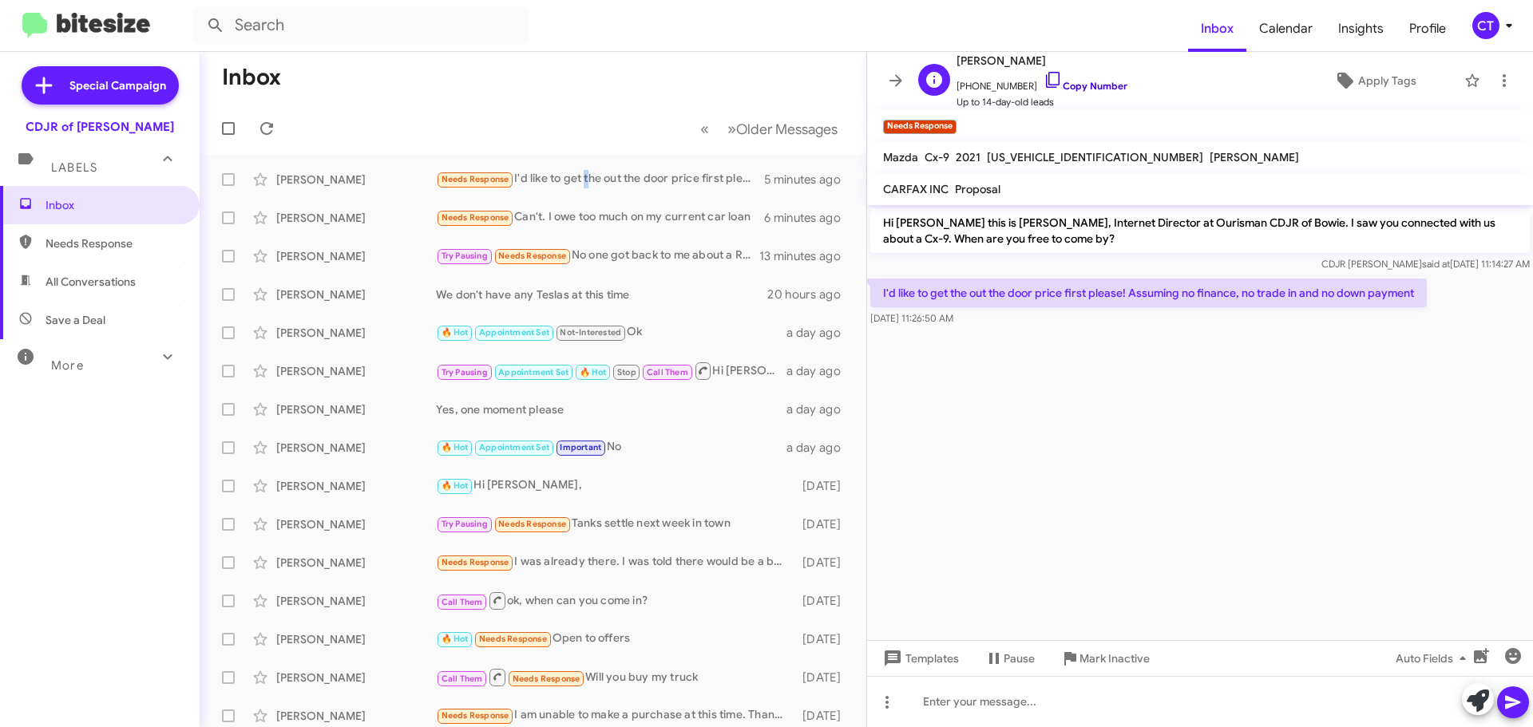
drag, startPoint x: 1038, startPoint y: 75, endPoint x: 1030, endPoint y: 76, distance: 8.0
click at [1043, 75] on icon at bounding box center [1052, 79] width 19 height 19
drag, startPoint x: 878, startPoint y: 287, endPoint x: 988, endPoint y: 330, distance: 118.6
drag, startPoint x: 985, startPoint y: 318, endPoint x: 880, endPoint y: 299, distance: 106.2
click at [880, 299] on div "I'd like to get the out the door price first please! Assuming no finance, no tr…" at bounding box center [1148, 303] width 556 height 48
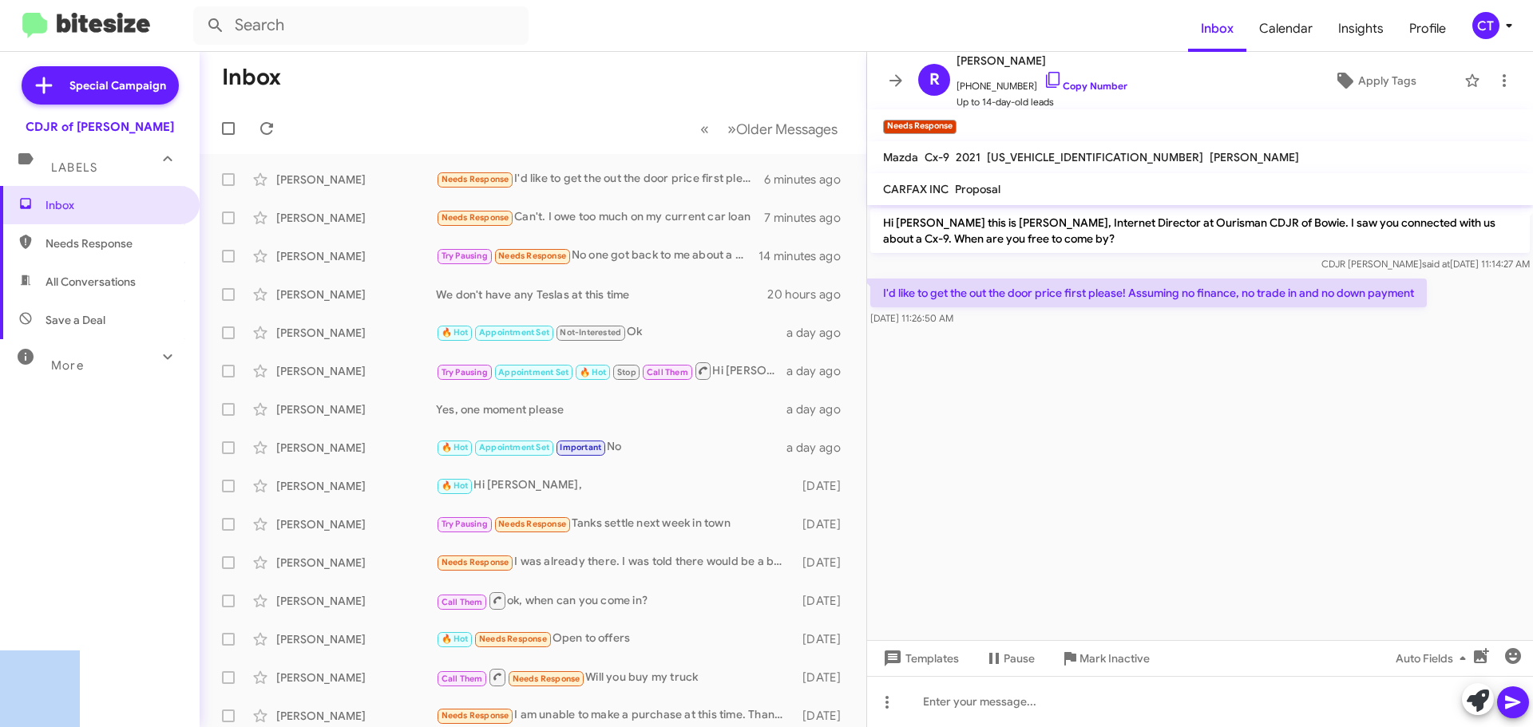
copy div "I'd like to get the out the door price first please! Assuming no finance, no tr…"
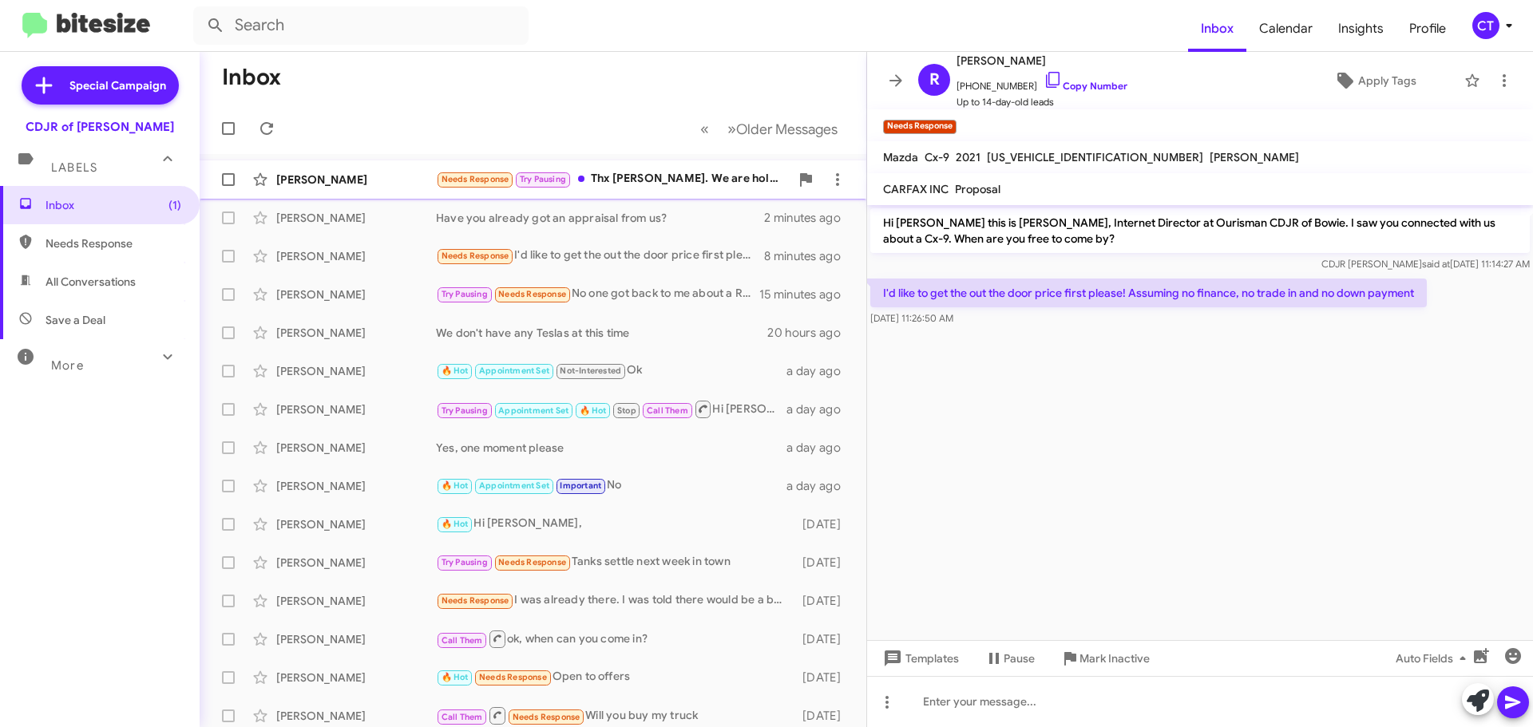
drag, startPoint x: 690, startPoint y: 181, endPoint x: 678, endPoint y: 197, distance: 20.0
click at [689, 181] on div "Needs Response Try Pausing Thx [PERSON_NAME]. We are holding off on it for now.…" at bounding box center [613, 179] width 354 height 18
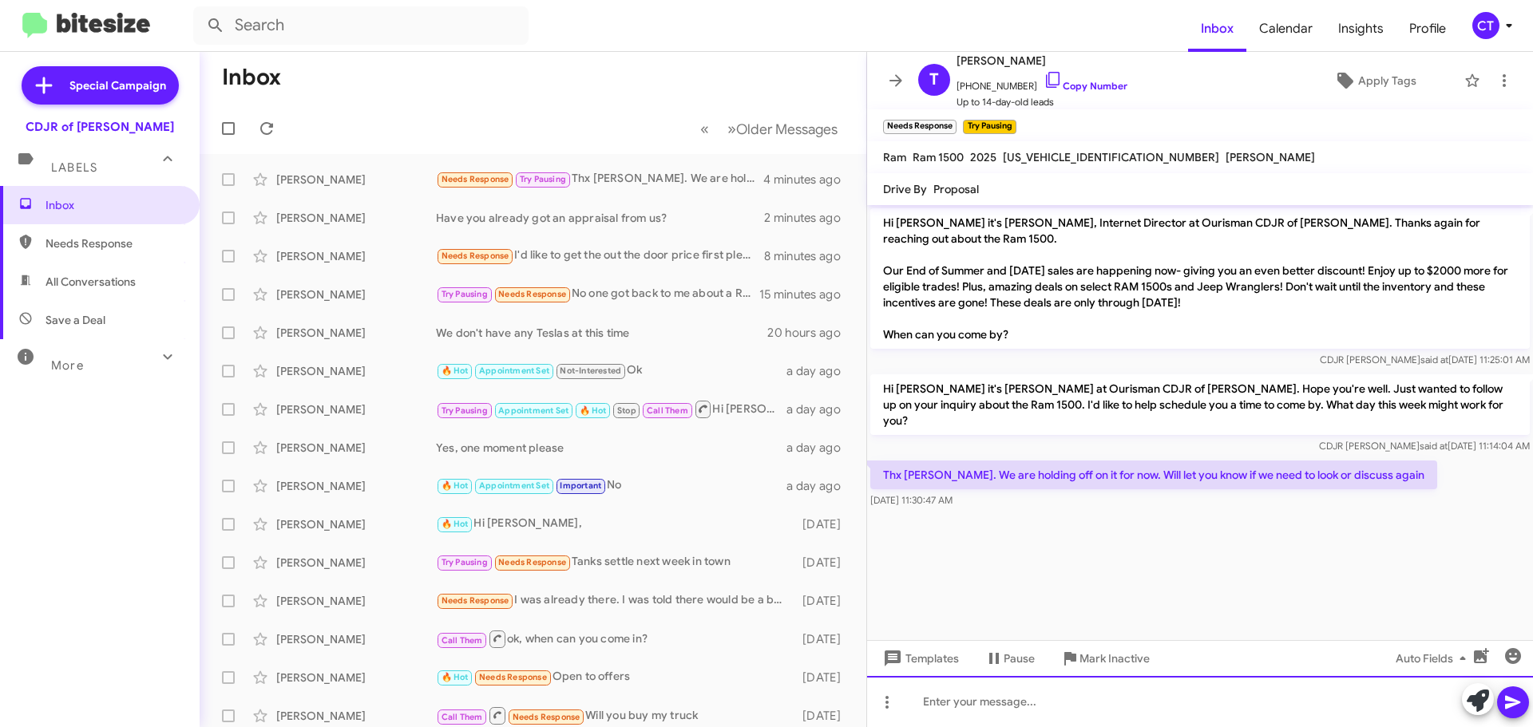
click at [1053, 711] on div at bounding box center [1200, 701] width 666 height 51
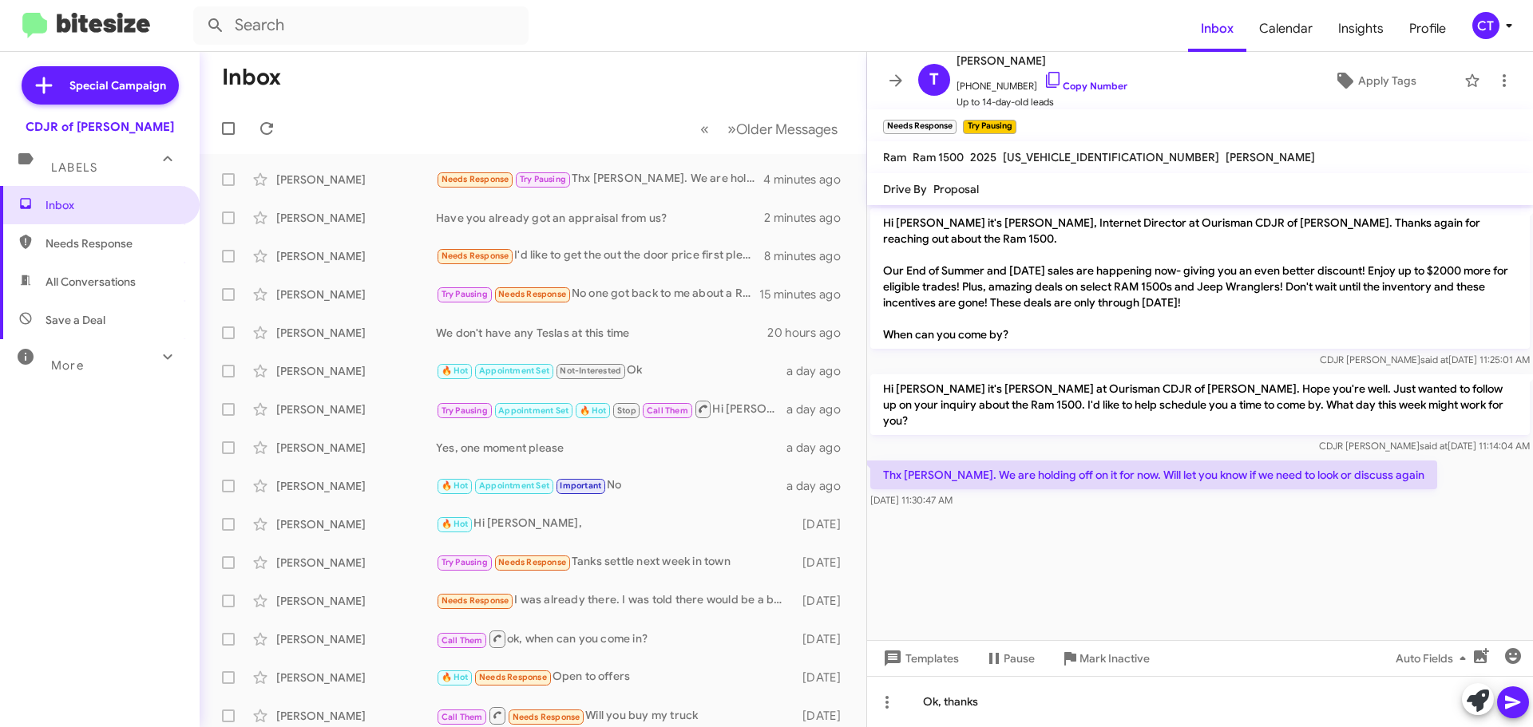
drag, startPoint x: 1517, startPoint y: 704, endPoint x: 1421, endPoint y: 544, distance: 186.9
click at [1514, 702] on icon at bounding box center [1512, 703] width 15 height 14
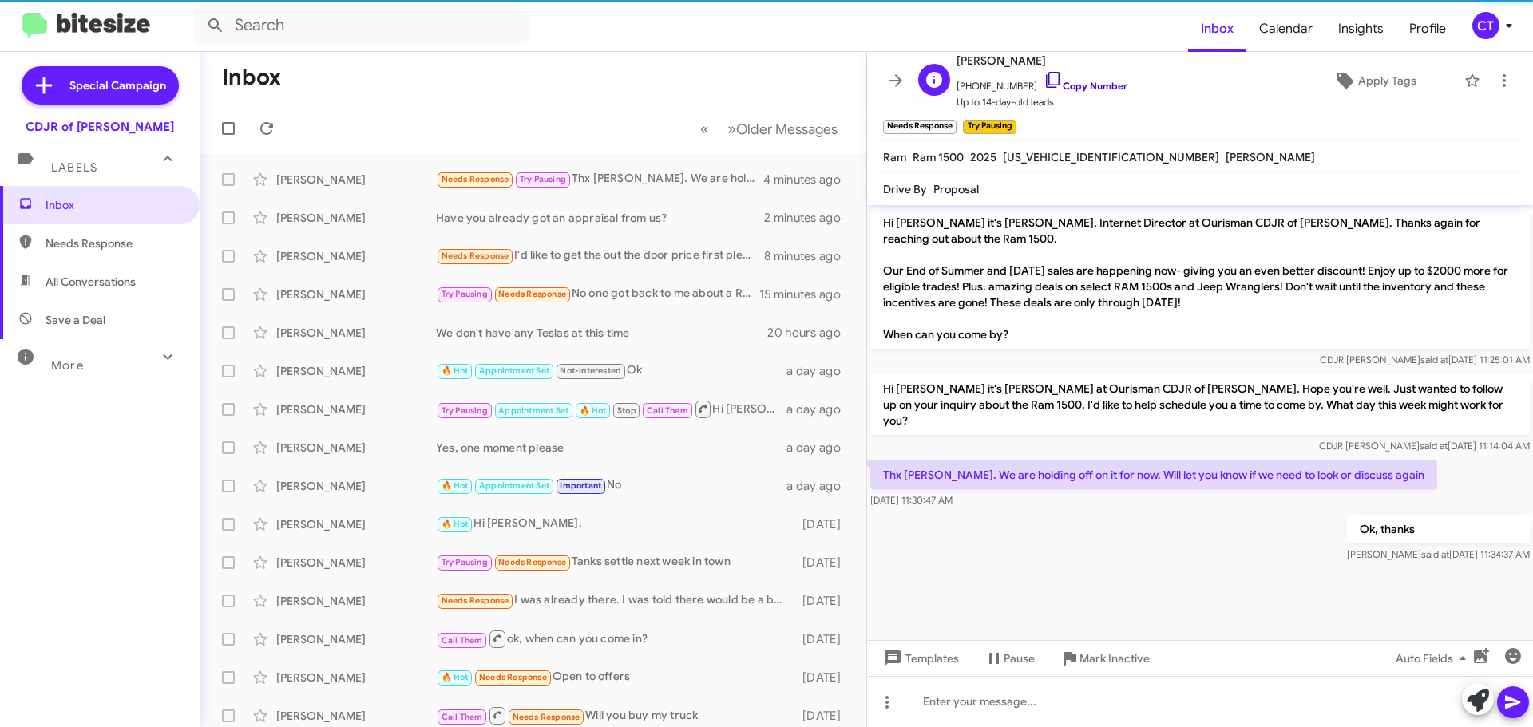
click at [1043, 77] on icon at bounding box center [1052, 79] width 19 height 19
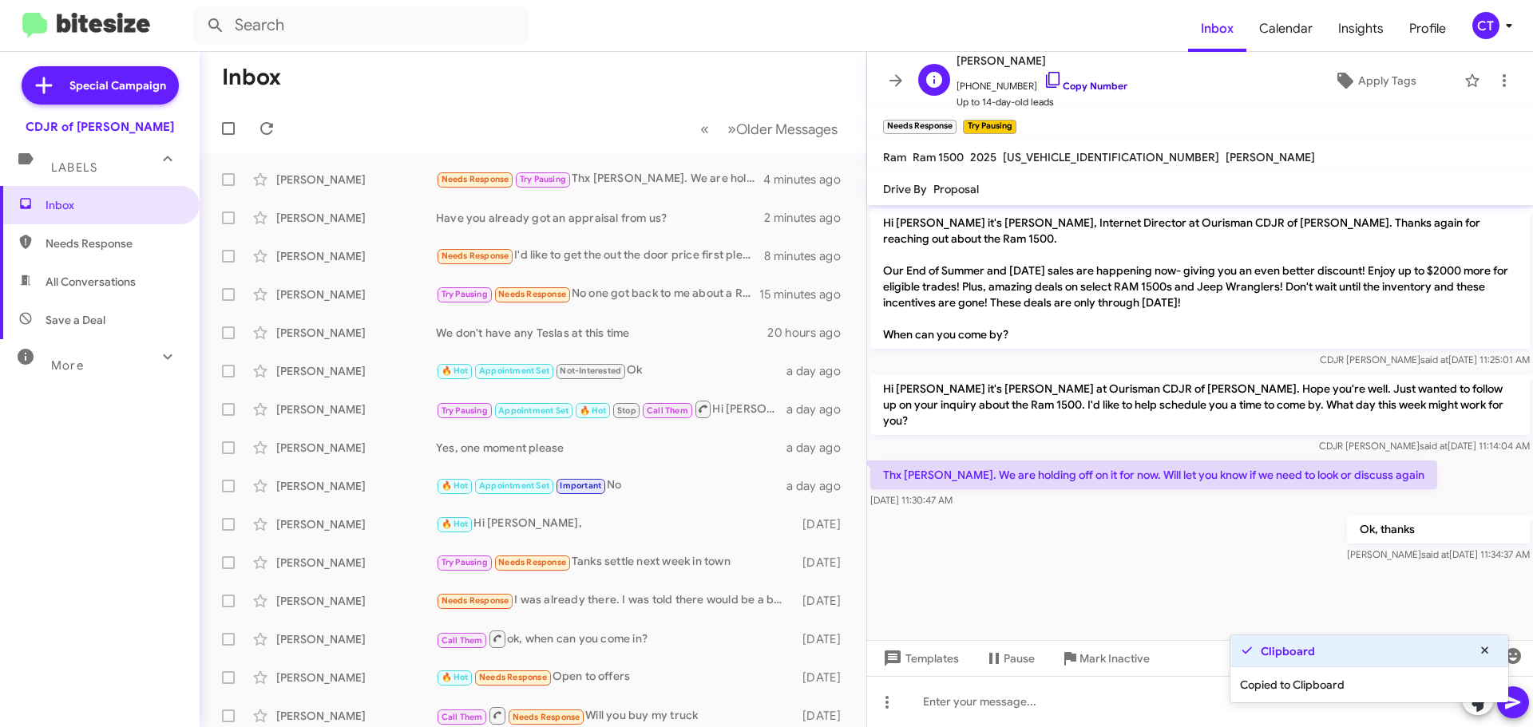
click at [1043, 81] on icon at bounding box center [1052, 79] width 19 height 19
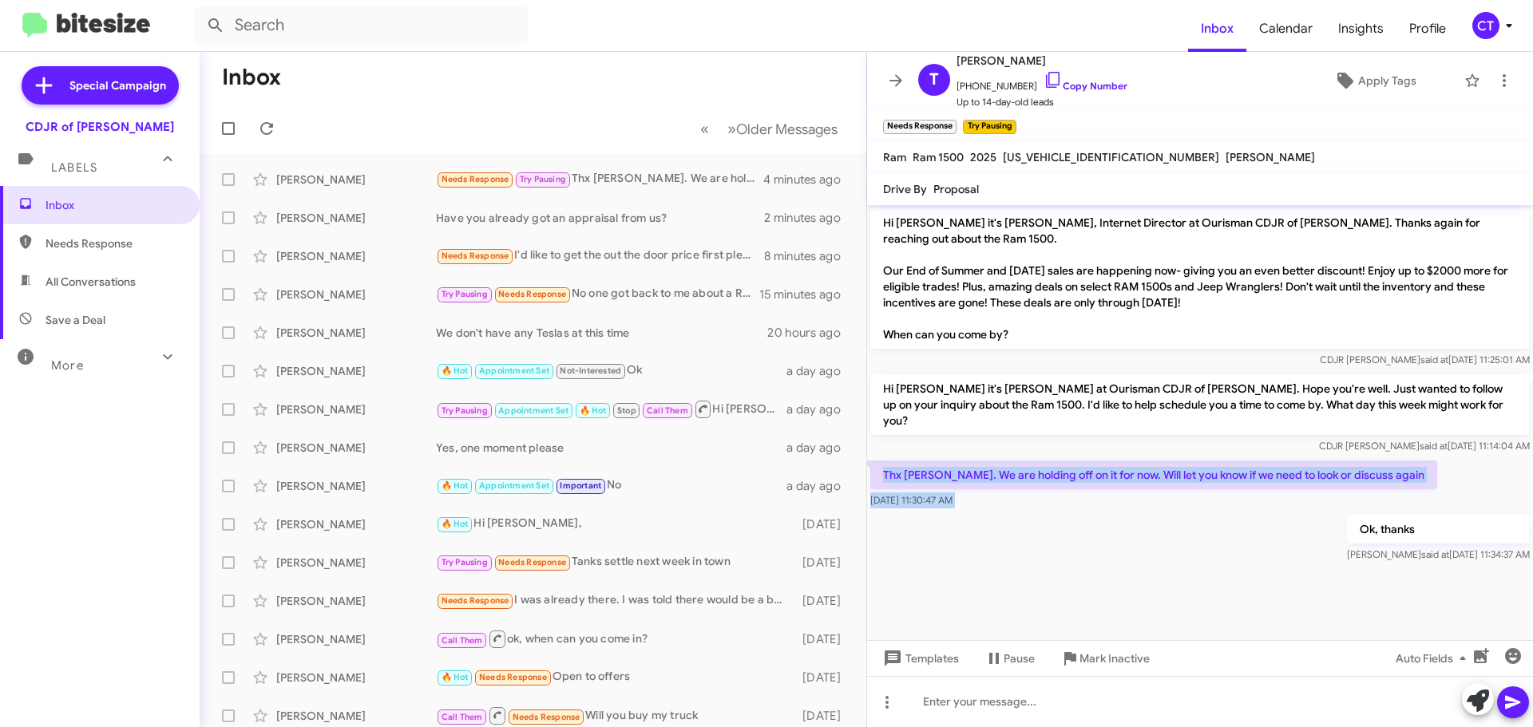
drag, startPoint x: 885, startPoint y: 438, endPoint x: 1124, endPoint y: 503, distance: 247.3
click at [1124, 503] on div "Hi Tony it's Ciara Taylor, Internet Director at Ourisman CDJR of Bowie. Thanks …" at bounding box center [1200, 385] width 666 height 361
copy div "Thx Ciara. We are holding off on it for now. Will let you know if we need to lo…"
click at [1095, 653] on span "Mark Inactive" at bounding box center [1114, 658] width 70 height 29
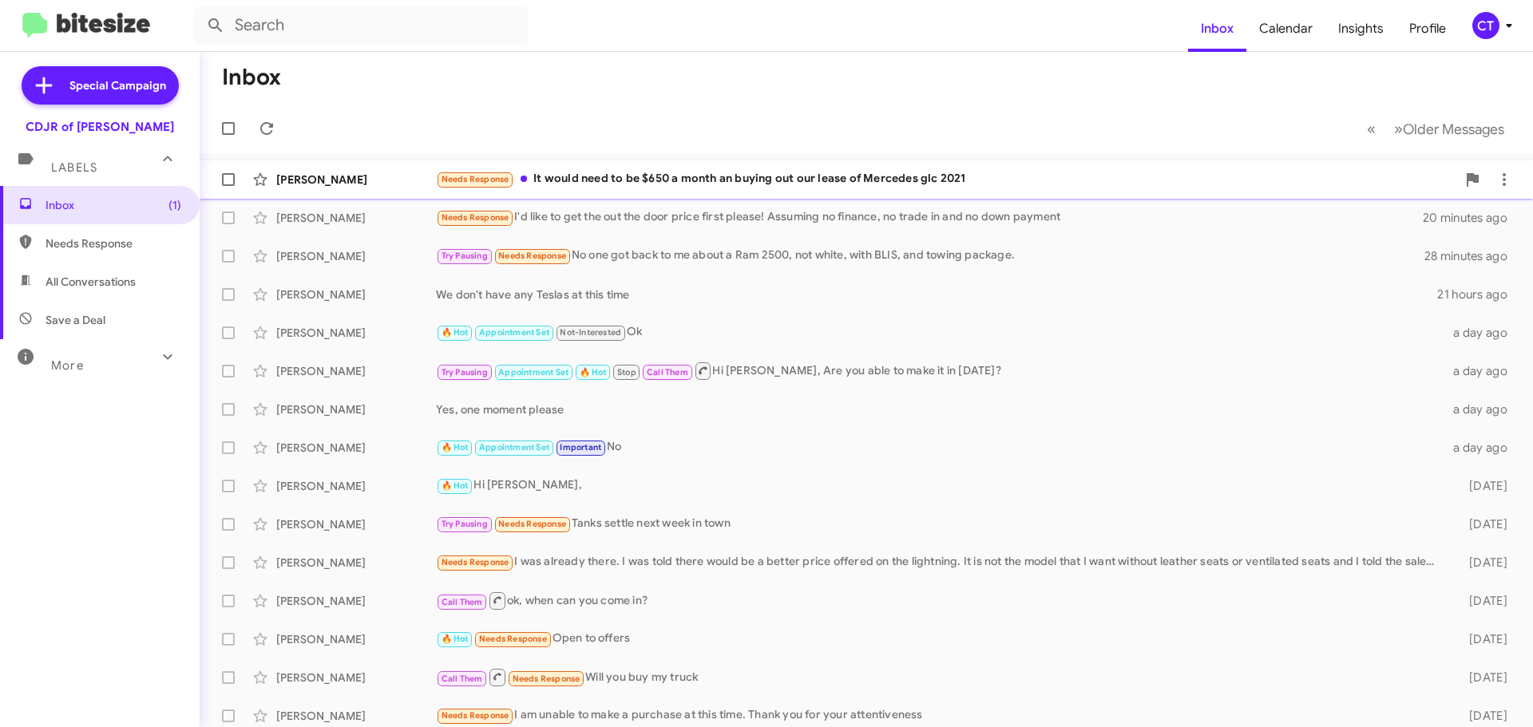
click at [732, 176] on div "Needs Response It would need to be $650 a month an buying out our lease of Merc…" at bounding box center [946, 179] width 1020 height 18
